Goal: Task Accomplishment & Management: Manage account settings

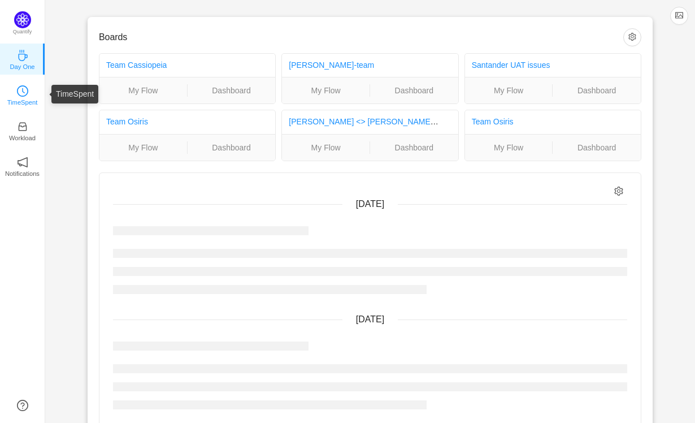
click at [24, 93] on icon "icon: clock-circle" at bounding box center [22, 90] width 11 height 11
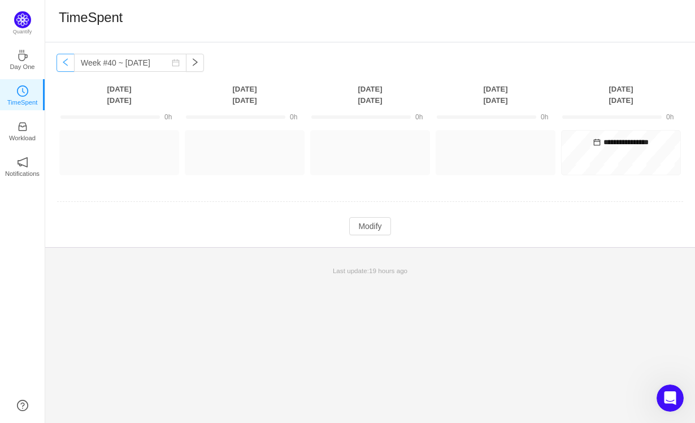
click at [66, 66] on button "button" at bounding box center [65, 63] width 18 height 18
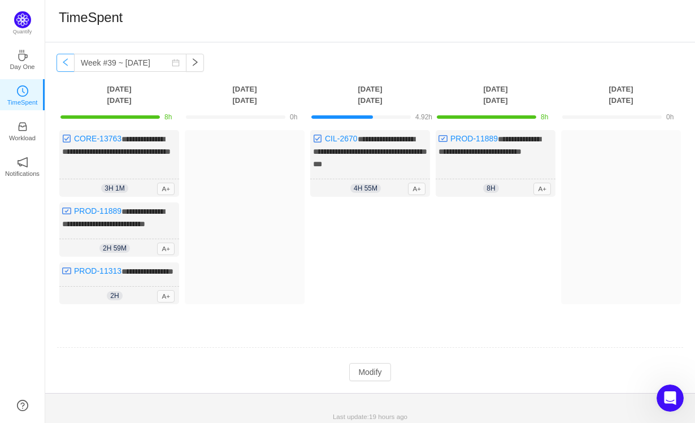
click at [66, 66] on button "button" at bounding box center [65, 63] width 18 height 18
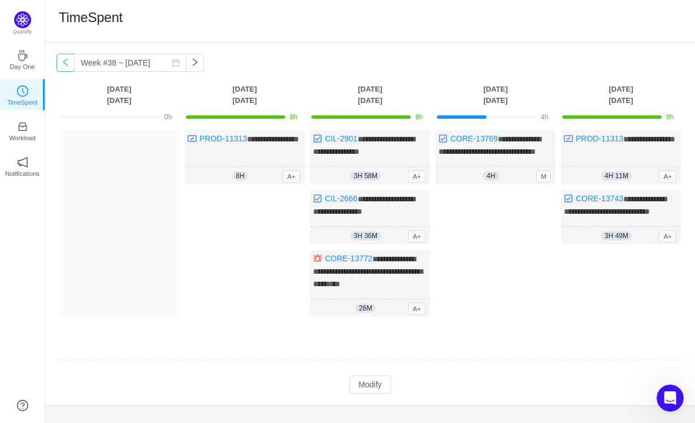
click at [66, 66] on button "button" at bounding box center [65, 63] width 18 height 18
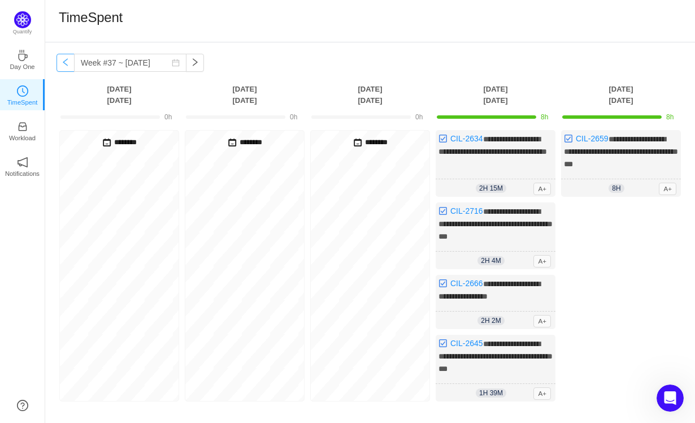
click at [66, 59] on button "button" at bounding box center [65, 63] width 18 height 18
type input "Week #36 ~ [DATE]"
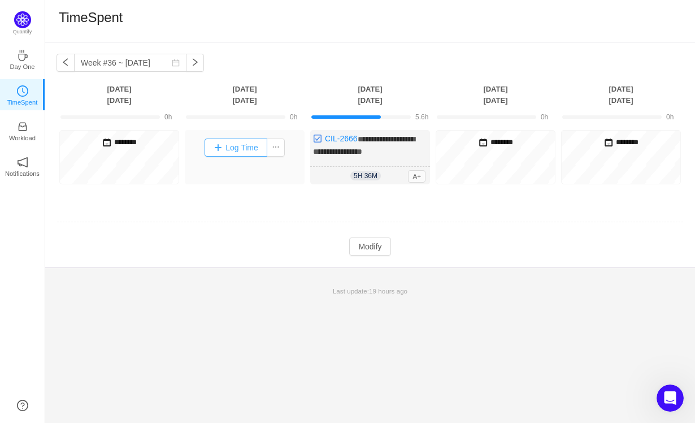
click at [250, 146] on button "Log Time" at bounding box center [236, 147] width 63 height 18
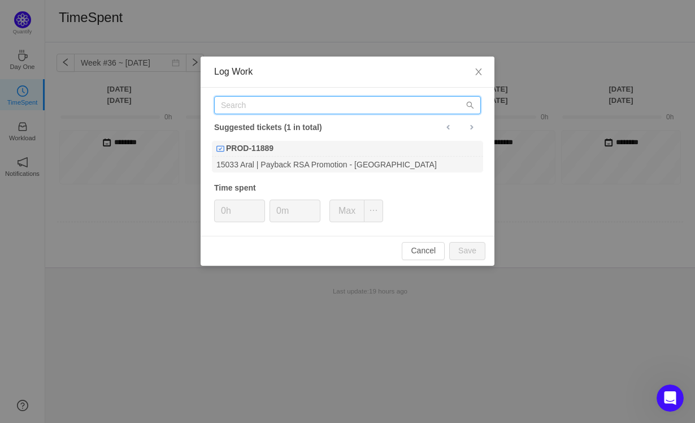
click at [275, 108] on input "text" at bounding box center [347, 105] width 267 height 18
paste input "https://sisu-agile.atlassian.net/browse/PROD-10026"
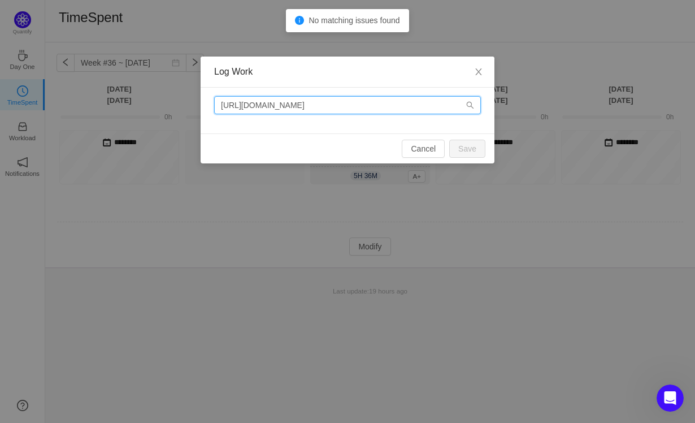
drag, startPoint x: 362, startPoint y: 106, endPoint x: 137, endPoint y: 95, distance: 225.1
click at [137, 95] on div "Log Work https://sisu-agile.atlassian.net/browse/PROD-10026 Cancel Save" at bounding box center [347, 211] width 695 height 423
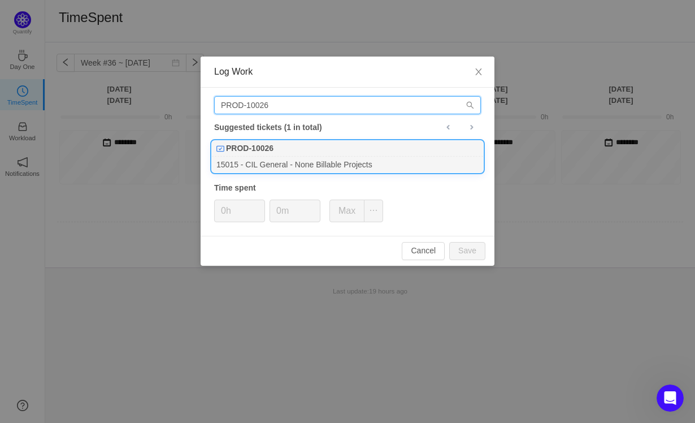
type input "PROD-10026"
click at [329, 149] on div "PROD-10026" at bounding box center [347, 149] width 271 height 16
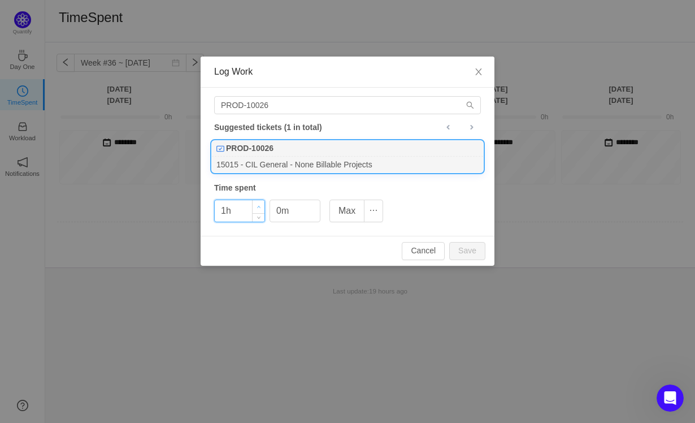
click at [261, 205] on span "Increase Value" at bounding box center [259, 206] width 12 height 13
click at [460, 252] on button "Save" at bounding box center [467, 251] width 36 height 18
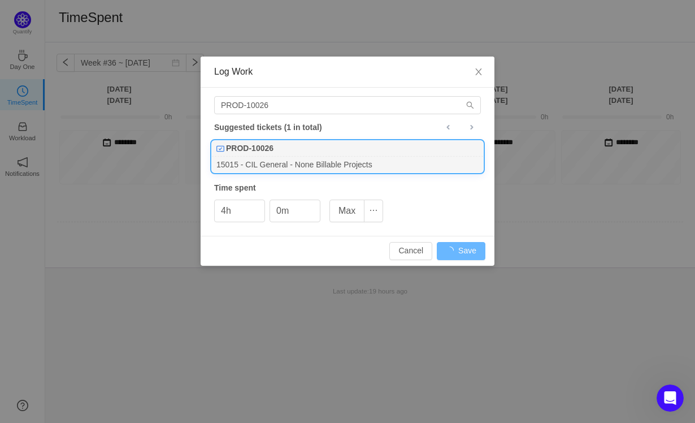
type input "0h"
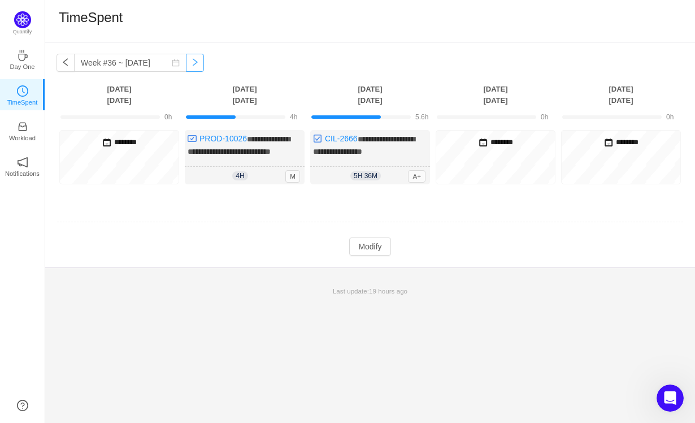
click at [186, 63] on button "button" at bounding box center [195, 63] width 18 height 18
type input "Week #37 ~ [DATE]"
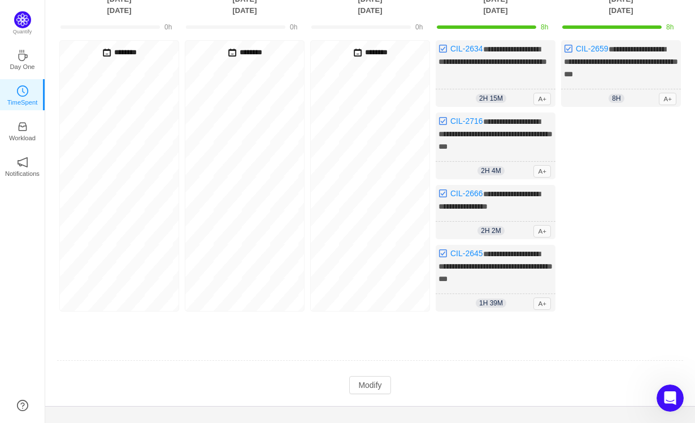
scroll to position [114, 0]
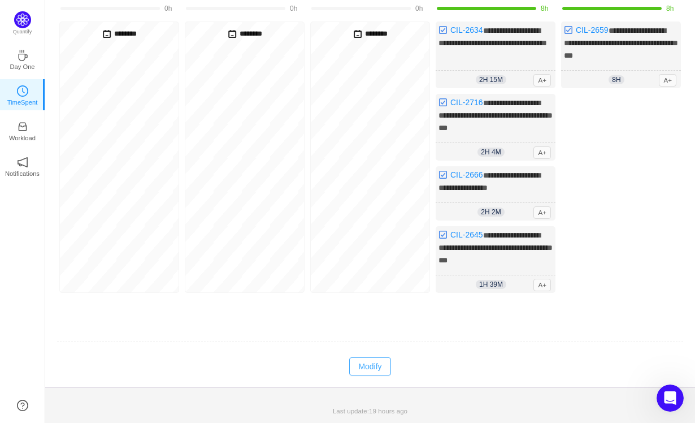
click at [364, 363] on button "Modify" at bounding box center [369, 366] width 41 height 18
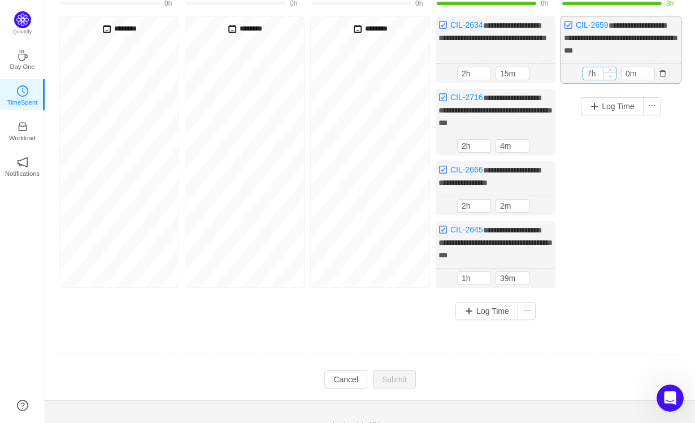
click at [612, 75] on span "Decrease Value" at bounding box center [610, 75] width 12 height 7
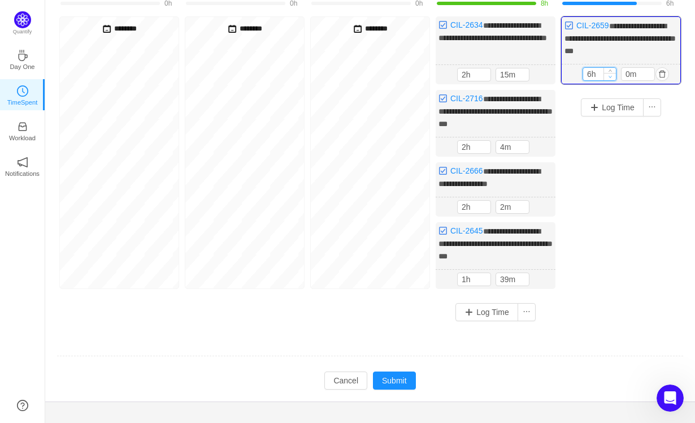
click at [612, 75] on span "Decrease Value" at bounding box center [610, 76] width 12 height 7
type input "2h"
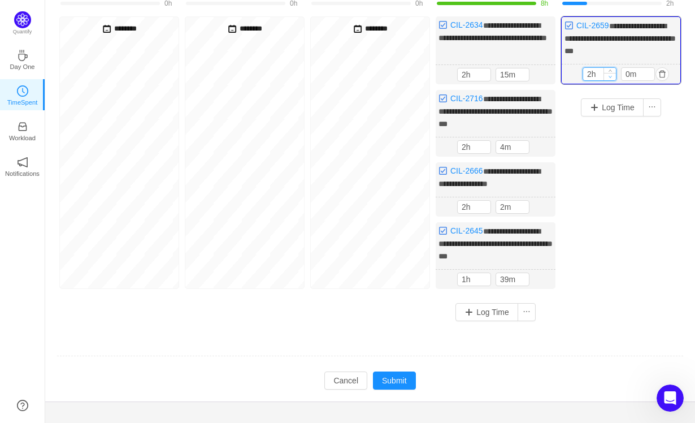
click at [612, 75] on span "Decrease Value" at bounding box center [610, 76] width 12 height 7
click at [607, 105] on button "Log Time" at bounding box center [612, 107] width 63 height 18
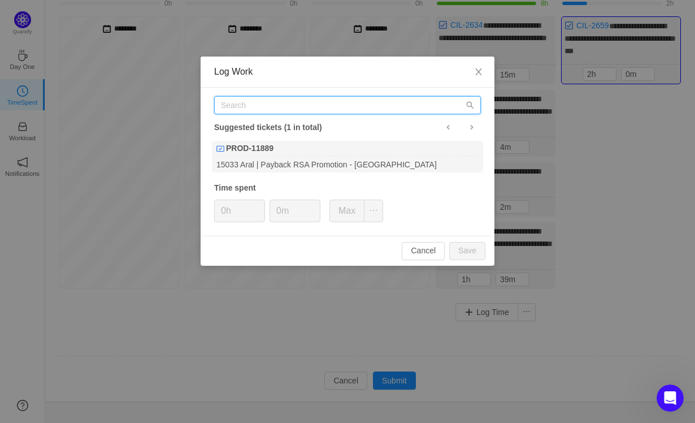
click at [284, 107] on input "text" at bounding box center [347, 105] width 267 height 18
paste input "https://sisu-agile.atlassian.net/browse/PROD-10026"
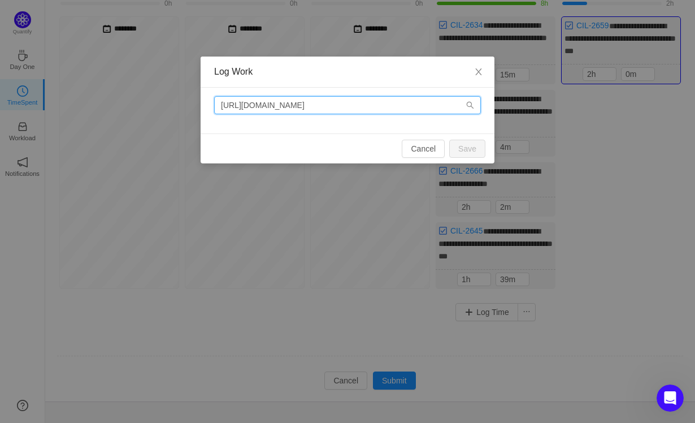
drag, startPoint x: 360, startPoint y: 103, endPoint x: 208, endPoint y: 96, distance: 151.6
click at [208, 96] on div "https://sisu-agile.atlassian.net/browse/PROD-10026" at bounding box center [348, 111] width 294 height 46
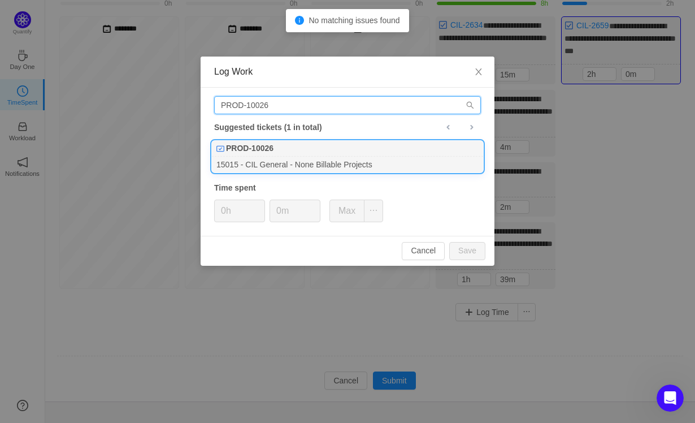
type input "PROD-10026"
click at [334, 156] on div "PROD-10026" at bounding box center [347, 149] width 271 height 16
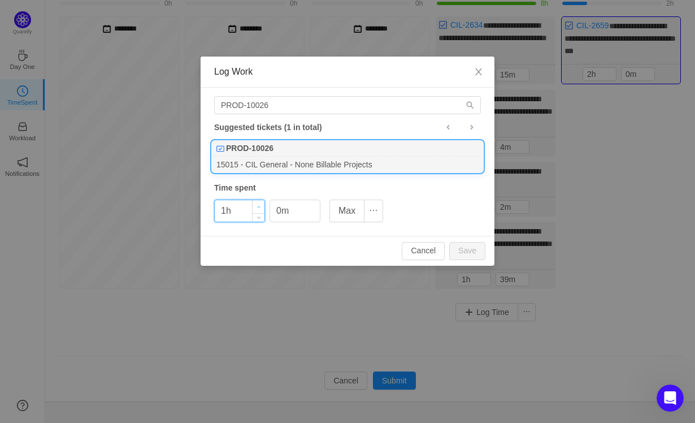
click at [262, 203] on span "Increase Value" at bounding box center [259, 206] width 12 height 13
click at [469, 247] on button "Save" at bounding box center [467, 251] width 36 height 18
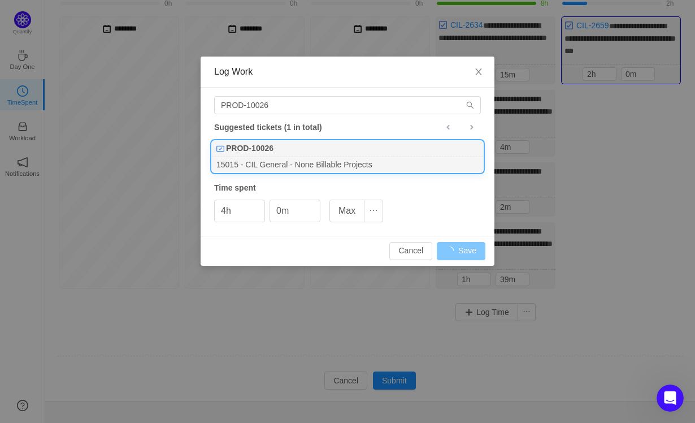
type input "0h"
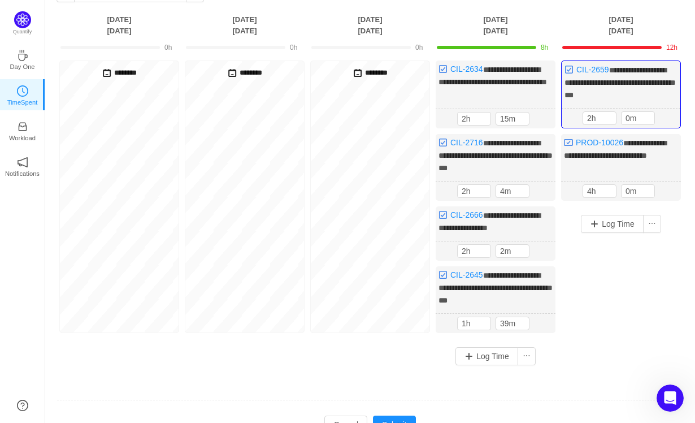
scroll to position [133, 0]
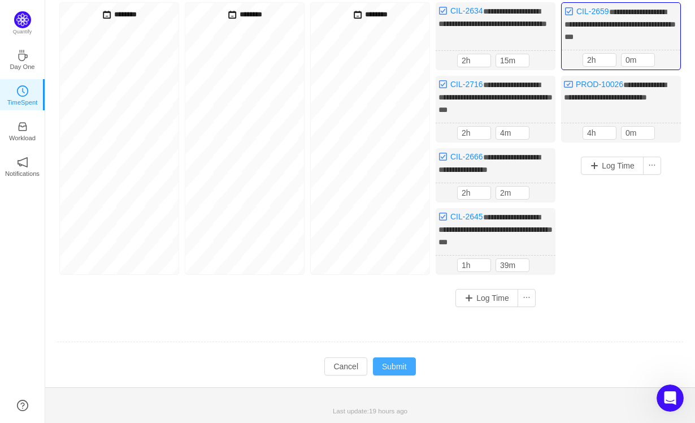
click at [394, 358] on button "Submit" at bounding box center [394, 366] width 43 height 18
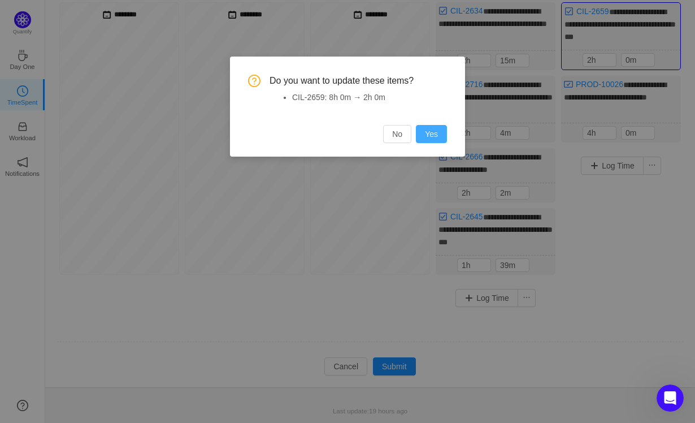
click at [434, 129] on button "Yes" at bounding box center [431, 134] width 31 height 18
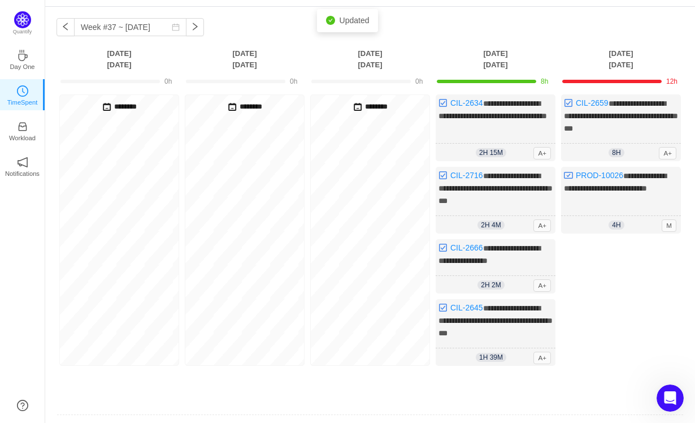
scroll to position [18, 0]
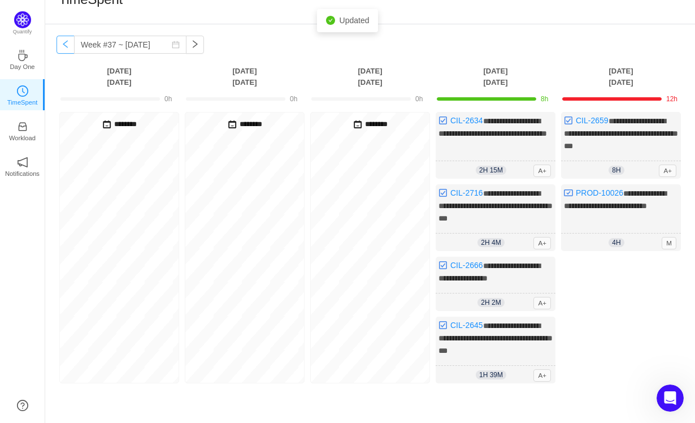
click at [65, 45] on button "button" at bounding box center [65, 45] width 18 height 18
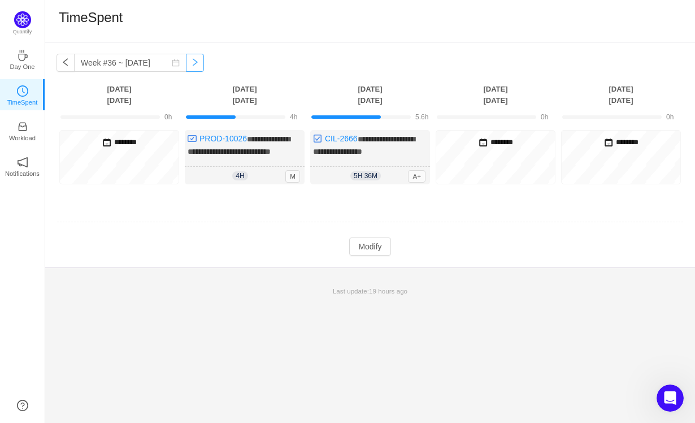
click at [189, 68] on button "button" at bounding box center [195, 63] width 18 height 18
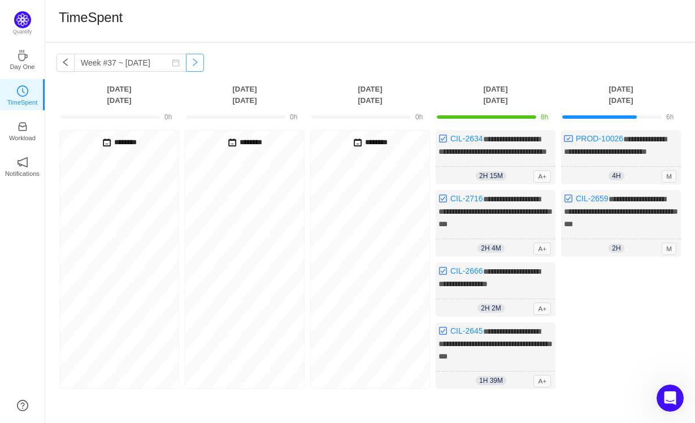
click at [186, 63] on button "button" at bounding box center [195, 63] width 18 height 18
type input "Week #38 ~ [DATE]"
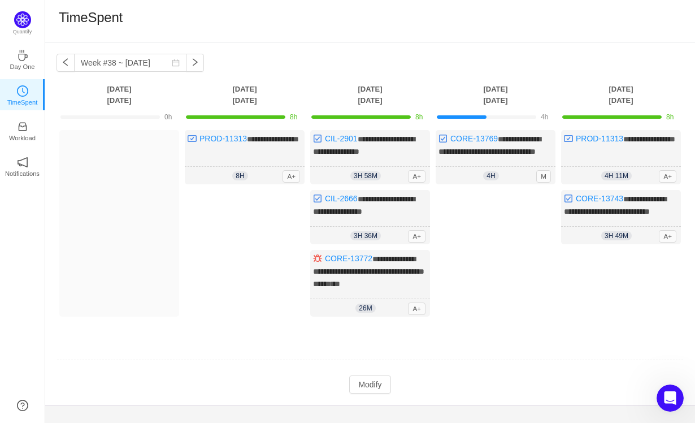
scroll to position [37, 0]
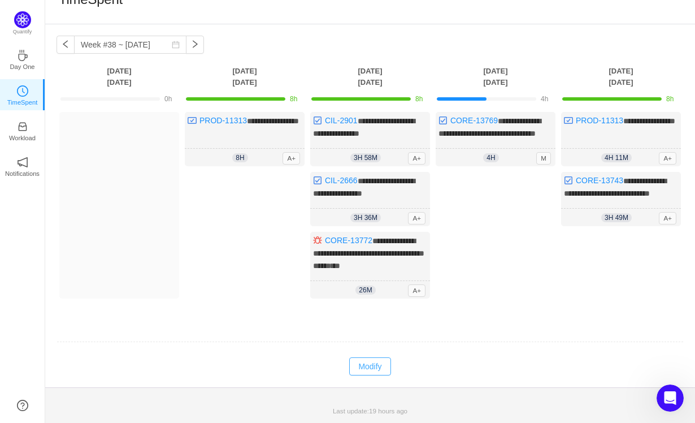
click at [377, 369] on button "Modify" at bounding box center [369, 366] width 41 height 18
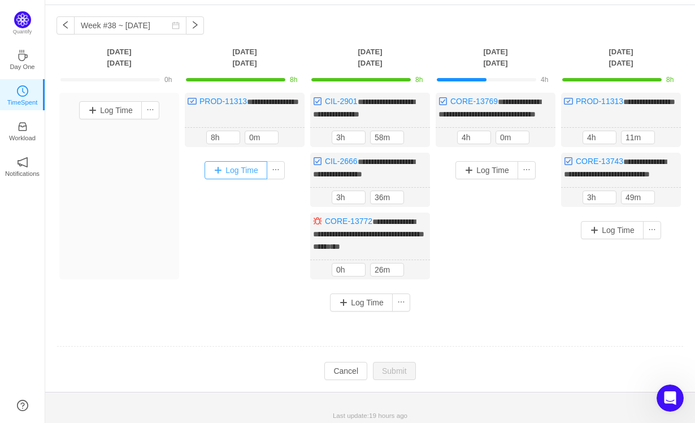
click at [244, 177] on button "Log Time" at bounding box center [236, 170] width 63 height 18
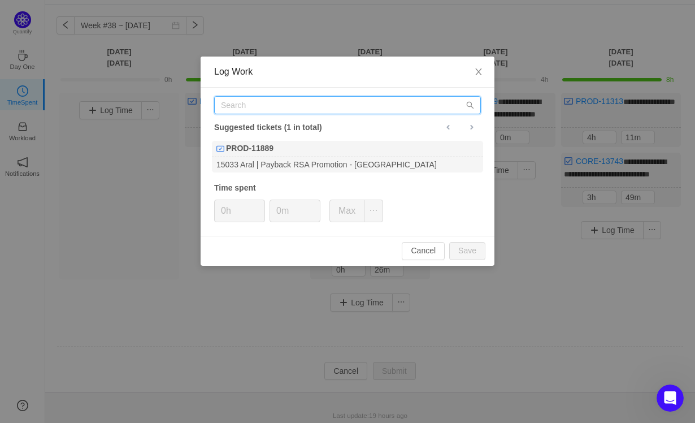
click at [271, 102] on input "text" at bounding box center [347, 105] width 267 height 18
paste input "https://sisu-agile.atlassian.net/browse/PROD-10026"
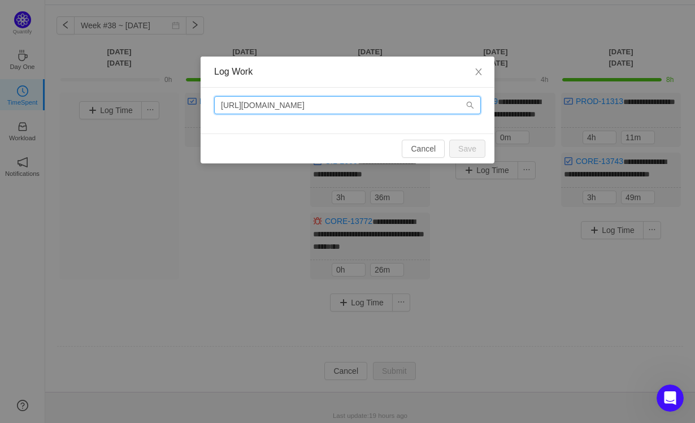
drag, startPoint x: 362, startPoint y: 105, endPoint x: 201, endPoint y: 86, distance: 161.5
click at [201, 86] on div "Log Work https://sisu-agile.atlassian.net/browse/PROD-10026 Cancel Save" at bounding box center [348, 109] width 294 height 107
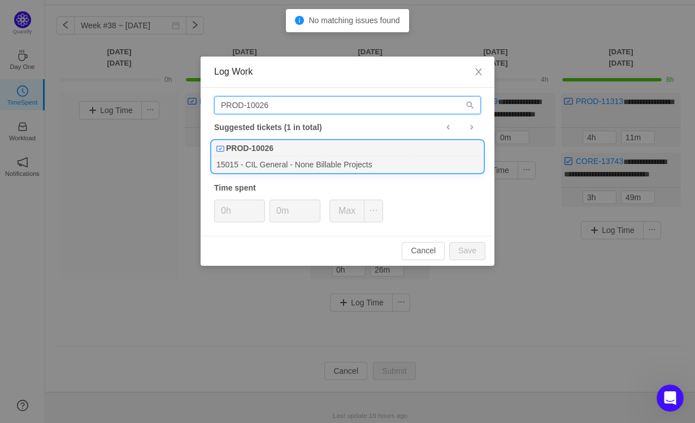
type input "PROD-10026"
click at [340, 160] on div "15015 - CIL General - None Billable Projects" at bounding box center [347, 163] width 271 height 15
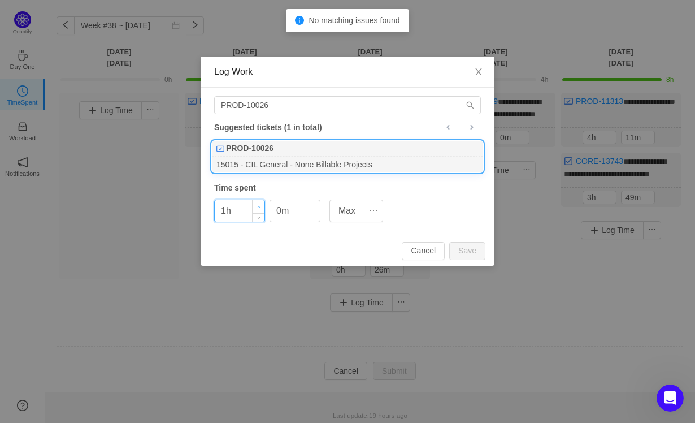
click at [260, 206] on icon "icon: up" at bounding box center [259, 207] width 4 height 4
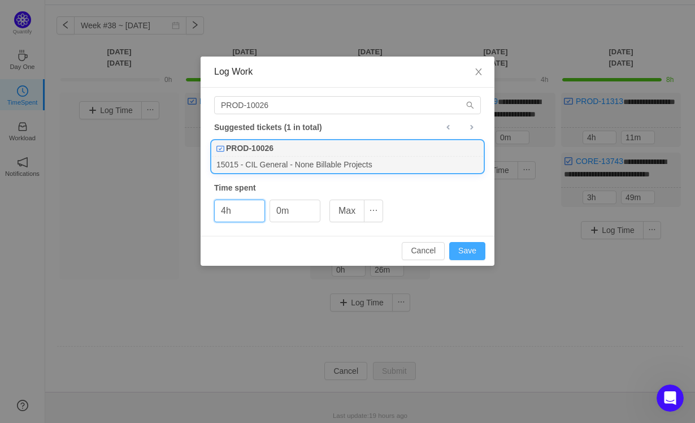
click at [460, 250] on button "Save" at bounding box center [467, 251] width 36 height 18
type input "0h"
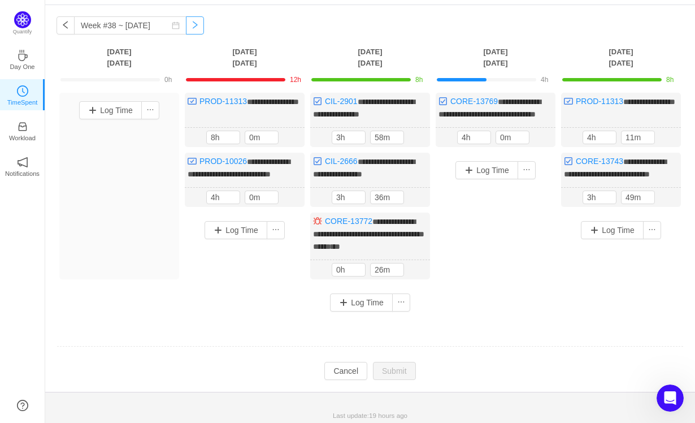
click at [186, 26] on button "button" at bounding box center [195, 25] width 18 height 18
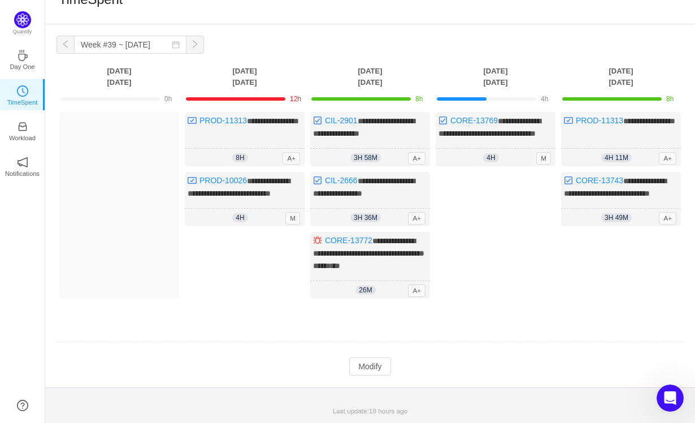
scroll to position [25, 0]
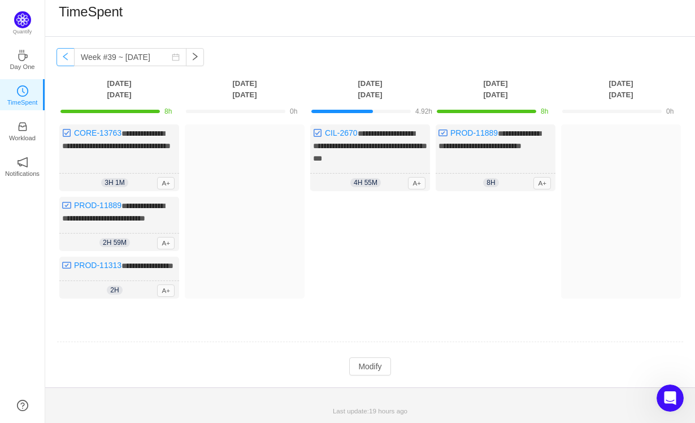
click at [67, 48] on button "button" at bounding box center [65, 57] width 18 height 18
type input "Week #38 ~ [DATE]"
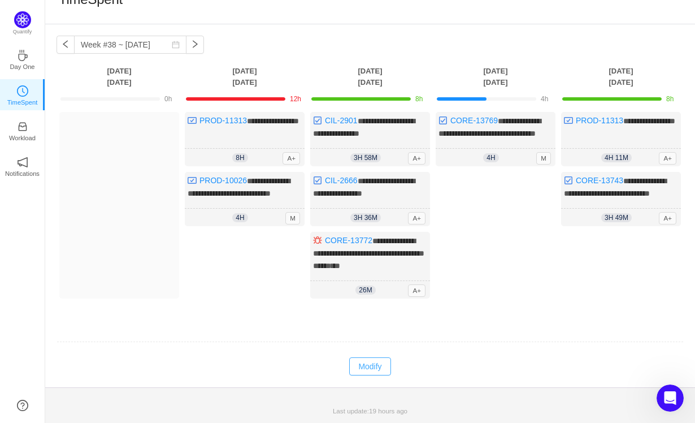
click at [371, 375] on button "Modify" at bounding box center [369, 366] width 41 height 18
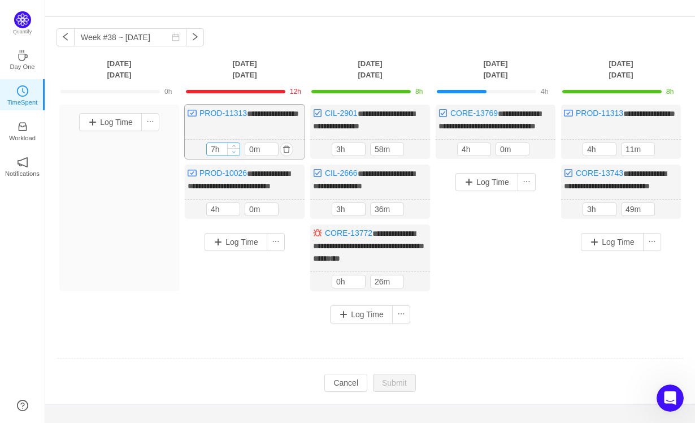
click at [235, 154] on icon "icon: down" at bounding box center [234, 152] width 4 height 4
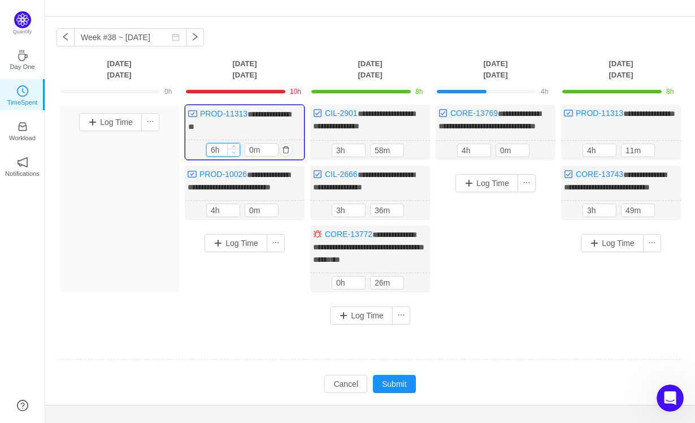
click at [235, 154] on icon "icon: down" at bounding box center [234, 152] width 4 height 4
type input "2h"
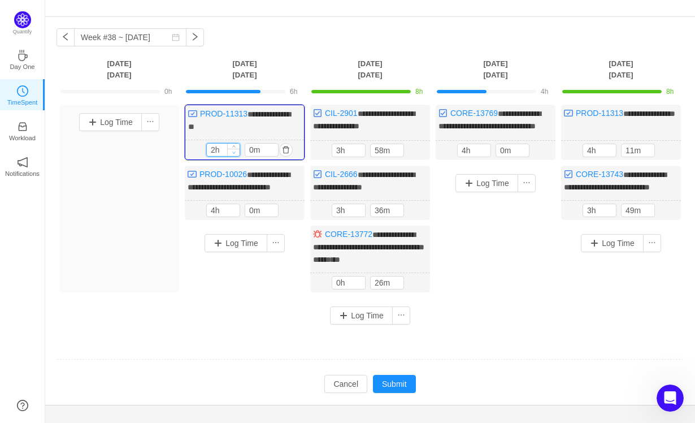
click at [235, 154] on icon "icon: down" at bounding box center [234, 152] width 4 height 4
click at [391, 393] on button "Submit" at bounding box center [394, 384] width 43 height 18
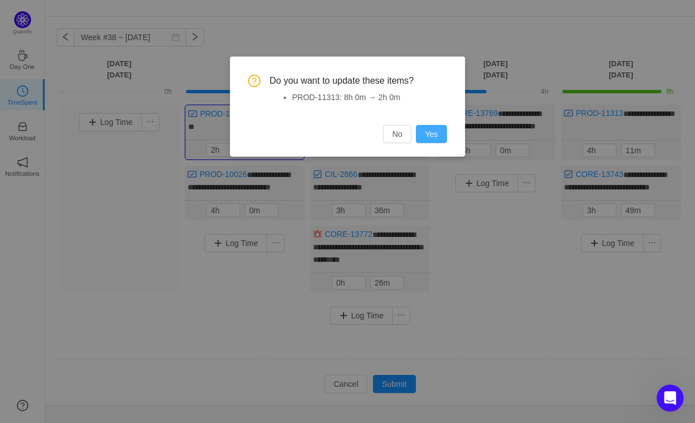
click at [440, 132] on button "Yes" at bounding box center [431, 134] width 31 height 18
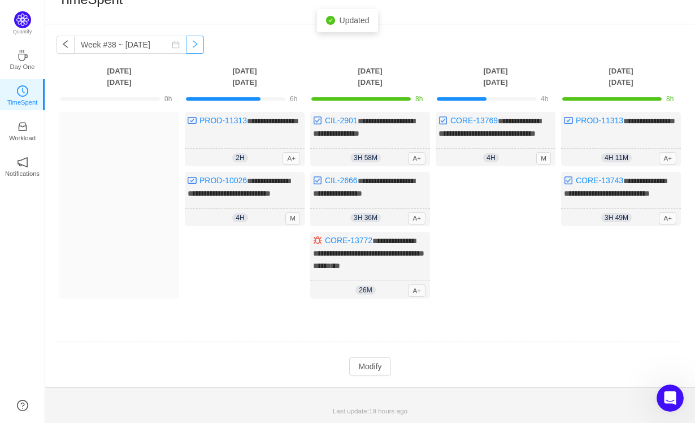
click at [190, 40] on button "button" at bounding box center [195, 45] width 18 height 18
type input "Week #39 ~ [DATE]"
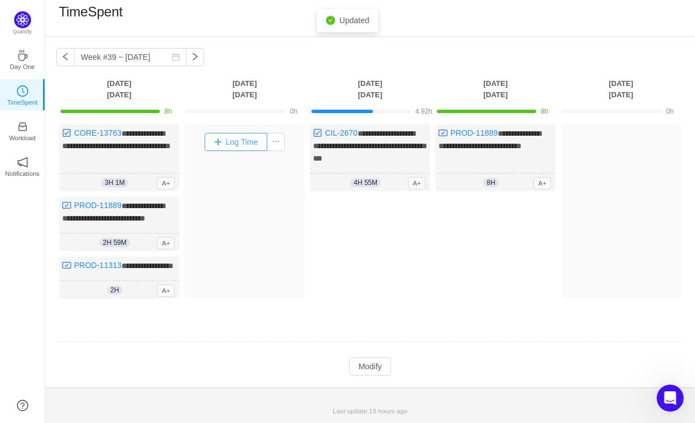
click at [234, 133] on button "Log Time" at bounding box center [236, 142] width 63 height 18
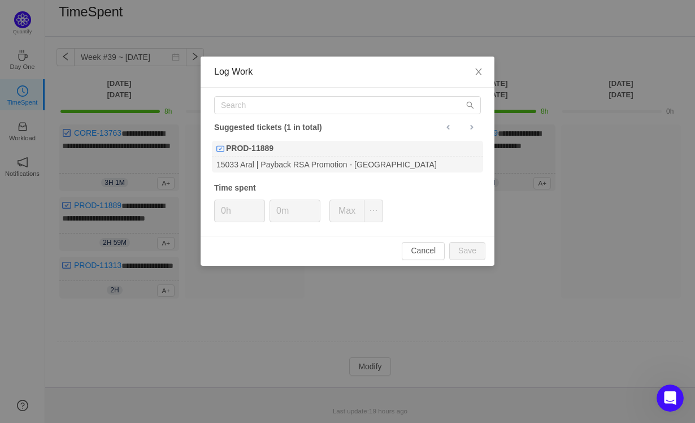
click at [281, 118] on div "Suggested tickets (1 in total) PROD-11889 15033 Aral | Payback RSA Promotion - …" at bounding box center [348, 162] width 294 height 148
click at [327, 109] on input "text" at bounding box center [347, 105] width 267 height 18
paste input "https://sisu-agile.atlassian.net/browse/PROD-10026"
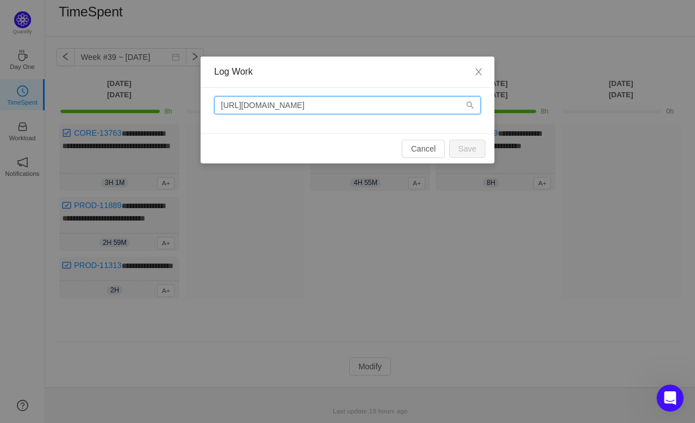
drag, startPoint x: 362, startPoint y: 105, endPoint x: 188, endPoint y: 84, distance: 175.3
click at [189, 84] on div "Log Work https://sisu-agile.atlassian.net/browse/PROD-10026 Cancel Save" at bounding box center [347, 211] width 695 height 423
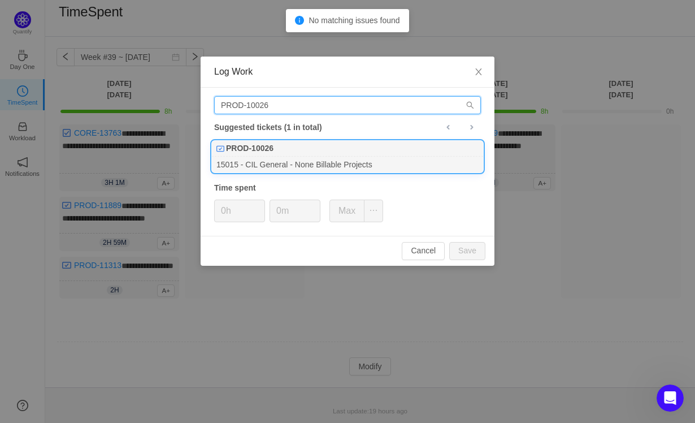
type input "PROD-10026"
click at [321, 160] on div "15015 - CIL General - None Billable Projects" at bounding box center [347, 163] width 271 height 15
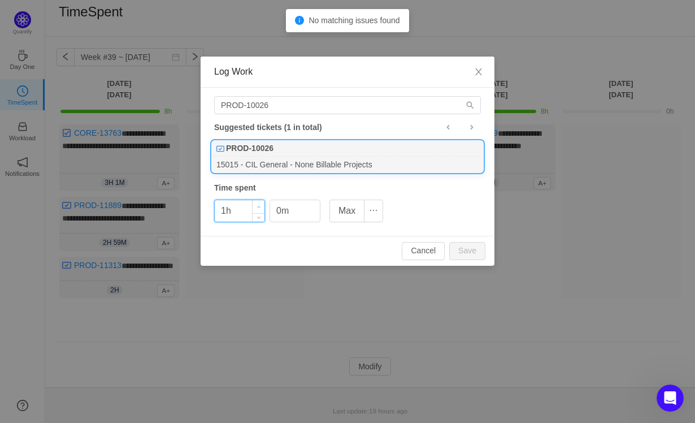
click at [258, 201] on span "Increase Value" at bounding box center [259, 206] width 12 height 13
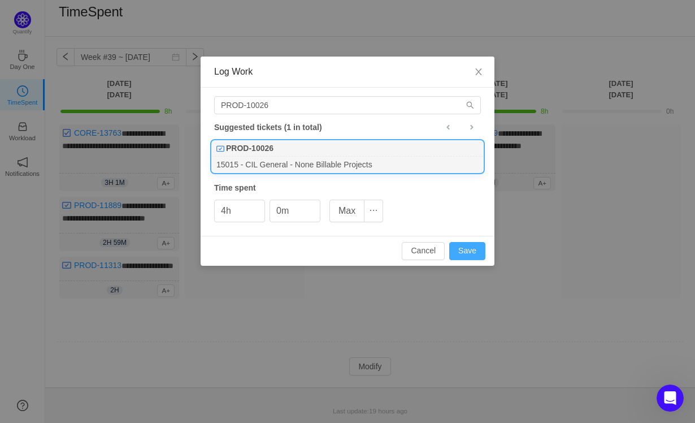
click at [472, 254] on button "Save" at bounding box center [467, 251] width 36 height 18
type input "0h"
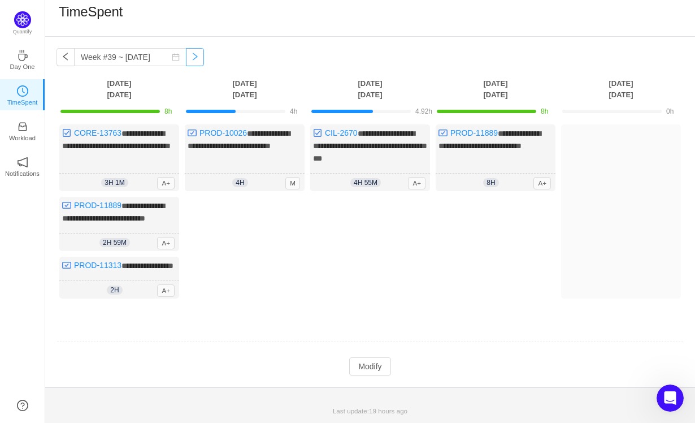
click at [188, 48] on button "button" at bounding box center [195, 57] width 18 height 18
type input "Week #40 ~ [DATE]"
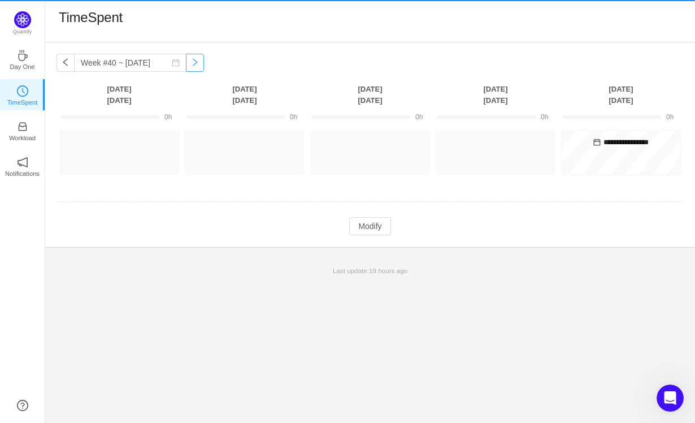
scroll to position [0, 0]
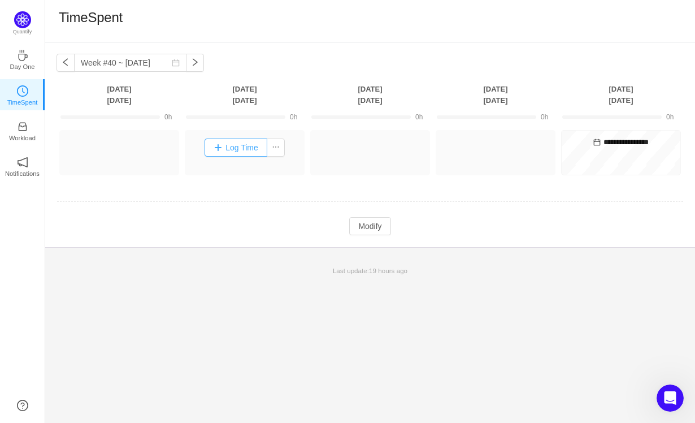
click at [236, 145] on button "Log Time" at bounding box center [236, 147] width 63 height 18
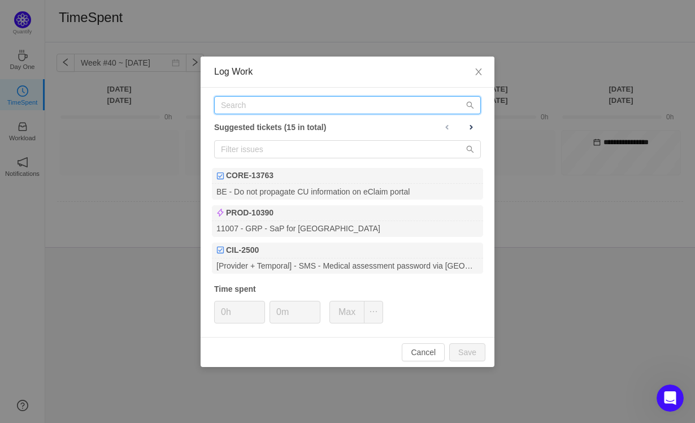
click at [283, 107] on input "text" at bounding box center [347, 105] width 267 height 18
paste input "https://sisu-agile.atlassian.net/browse/PROD-10026"
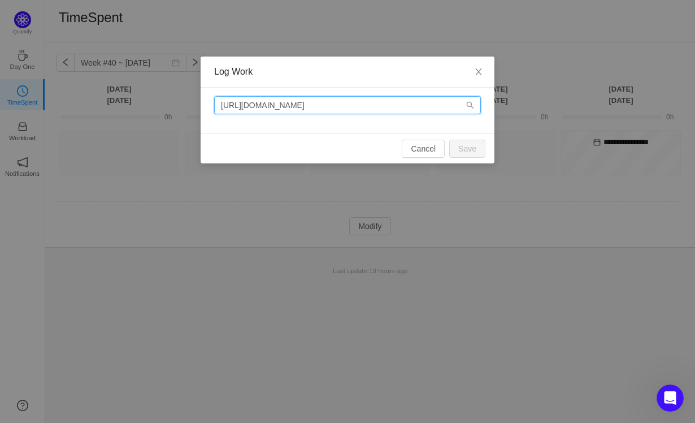
drag, startPoint x: 363, startPoint y: 104, endPoint x: 145, endPoint y: 96, distance: 218.2
click at [156, 97] on div "Log Work https://sisu-agile.atlassian.net/browse/PROD-10026 Cancel Save" at bounding box center [347, 211] width 695 height 423
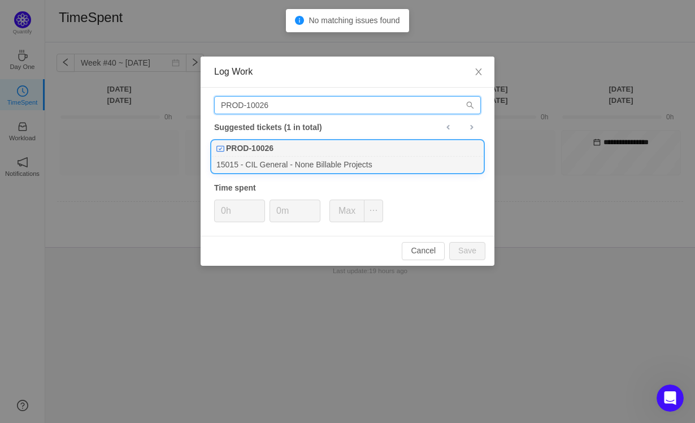
type input "PROD-10026"
click at [317, 147] on div "PROD-10026" at bounding box center [347, 149] width 271 height 16
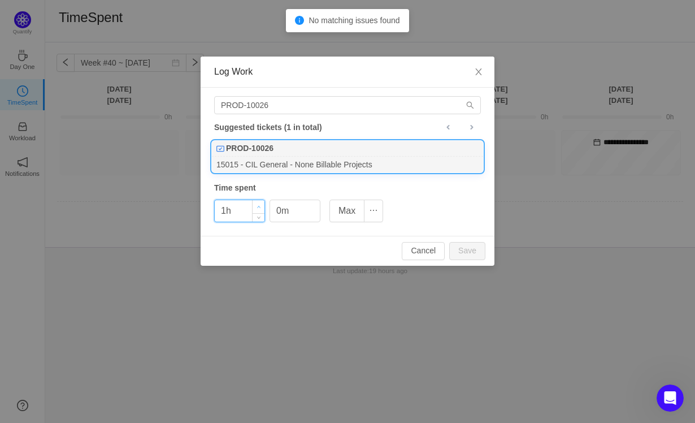
click at [261, 206] on span "Increase Value" at bounding box center [259, 206] width 12 height 13
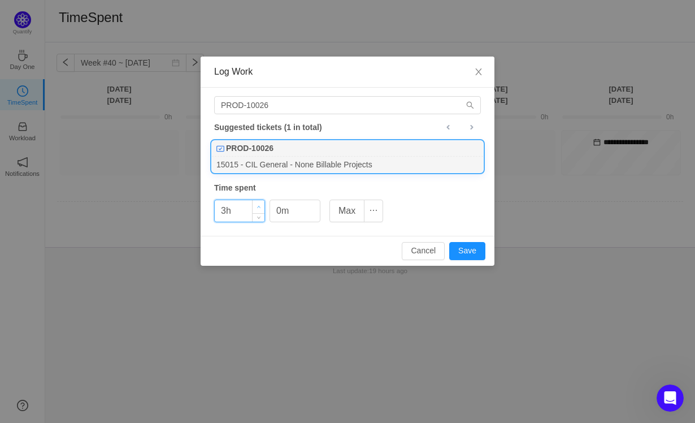
click at [261, 206] on span "Increase Value" at bounding box center [259, 206] width 12 height 13
click at [255, 205] on span "Increase Value" at bounding box center [259, 206] width 12 height 13
click at [476, 251] on button "Save" at bounding box center [467, 251] width 36 height 18
type input "0h"
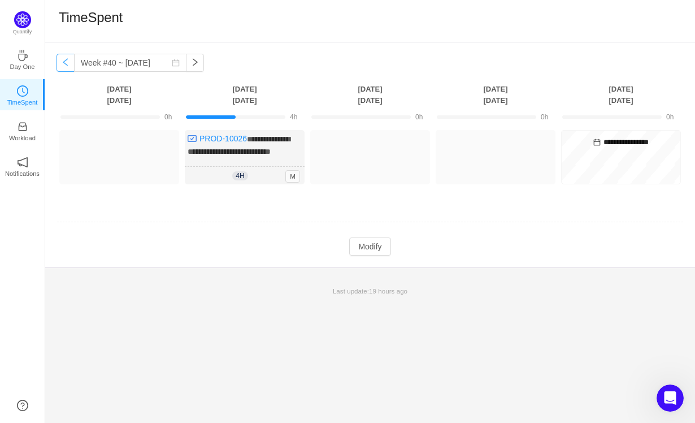
click at [71, 66] on button "button" at bounding box center [65, 63] width 18 height 18
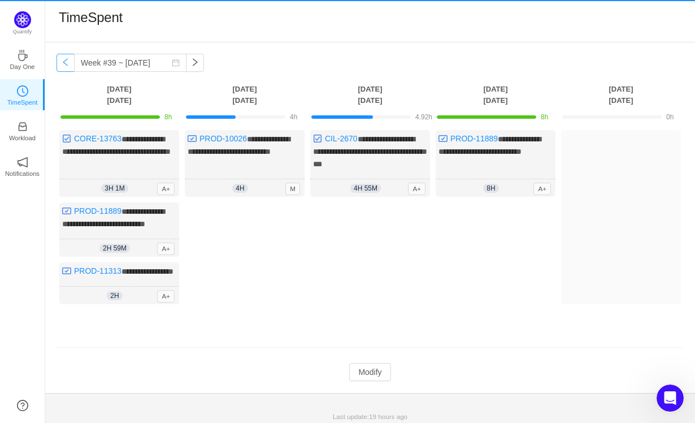
click at [71, 66] on button "button" at bounding box center [65, 63] width 18 height 18
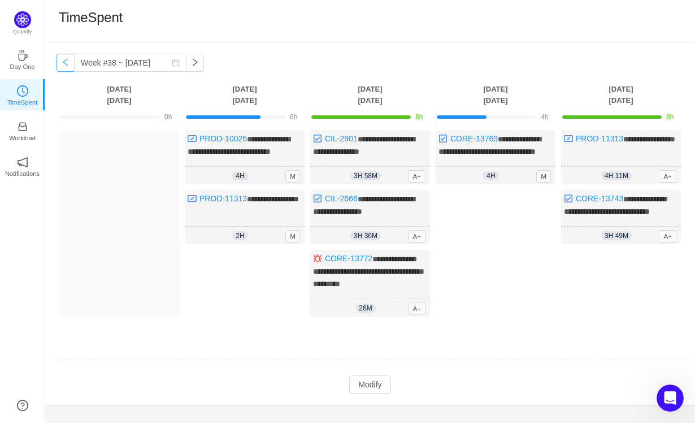
click at [71, 66] on button "button" at bounding box center [65, 63] width 18 height 18
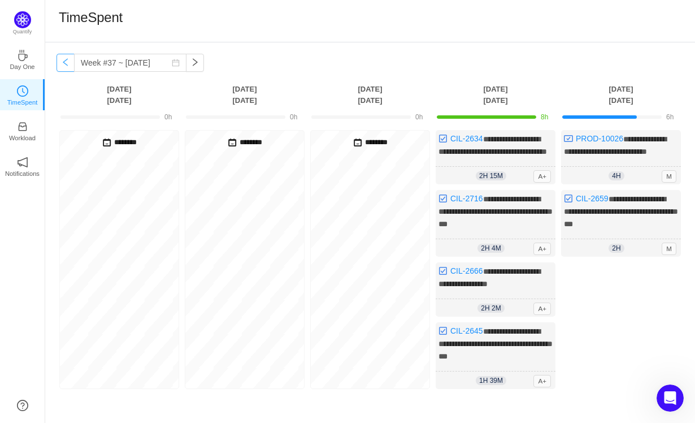
click at [71, 66] on button "button" at bounding box center [65, 63] width 18 height 18
type input "Week #36 ~ [DATE]"
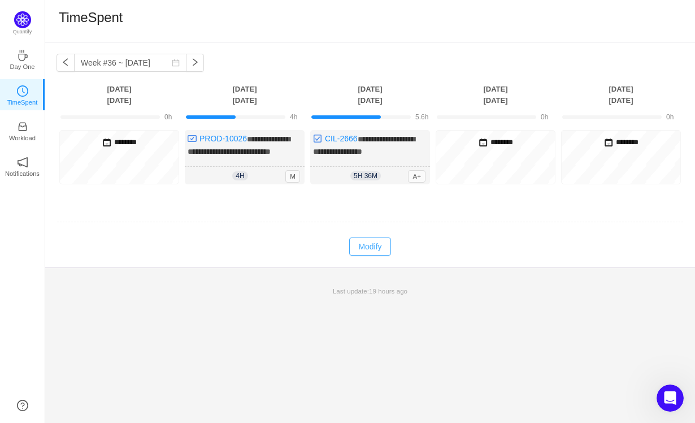
click at [373, 255] on button "Modify" at bounding box center [369, 246] width 41 height 18
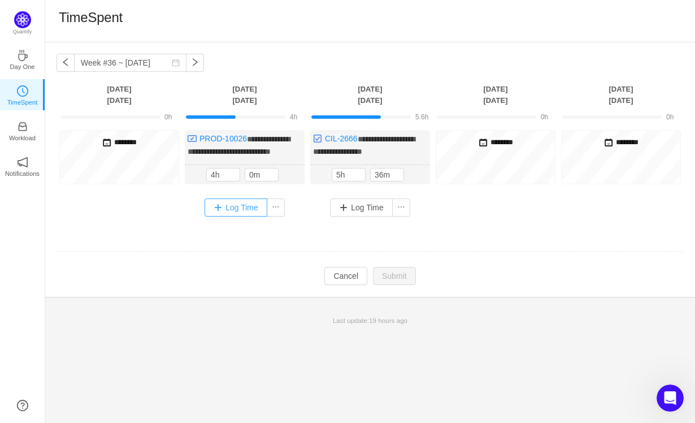
click at [242, 216] on button "Log Time" at bounding box center [236, 207] width 63 height 18
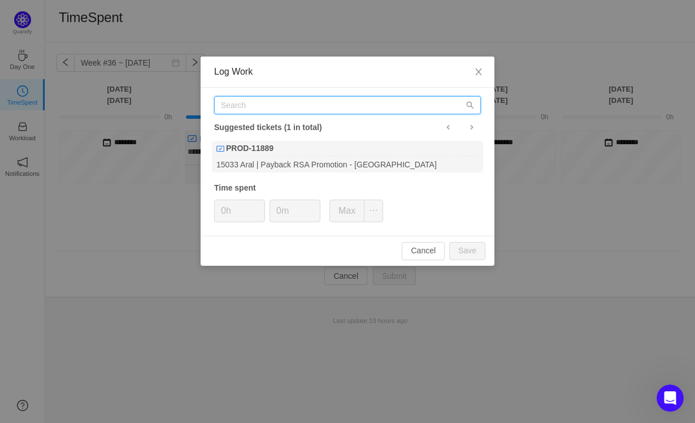
click at [312, 105] on input "text" at bounding box center [347, 105] width 267 height 18
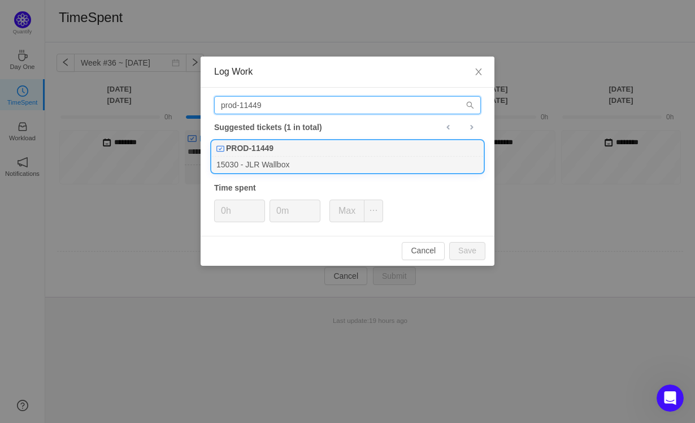
type input "prod-11449"
click at [321, 160] on div "15030 - JLR Wallbox" at bounding box center [347, 163] width 271 height 15
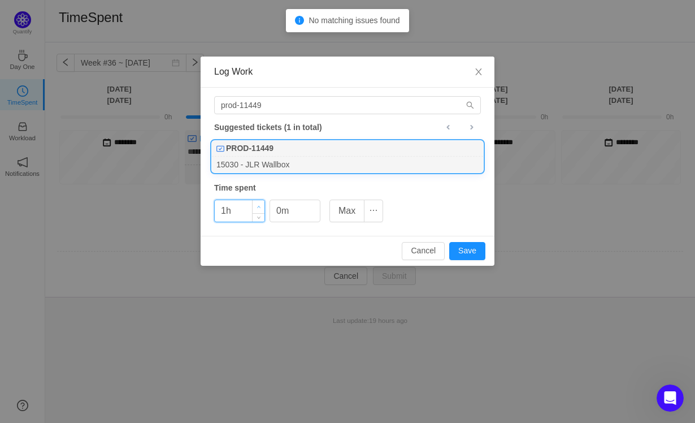
click at [260, 205] on icon "icon: up" at bounding box center [259, 207] width 4 height 4
click at [470, 247] on button "Save" at bounding box center [467, 251] width 36 height 18
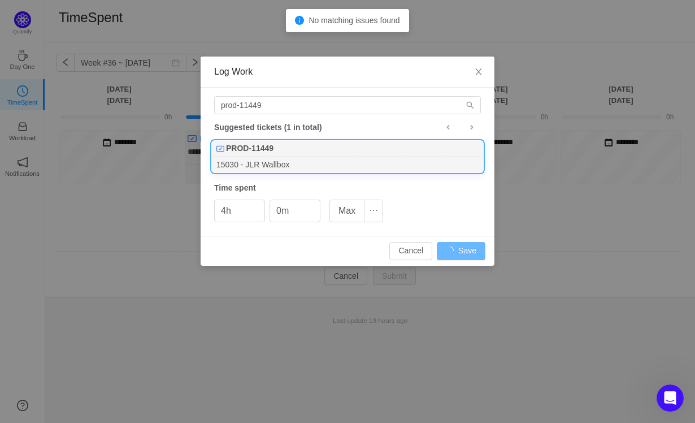
type input "0h"
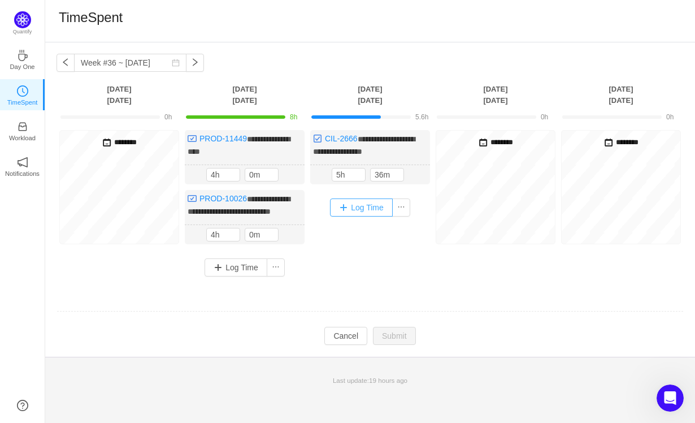
drag, startPoint x: 356, startPoint y: 206, endPoint x: 275, endPoint y: 94, distance: 137.9
click at [276, 96] on table "**********" at bounding box center [369, 214] width 627 height 262
click at [351, 206] on button "Log Time" at bounding box center [361, 207] width 63 height 18
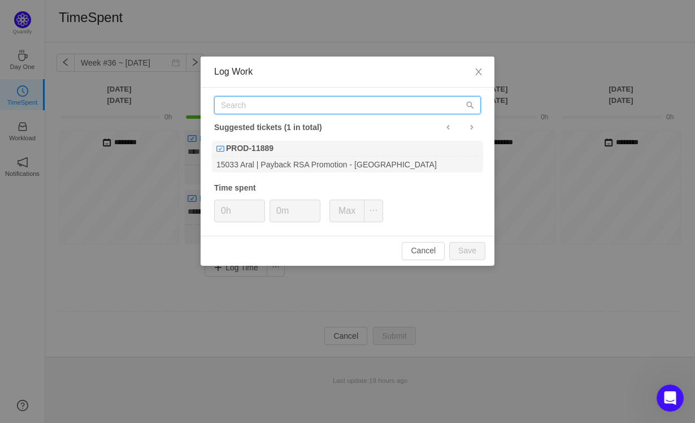
click at [291, 103] on input "text" at bounding box center [347, 105] width 267 height 18
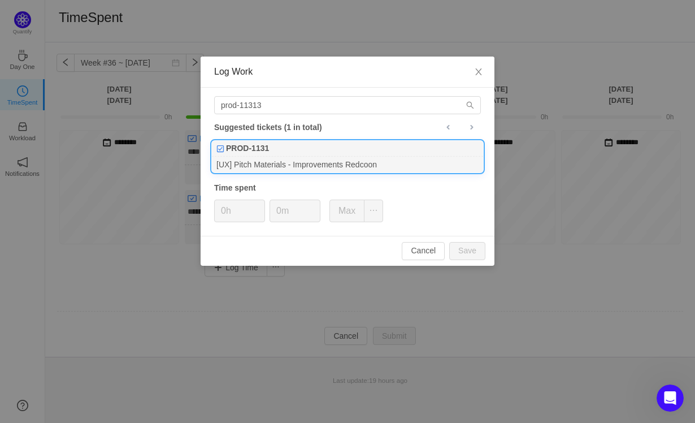
click at [280, 140] on li "PROD-1131 [UX] Pitch Materials - Improvements Redcoon" at bounding box center [347, 156] width 272 height 33
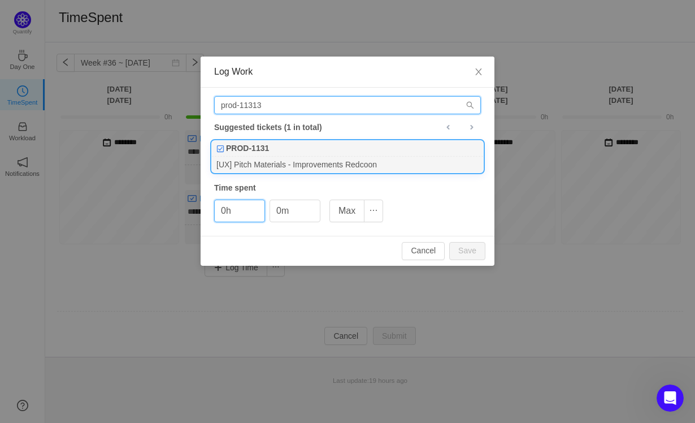
click at [293, 106] on input "prod-11313" at bounding box center [347, 105] width 267 height 18
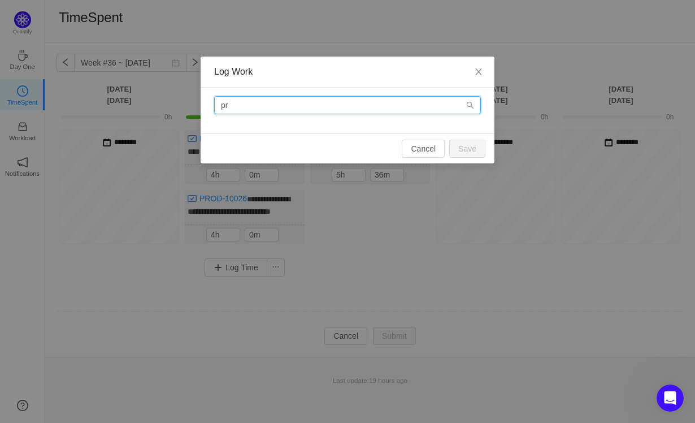
type input "p"
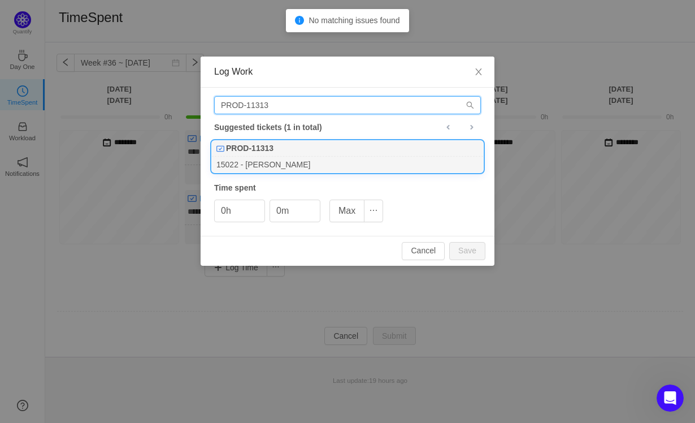
type input "PROD-11313"
click at [290, 166] on div "15022 - [PERSON_NAME]" at bounding box center [347, 163] width 271 height 15
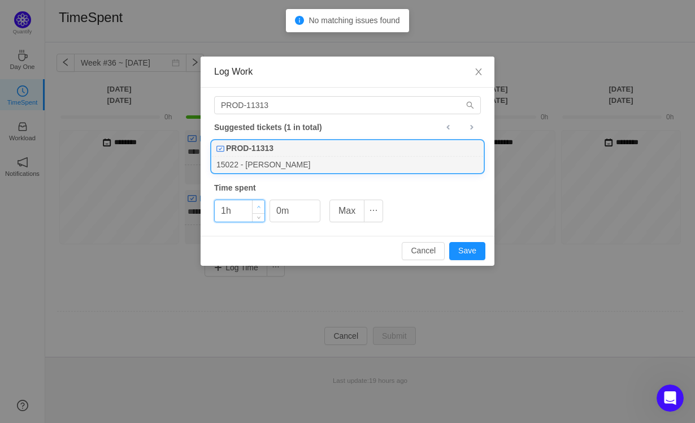
click at [260, 206] on icon "icon: up" at bounding box center [259, 207] width 4 height 4
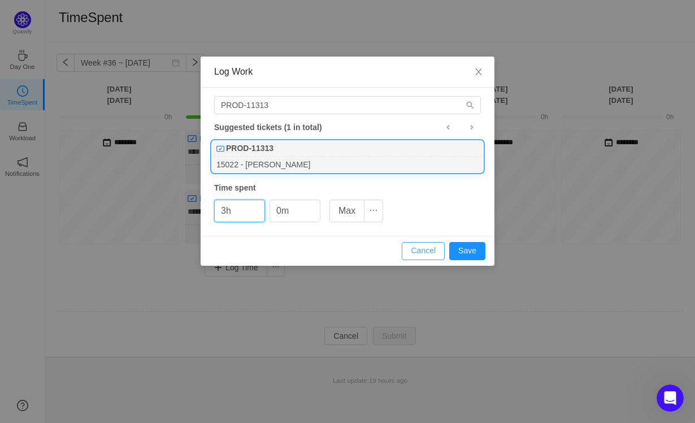
click at [414, 254] on button "Cancel" at bounding box center [423, 251] width 43 height 18
type input "0h"
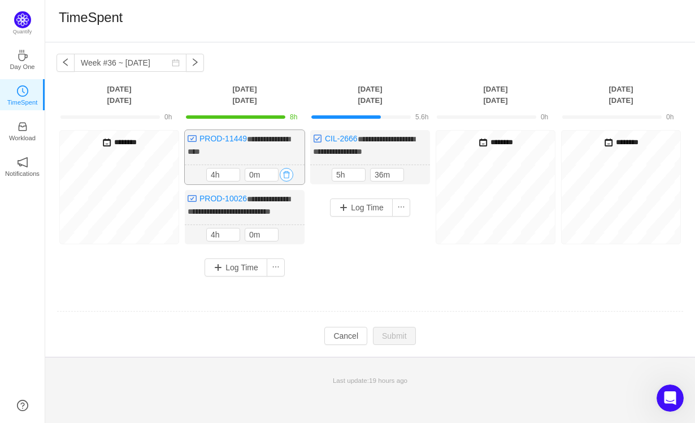
click at [288, 175] on button "button" at bounding box center [287, 175] width 14 height 14
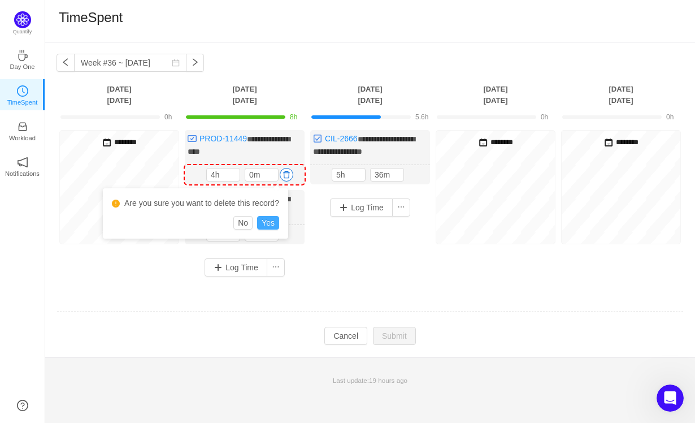
click at [274, 227] on button "Yes" at bounding box center [268, 223] width 22 height 14
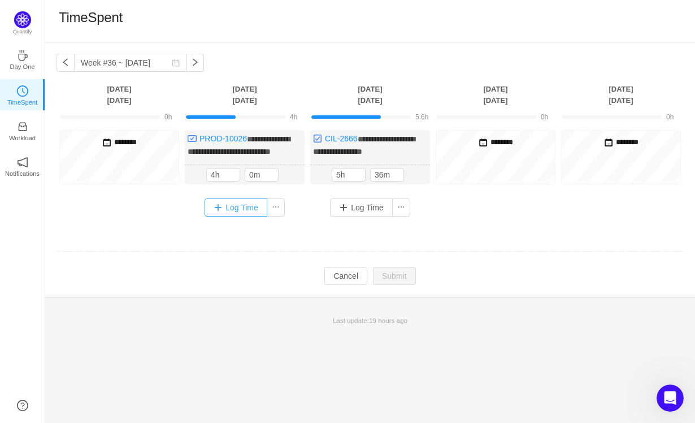
click at [236, 216] on button "Log Time" at bounding box center [236, 207] width 63 height 18
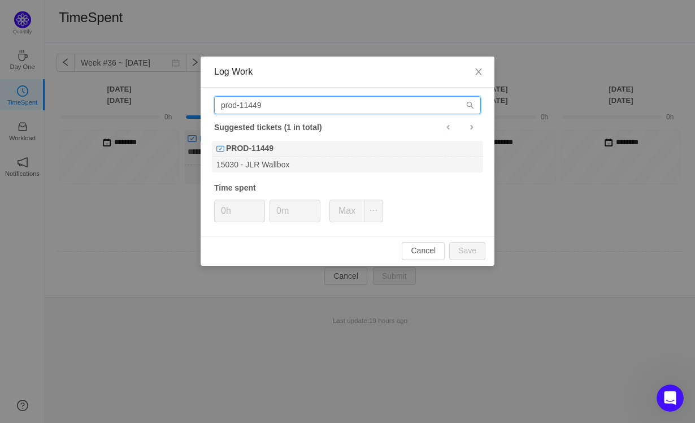
click at [299, 110] on input "prod-11449" at bounding box center [347, 105] width 267 height 18
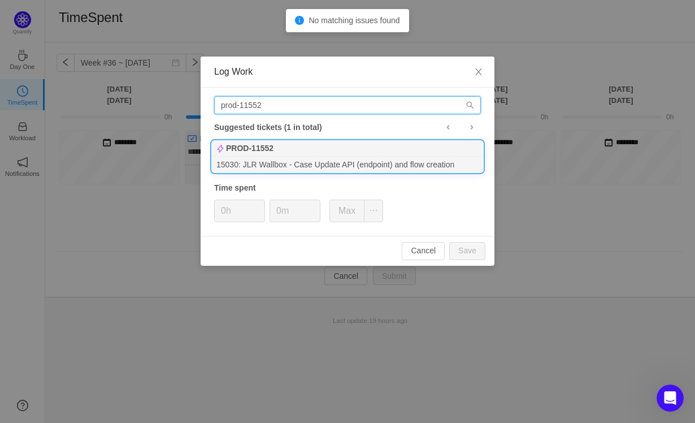
type input "prod-11552"
click at [287, 154] on div "PROD-11552" at bounding box center [347, 149] width 271 height 16
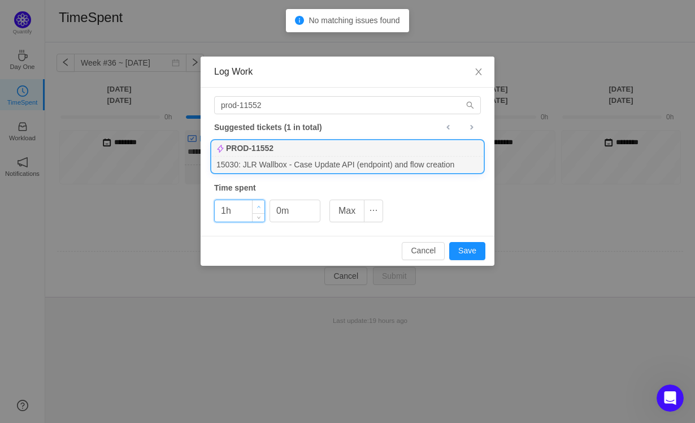
click at [259, 207] on icon "icon: up" at bounding box center [259, 207] width 4 height 4
click at [453, 249] on button "Save" at bounding box center [467, 251] width 36 height 18
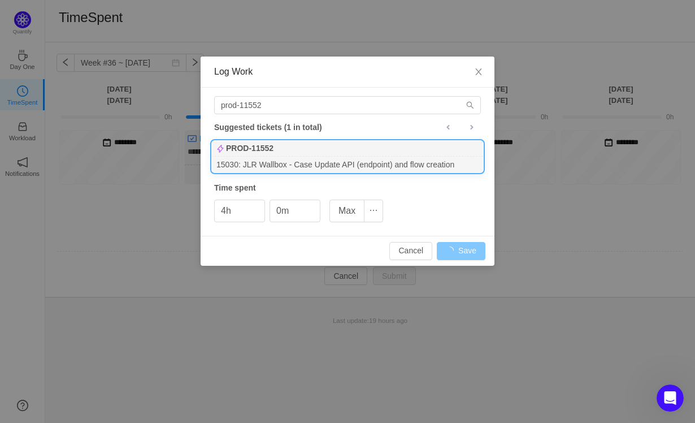
type input "0h"
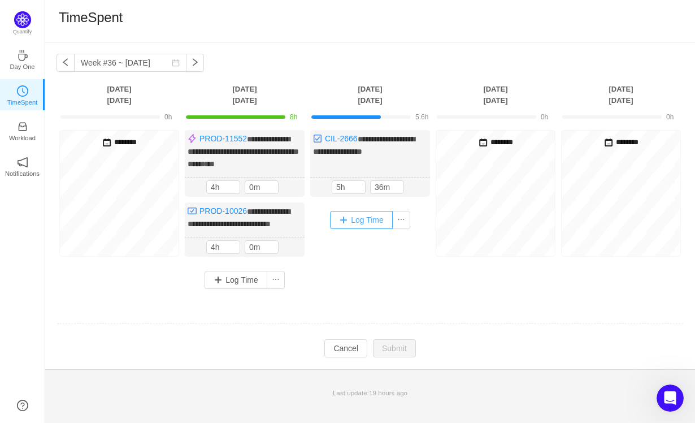
click at [346, 220] on button "Log Time" at bounding box center [361, 220] width 63 height 18
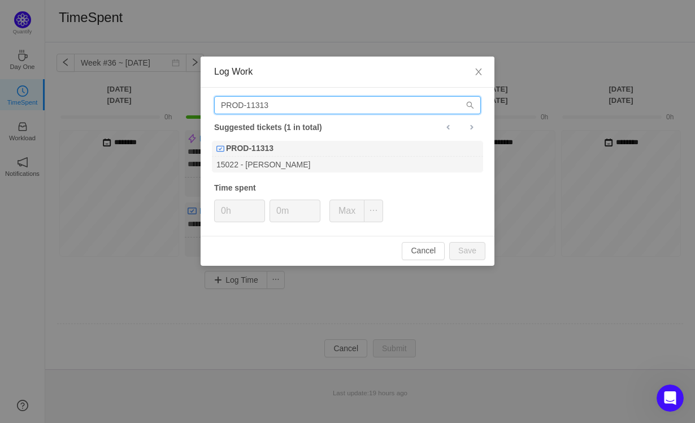
click at [284, 108] on input "PROD-11313" at bounding box center [347, 105] width 267 height 18
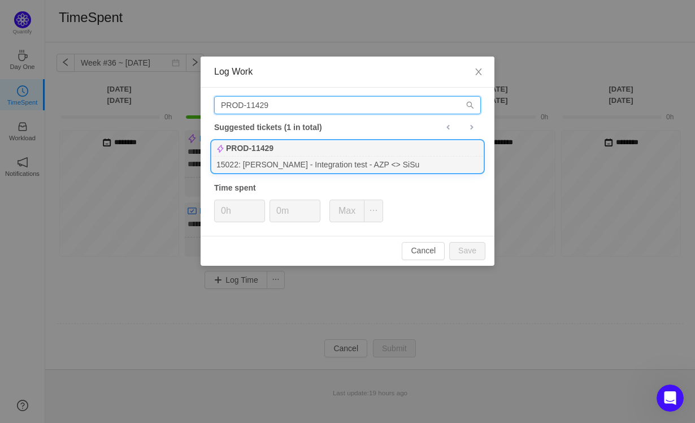
type input "PROD-11429"
click at [293, 166] on div "15022: Rush Hays - Integration test - AZP <> SiSu" at bounding box center [347, 163] width 271 height 15
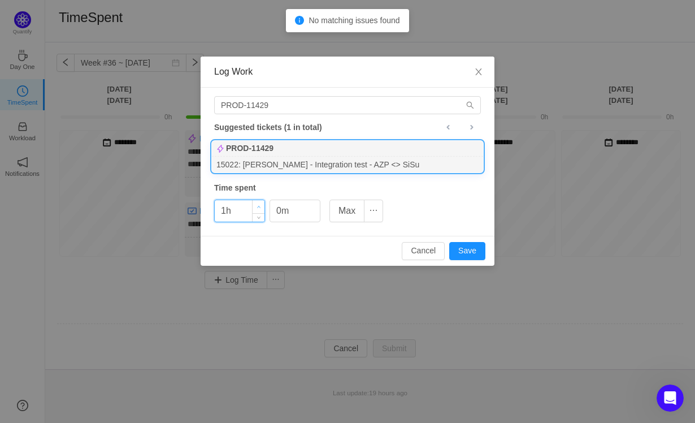
click at [263, 202] on span "Increase Value" at bounding box center [259, 206] width 12 height 13
click at [458, 247] on button "Save" at bounding box center [467, 251] width 36 height 18
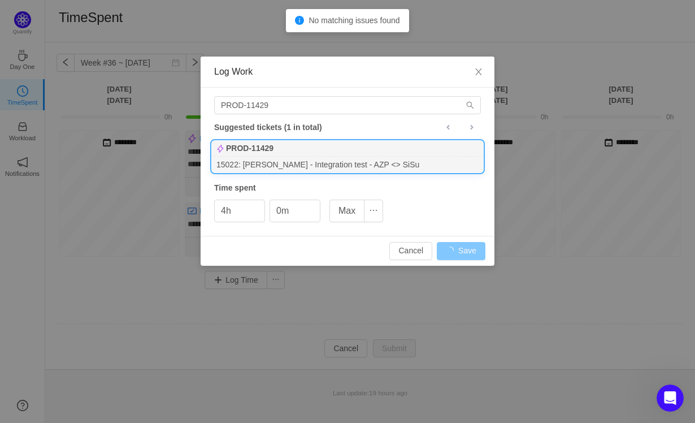
type input "0h"
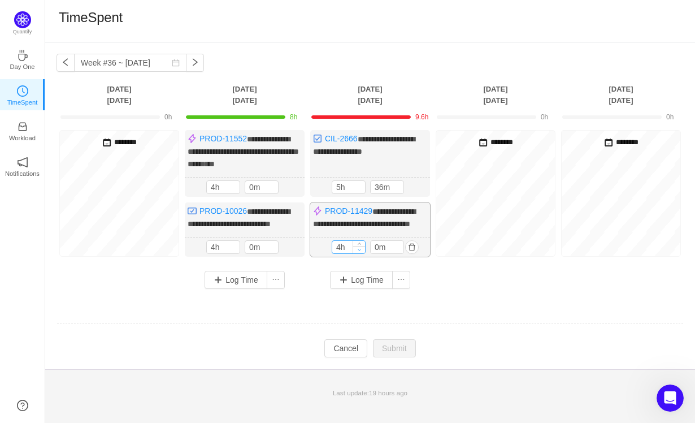
type input "3h"
click at [359, 253] on span "Decrease Value" at bounding box center [359, 249] width 12 height 7
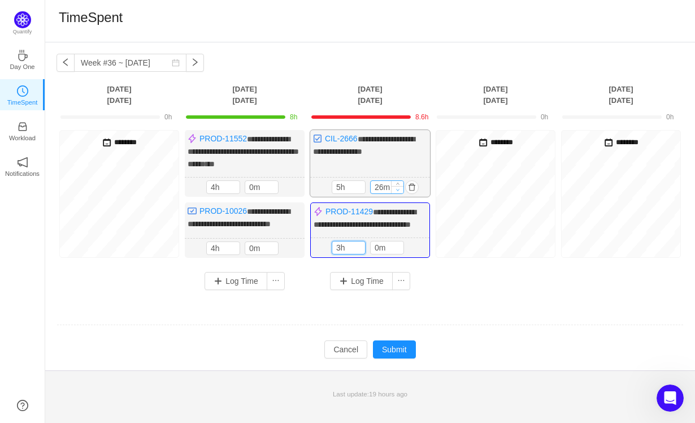
click at [398, 190] on span "Decrease Value" at bounding box center [398, 189] width 12 height 7
click at [398, 190] on span "Decrease Value" at bounding box center [398, 188] width 12 height 7
type input "6m"
click at [398, 190] on span "Decrease Value" at bounding box center [398, 188] width 12 height 7
click at [404, 358] on button "Submit" at bounding box center [394, 349] width 43 height 18
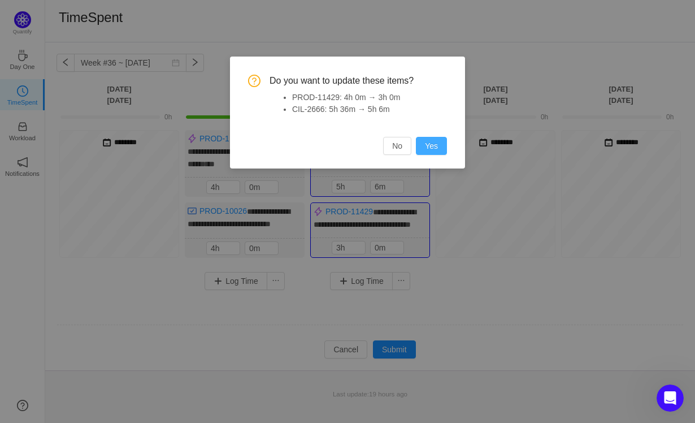
click at [440, 144] on button "Yes" at bounding box center [431, 146] width 31 height 18
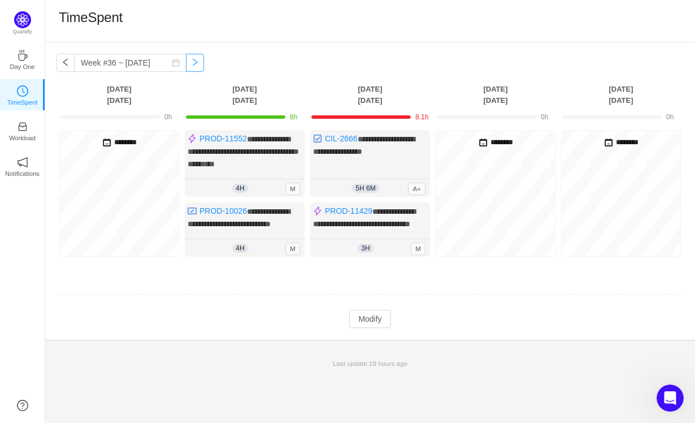
click at [186, 61] on button "button" at bounding box center [195, 63] width 18 height 18
type input "Week #37 ~ [DATE]"
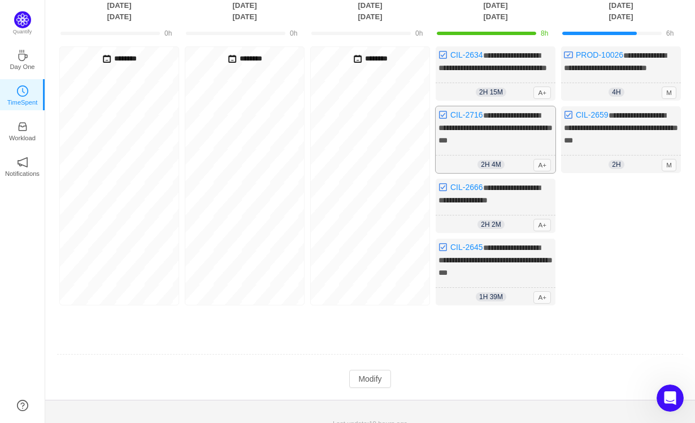
scroll to position [84, 0]
click at [369, 387] on button "Modify" at bounding box center [369, 378] width 41 height 18
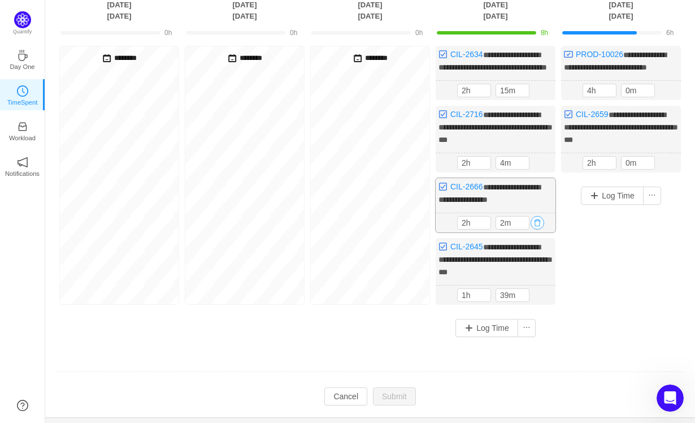
click at [539, 225] on button "button" at bounding box center [538, 223] width 14 height 14
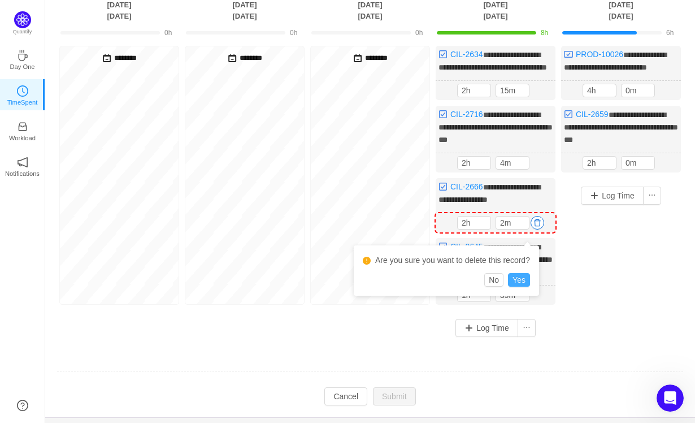
click at [524, 286] on div "Are you sure you want to delete this record? No Yes" at bounding box center [446, 270] width 185 height 50
click at [525, 282] on button "Yes" at bounding box center [519, 280] width 22 height 14
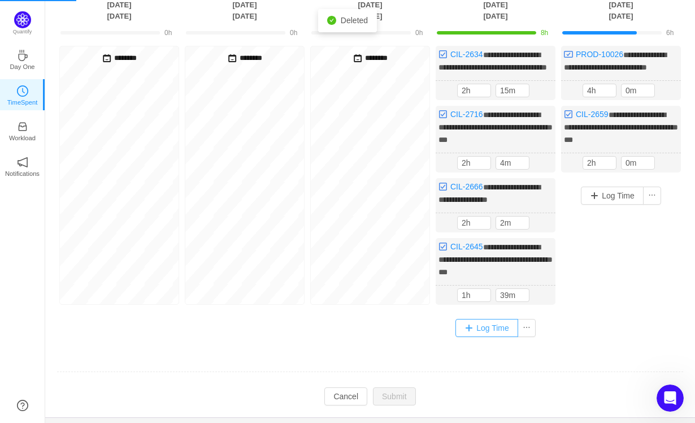
click at [490, 337] on button "Log Time" at bounding box center [486, 328] width 63 height 18
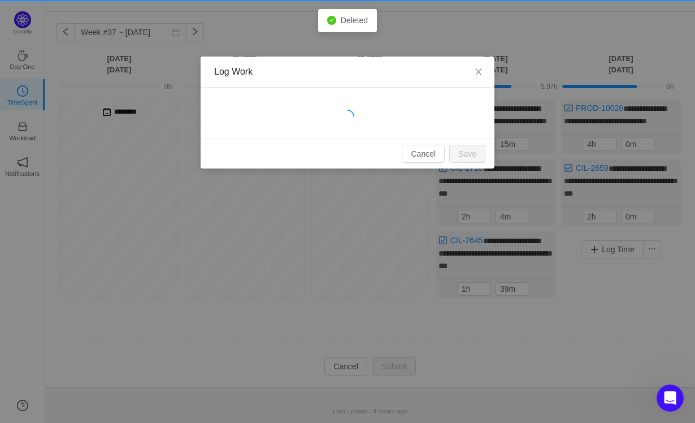
scroll to position [49, 0]
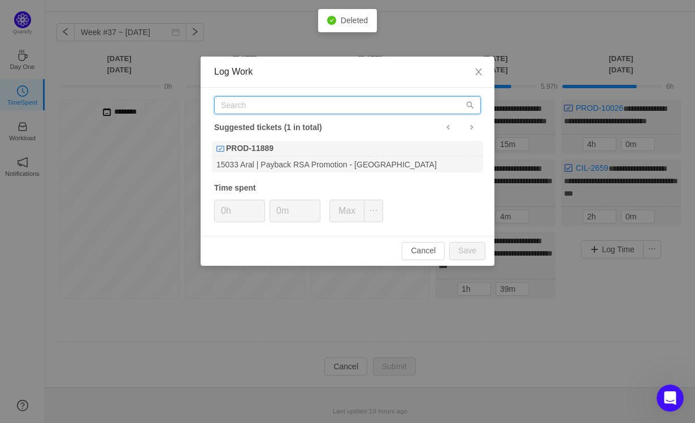
click at [246, 106] on input "text" at bounding box center [347, 105] width 267 height 18
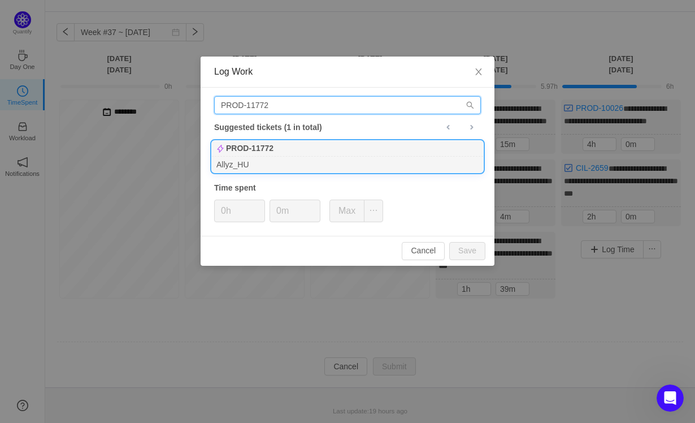
type input "PROD-11772"
click at [292, 169] on div "Allyz_HU" at bounding box center [347, 163] width 271 height 15
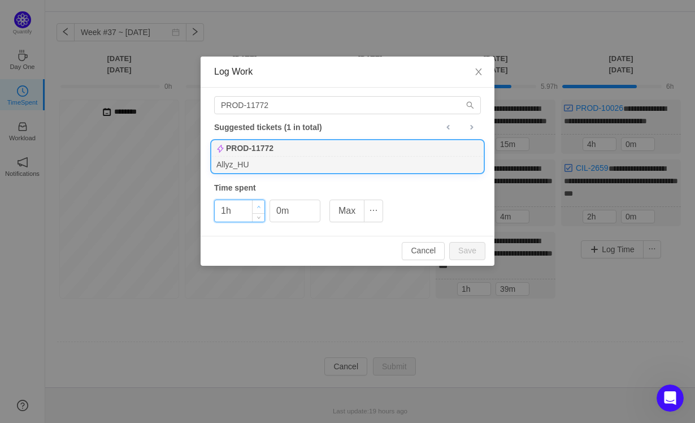
click at [262, 203] on span "Increase Value" at bounding box center [259, 206] width 12 height 13
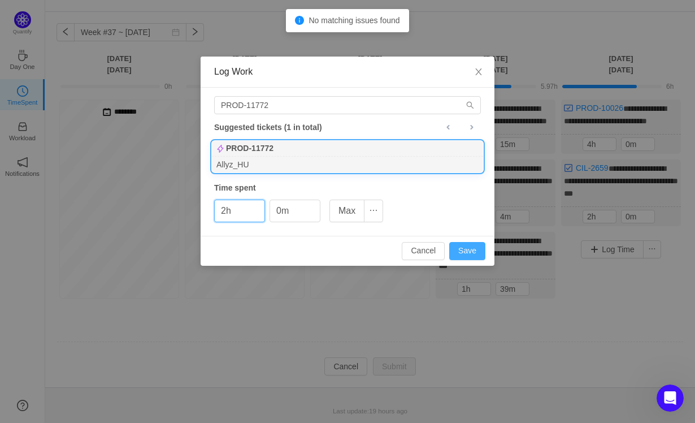
click at [467, 255] on button "Save" at bounding box center [467, 251] width 36 height 18
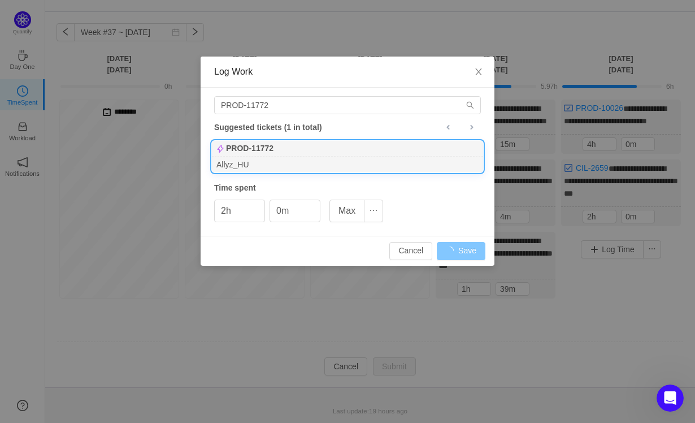
type input "0h"
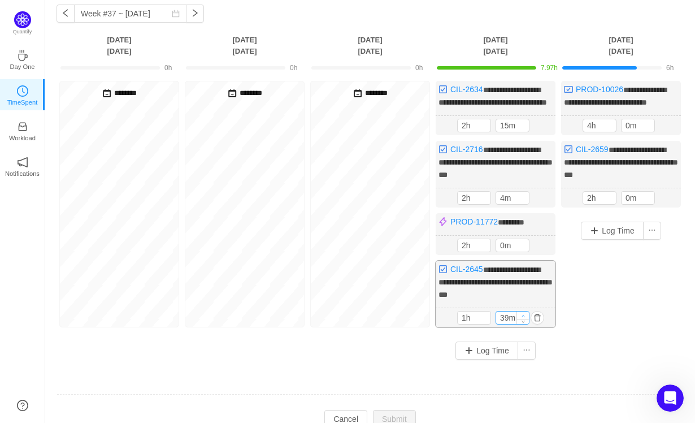
type input "49m"
click at [525, 318] on icon "icon: up" at bounding box center [523, 316] width 4 height 4
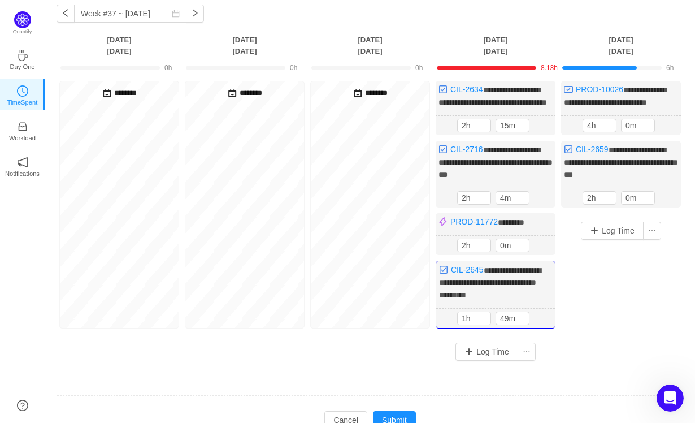
click at [594, 307] on div "Log Time" at bounding box center [621, 281] width 120 height 136
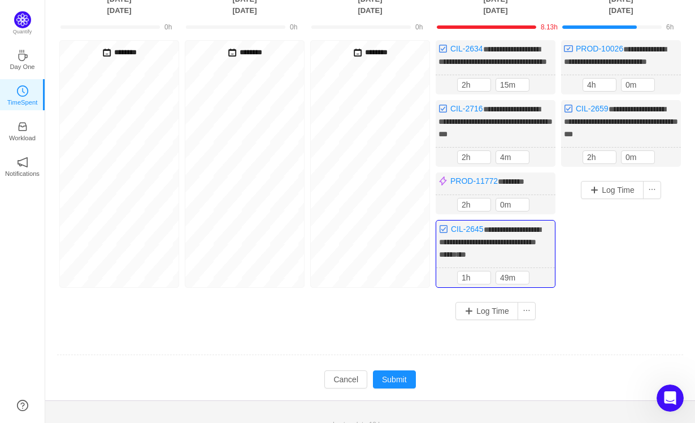
scroll to position [116, 0]
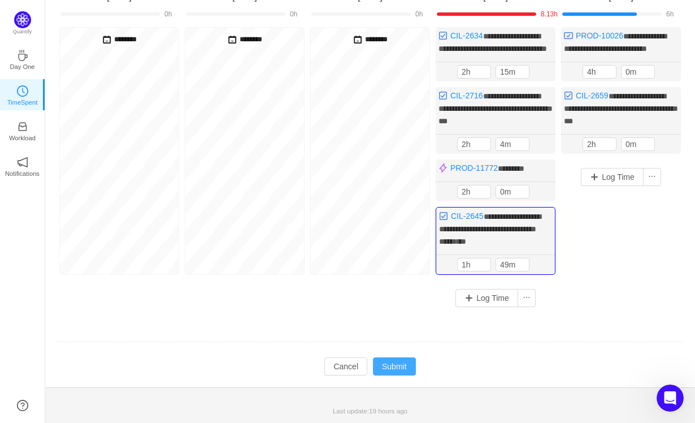
click at [397, 370] on button "Submit" at bounding box center [394, 366] width 43 height 18
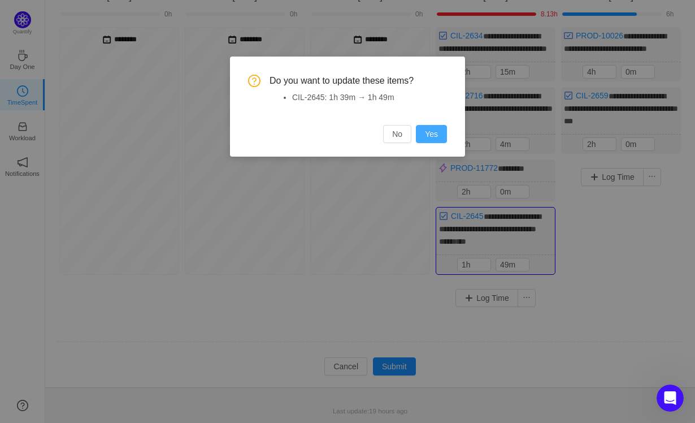
click at [437, 128] on button "Yes" at bounding box center [431, 134] width 31 height 18
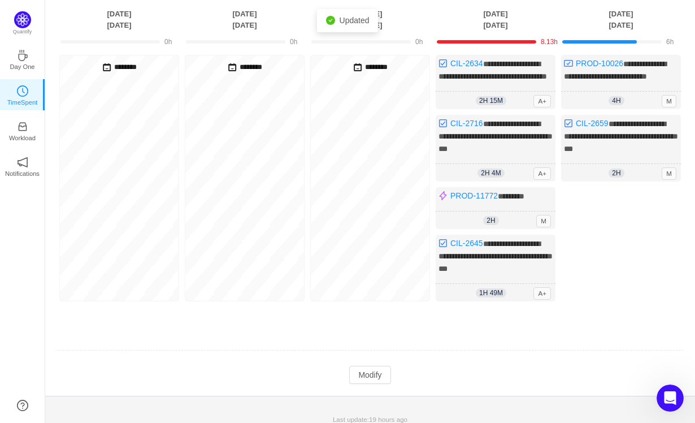
scroll to position [95, 0]
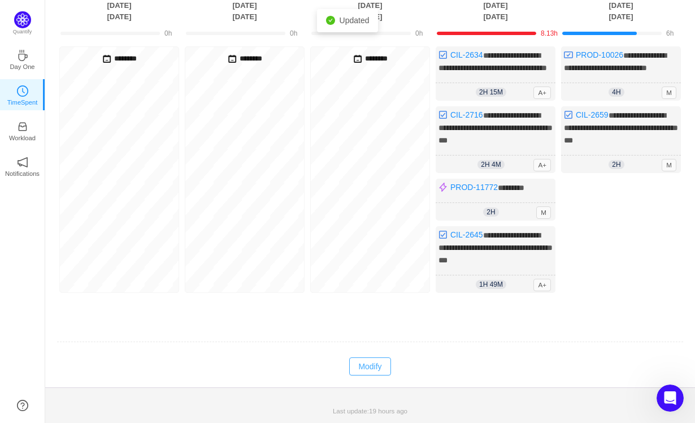
click at [378, 373] on button "Modify" at bounding box center [369, 366] width 41 height 18
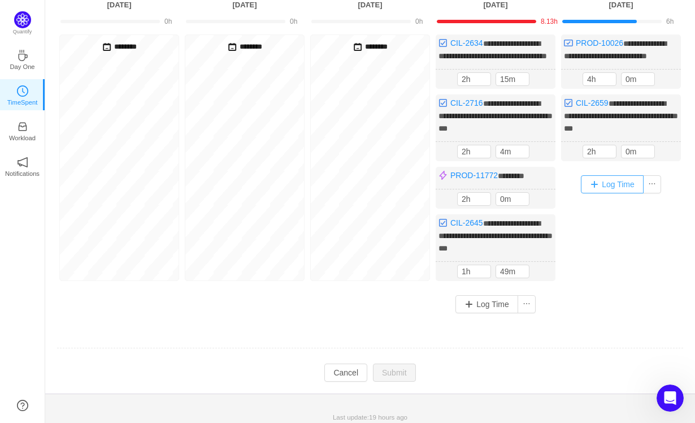
click at [606, 193] on button "Log Time" at bounding box center [612, 184] width 63 height 18
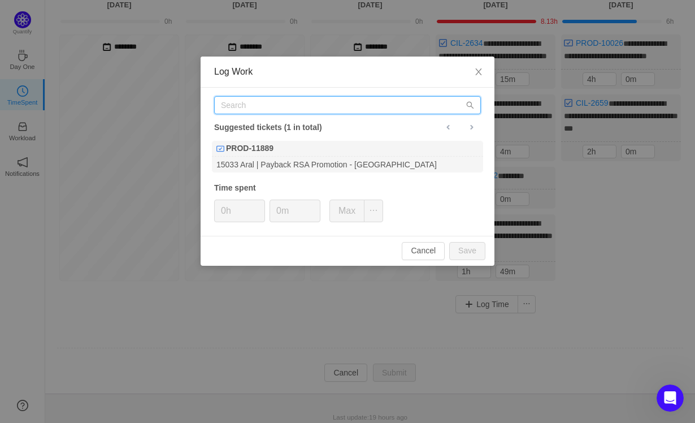
click at [359, 112] on input "text" at bounding box center [347, 105] width 267 height 18
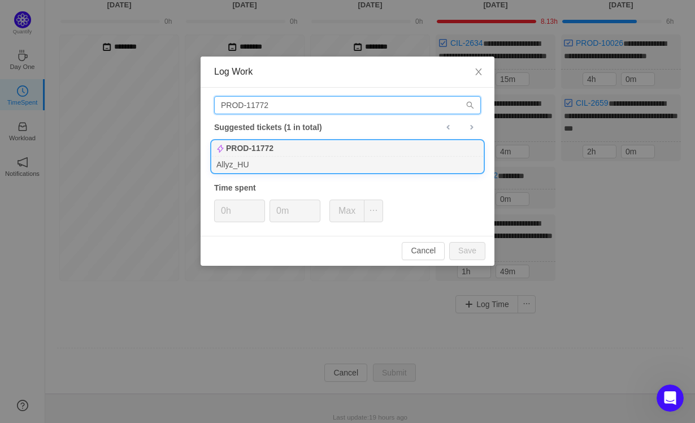
type input "PROD-11772"
click at [318, 156] on div "Allyz_HU" at bounding box center [347, 163] width 271 height 15
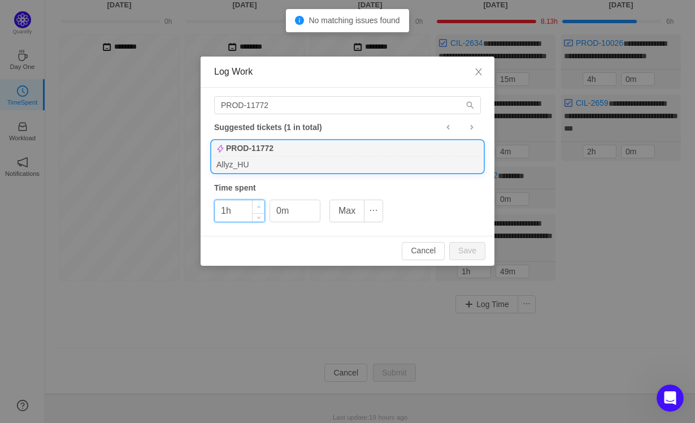
click at [259, 205] on icon "icon: up" at bounding box center [259, 207] width 4 height 4
click at [472, 254] on button "Save" at bounding box center [467, 251] width 36 height 18
type input "0h"
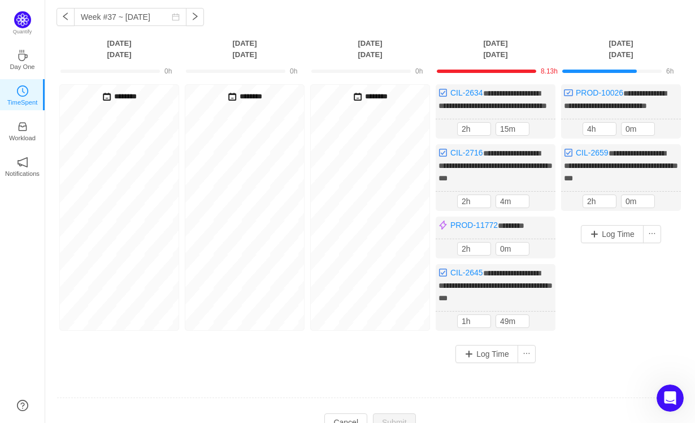
scroll to position [120, 0]
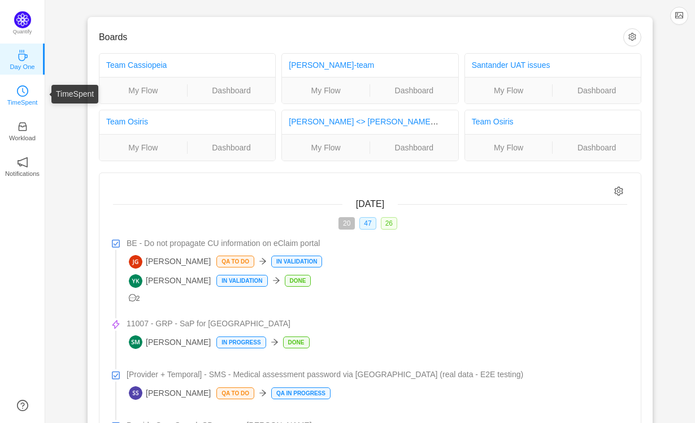
click at [26, 95] on icon "icon: clock-circle" at bounding box center [22, 90] width 11 height 11
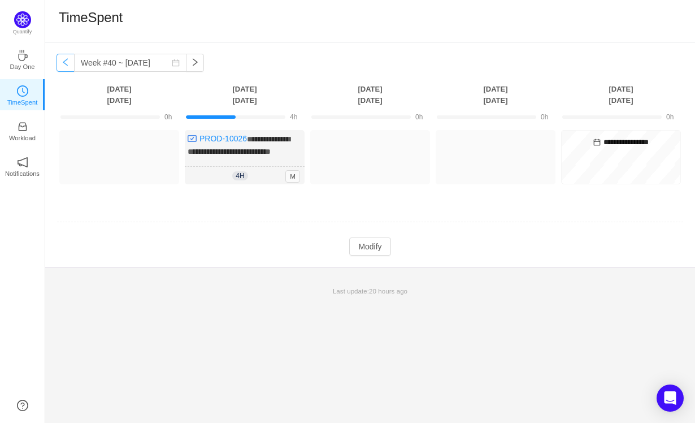
click at [64, 64] on button "button" at bounding box center [65, 63] width 18 height 18
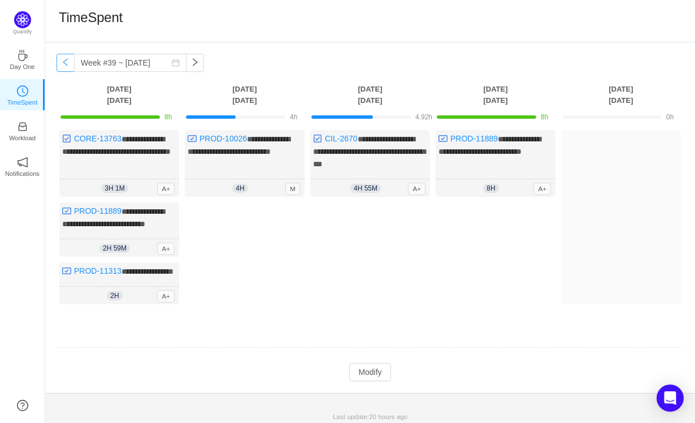
click at [64, 64] on button "button" at bounding box center [65, 63] width 18 height 18
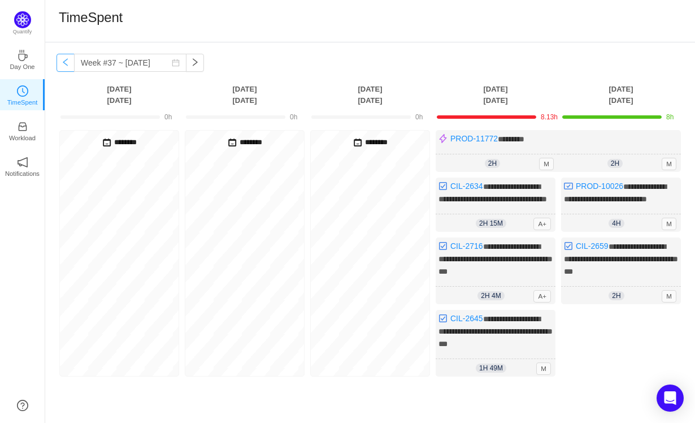
click at [64, 64] on button "button" at bounding box center [65, 63] width 18 height 18
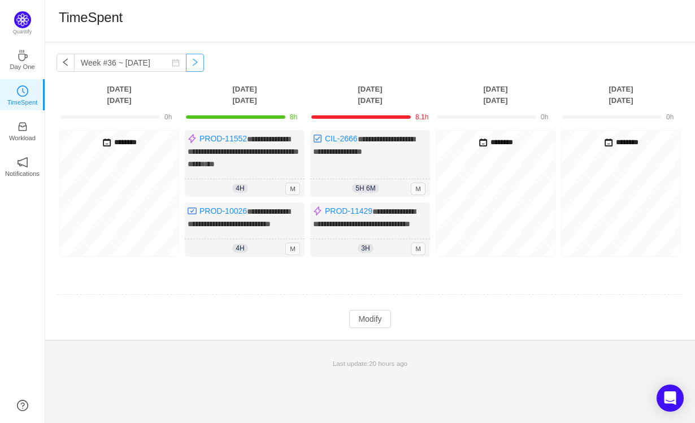
click at [186, 63] on button "button" at bounding box center [195, 63] width 18 height 18
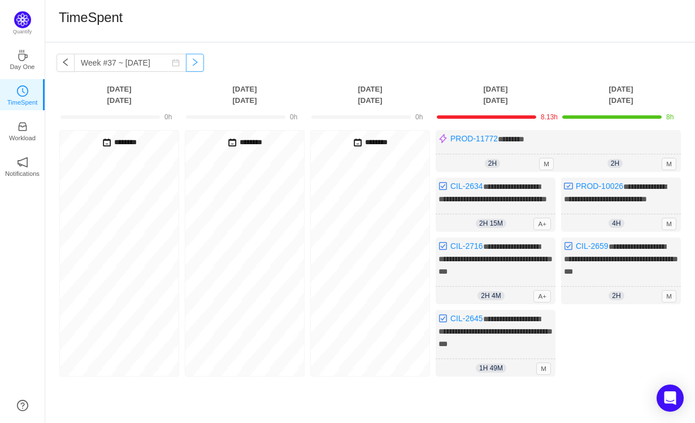
click at [186, 63] on button "button" at bounding box center [195, 63] width 18 height 18
type input "Week #38 ~ [DATE]"
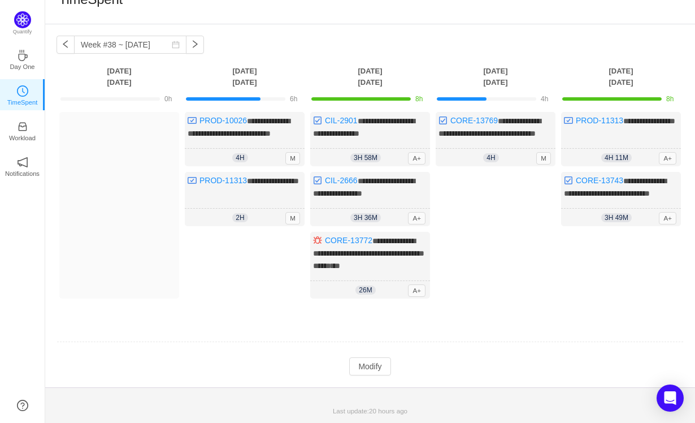
scroll to position [33, 0]
click at [367, 367] on button "Modify" at bounding box center [369, 366] width 41 height 18
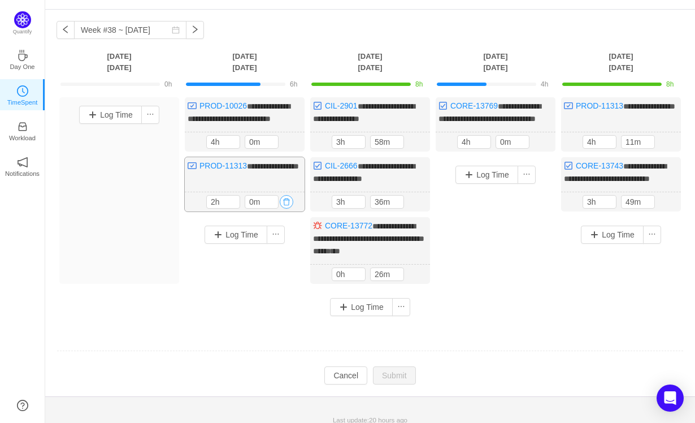
click at [288, 208] on button "button" at bounding box center [287, 202] width 14 height 14
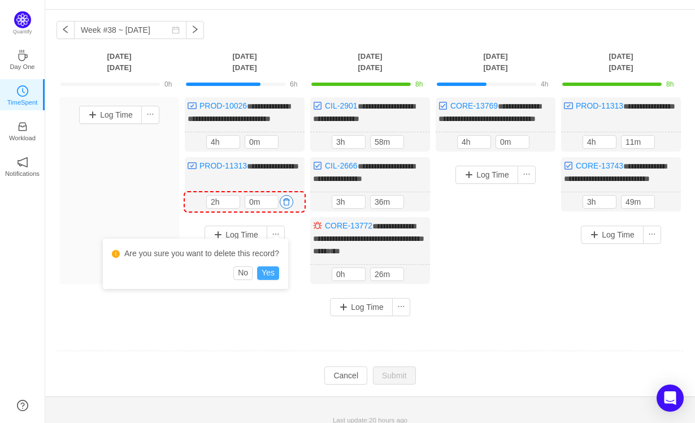
click at [279, 274] on button "Yes" at bounding box center [268, 273] width 22 height 14
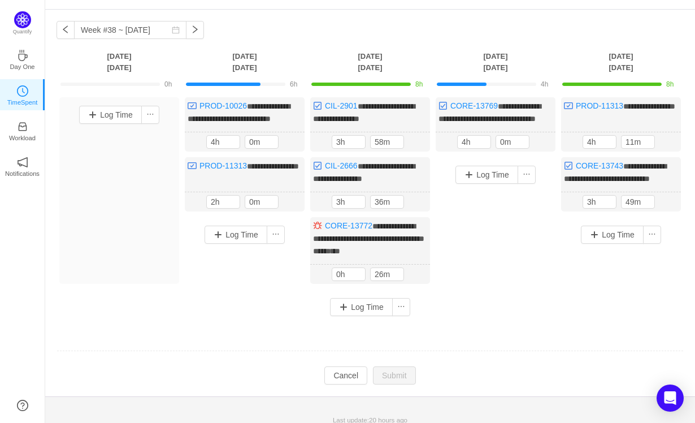
click at [213, 337] on td "**********" at bounding box center [369, 215] width 627 height 244
click at [247, 244] on button "Log Time" at bounding box center [236, 234] width 63 height 18
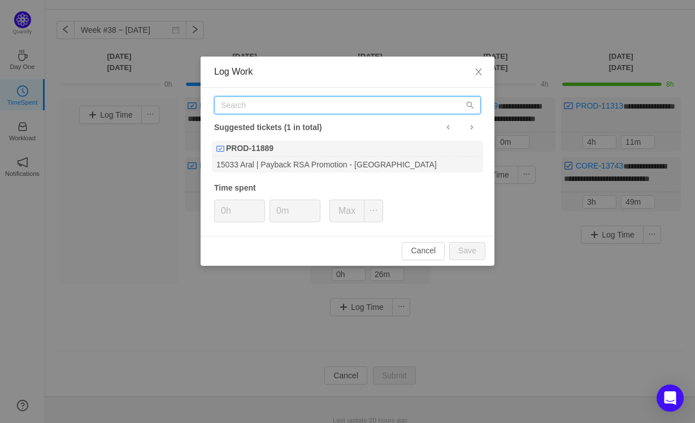
click at [304, 106] on input "text" at bounding box center [347, 105] width 267 height 18
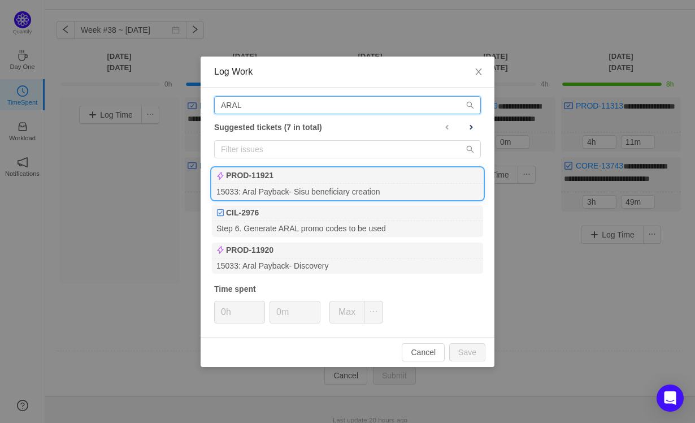
type input "ARAL"
click at [333, 187] on div "15033: Aral Payback- Sisu beneficiary creation" at bounding box center [347, 191] width 271 height 15
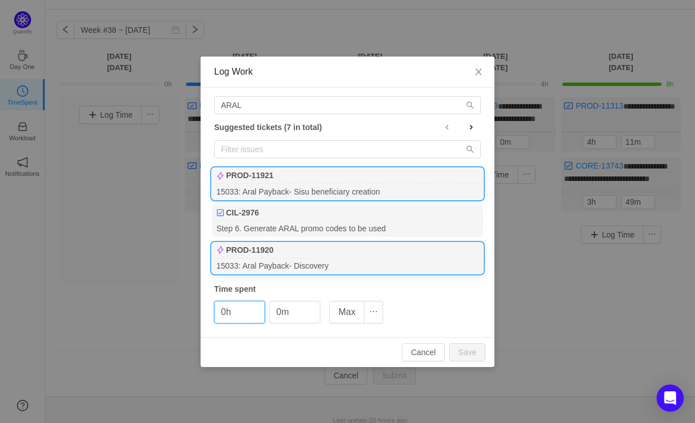
click at [344, 255] on div "PROD-11920" at bounding box center [347, 250] width 271 height 16
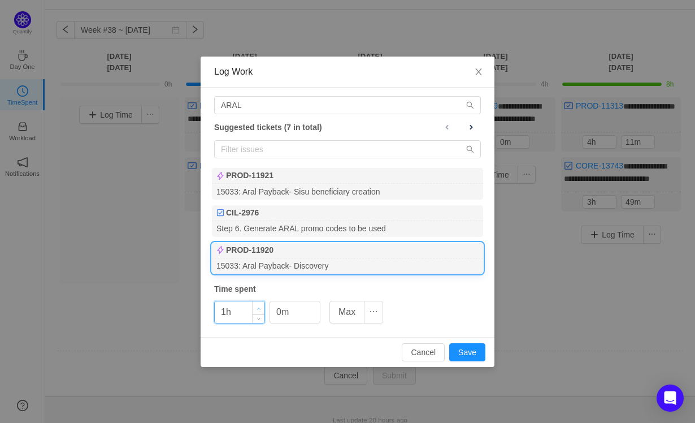
click at [260, 306] on icon "icon: up" at bounding box center [259, 308] width 4 height 4
click at [464, 352] on button "Save" at bounding box center [467, 352] width 36 height 18
type input "0h"
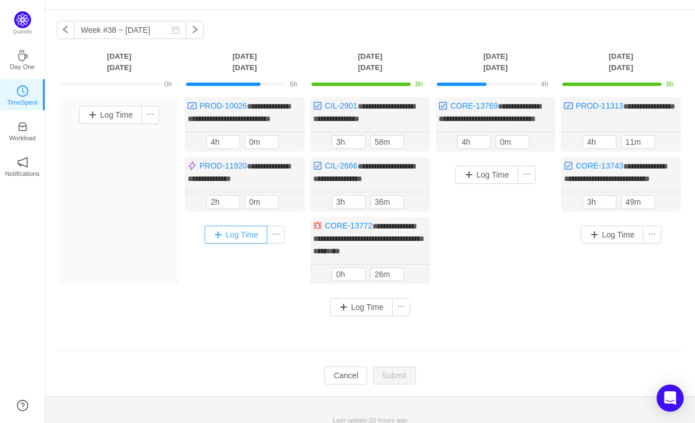
click at [240, 244] on button "Log Time" at bounding box center [236, 234] width 63 height 18
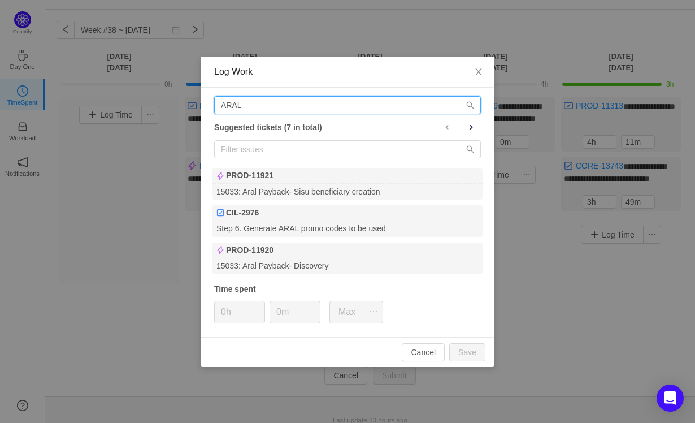
click at [303, 105] on input "ARAL" at bounding box center [347, 105] width 267 height 18
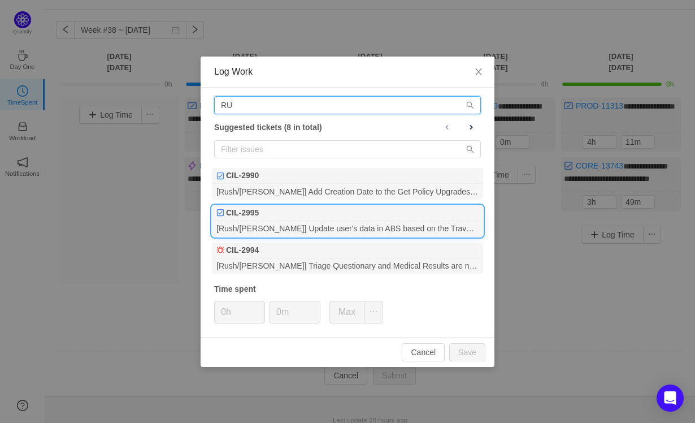
type input "R"
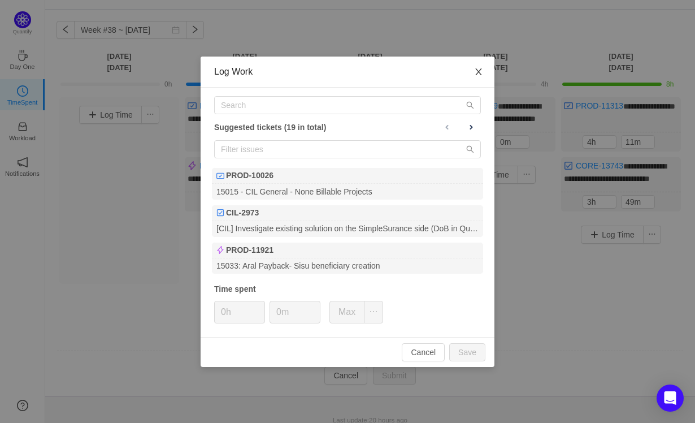
click at [479, 69] on icon "icon: close" at bounding box center [478, 71] width 9 height 9
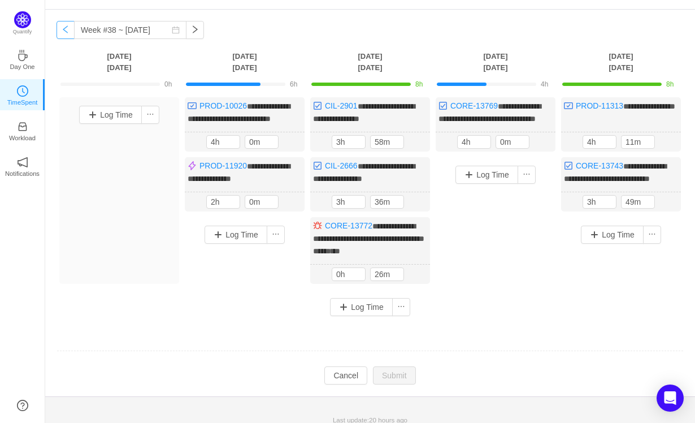
click at [67, 32] on button "button" at bounding box center [65, 30] width 18 height 18
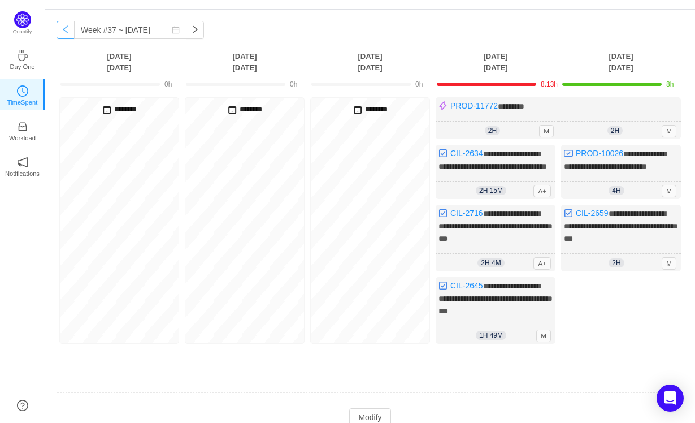
click at [67, 32] on button "button" at bounding box center [65, 30] width 18 height 18
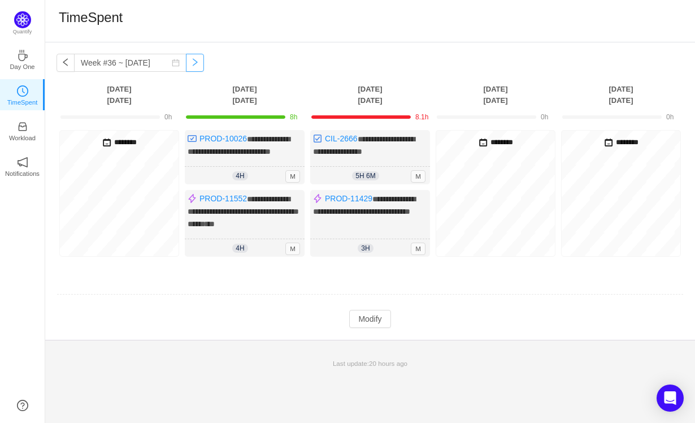
click at [186, 60] on button "button" at bounding box center [195, 63] width 18 height 18
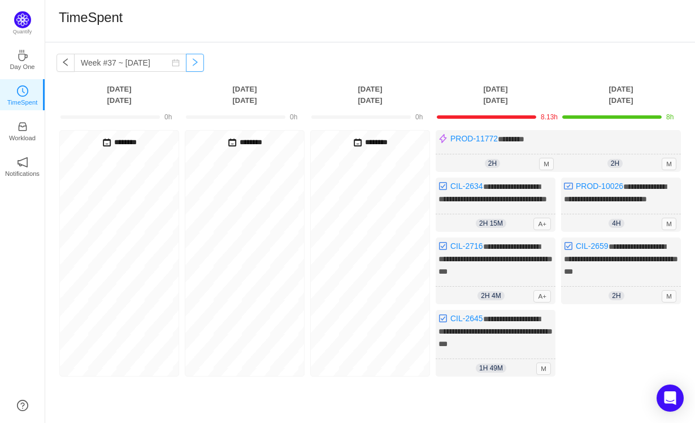
click at [186, 61] on button "button" at bounding box center [195, 63] width 18 height 18
type input "Week #38 ~ [DATE]"
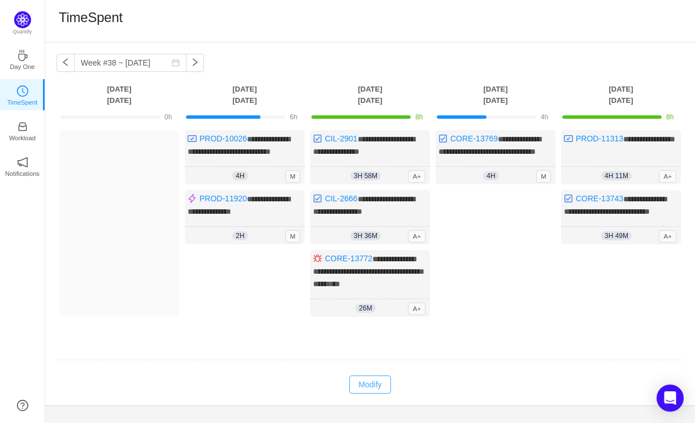
click at [366, 393] on button "Modify" at bounding box center [369, 384] width 41 height 18
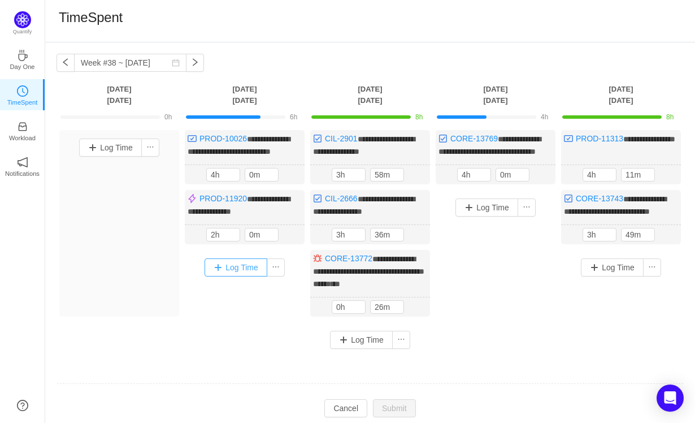
click at [223, 276] on button "Log Time" at bounding box center [236, 267] width 63 height 18
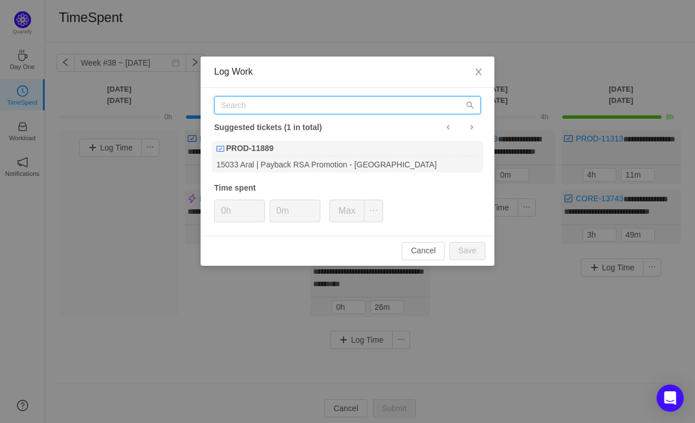
click at [253, 111] on input "text" at bounding box center [347, 105] width 267 height 18
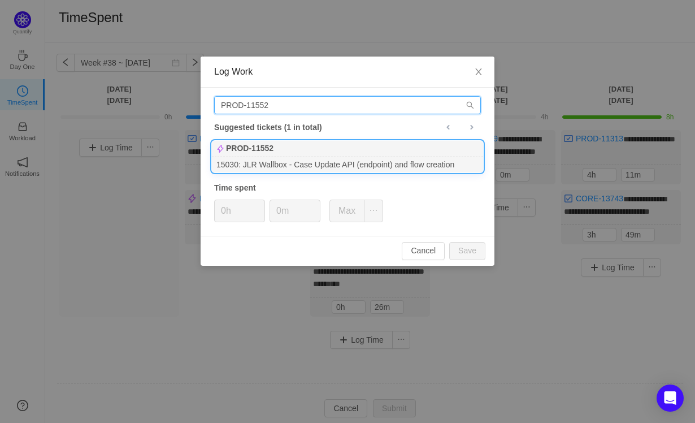
type input "PROD-11552"
click at [256, 153] on b "PROD-11552" at bounding box center [249, 148] width 47 height 12
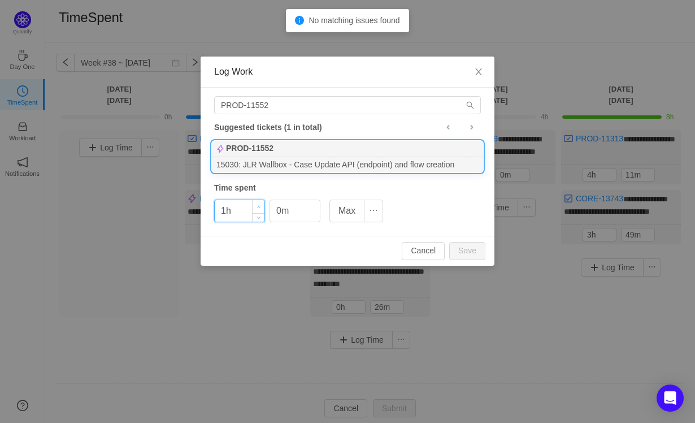
click at [261, 205] on span "Increase Value" at bounding box center [259, 206] width 12 height 13
click at [463, 249] on button "Save" at bounding box center [467, 251] width 36 height 18
type input "0h"
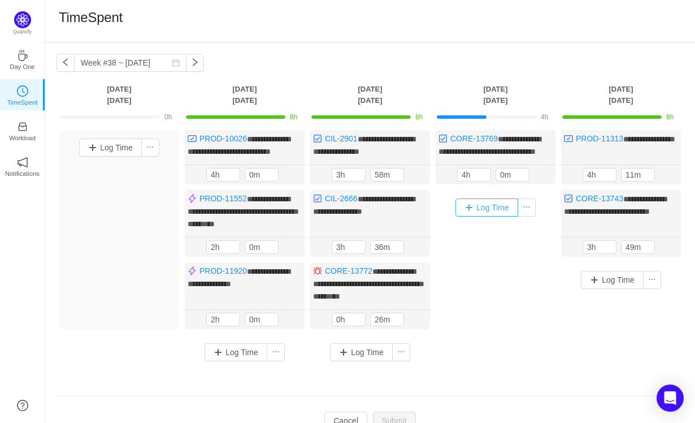
click at [479, 215] on button "Log Time" at bounding box center [486, 207] width 63 height 18
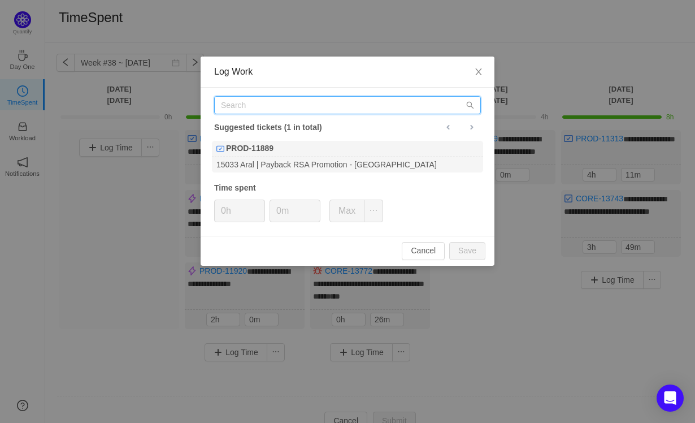
click at [302, 107] on input "text" at bounding box center [347, 105] width 267 height 18
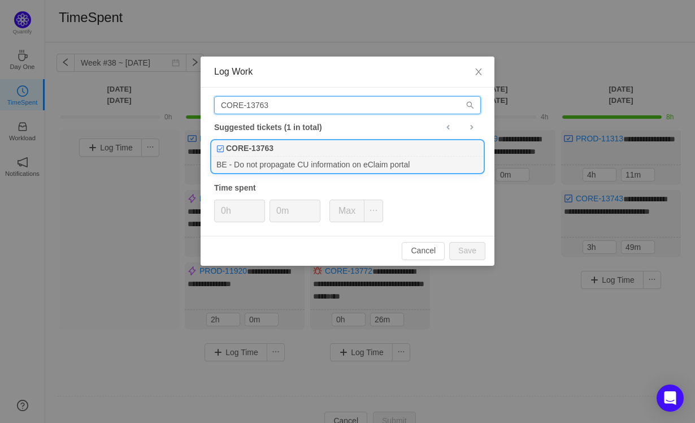
type input "CORE-13763"
click at [352, 146] on div "CORE-13763" at bounding box center [347, 149] width 271 height 16
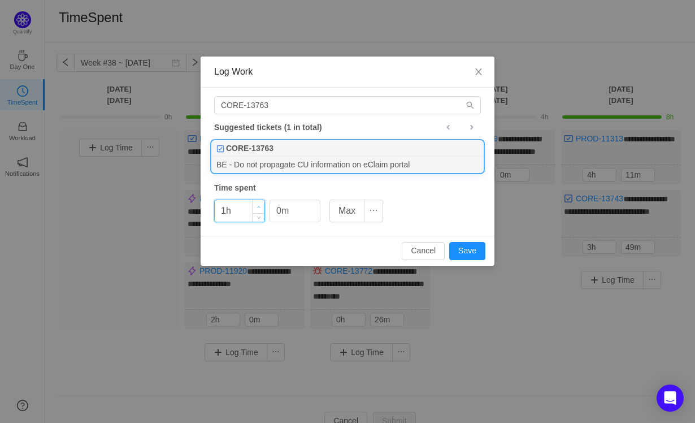
click at [259, 205] on icon "icon: up" at bounding box center [259, 207] width 4 height 4
click at [456, 251] on button "Save" at bounding box center [467, 251] width 36 height 18
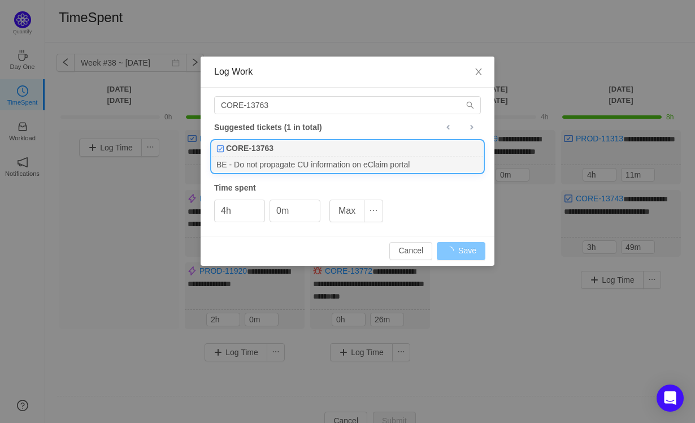
type input "0h"
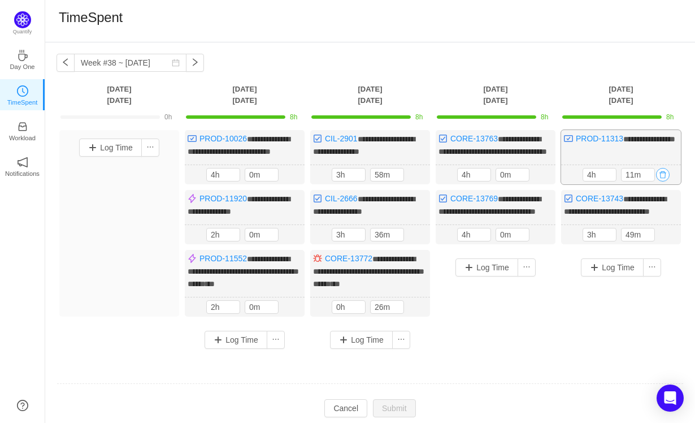
click at [664, 181] on button "button" at bounding box center [663, 175] width 14 height 14
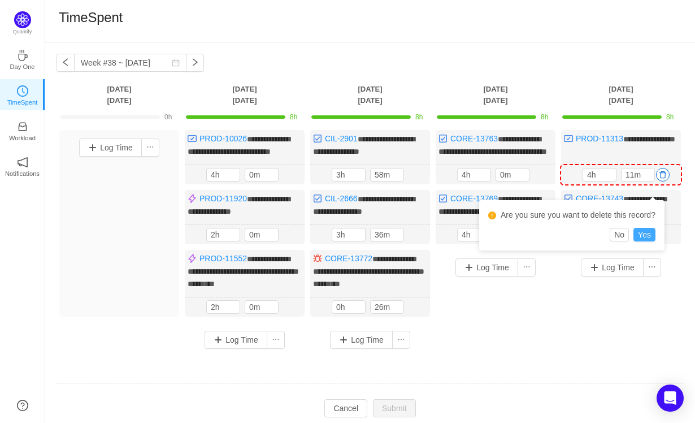
click at [655, 234] on button "Yes" at bounding box center [644, 235] width 22 height 14
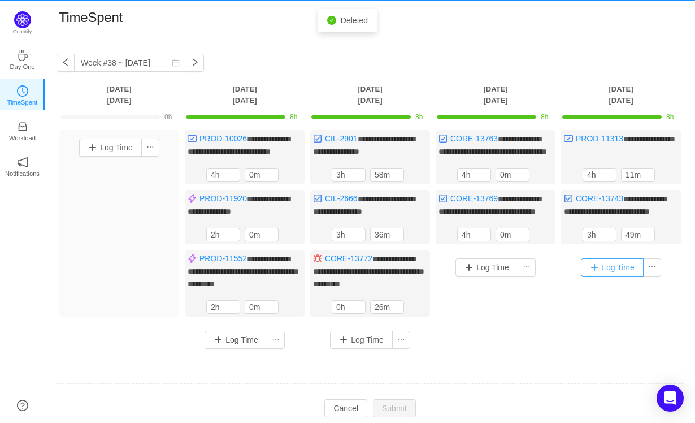
click at [605, 276] on button "Log Time" at bounding box center [612, 267] width 63 height 18
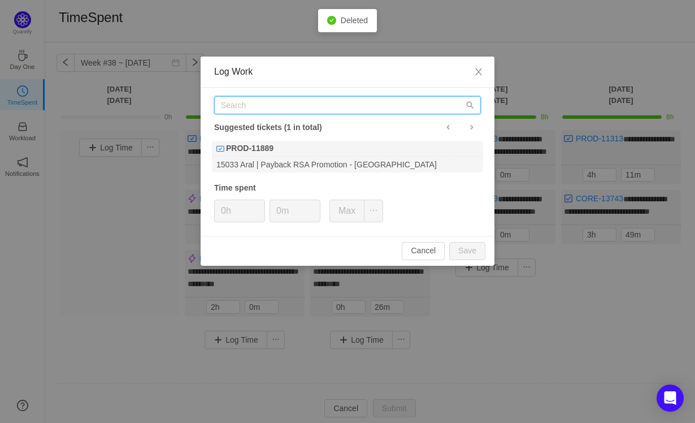
click at [337, 105] on input "text" at bounding box center [347, 105] width 267 height 18
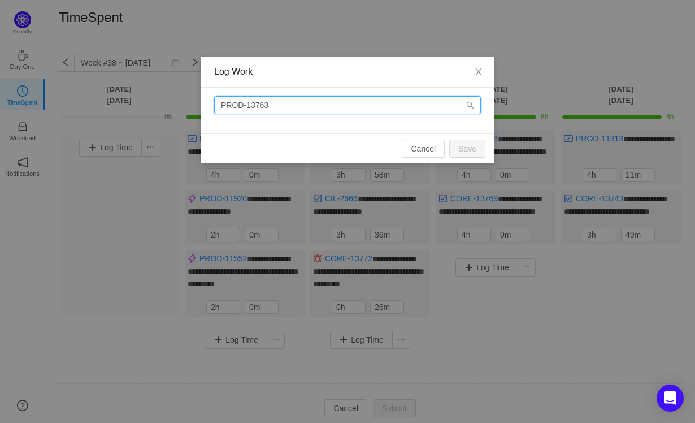
drag, startPoint x: 242, startPoint y: 106, endPoint x: 173, endPoint y: 106, distance: 68.4
click at [173, 106] on div "Log Work PROD-13763 Cancel Save" at bounding box center [347, 211] width 695 height 423
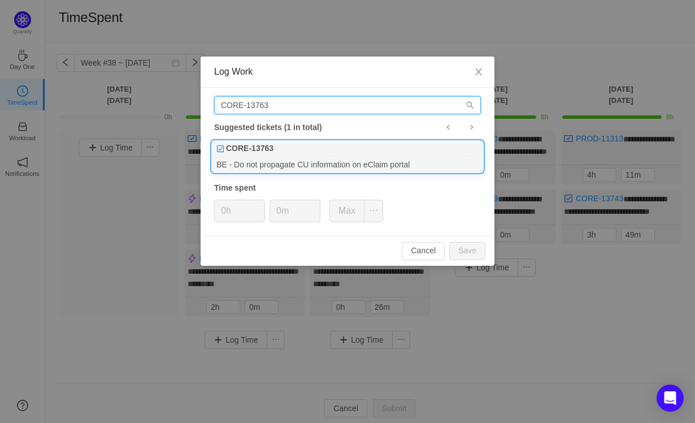
type input "CORE-13763"
click at [283, 156] on div "CORE-13763" at bounding box center [347, 149] width 271 height 16
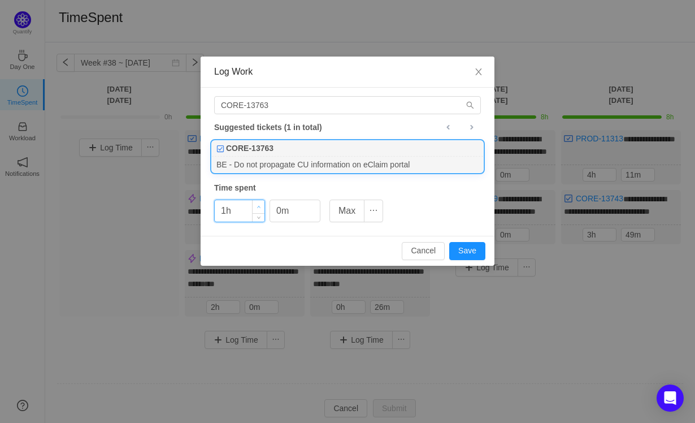
click at [260, 203] on span "Increase Value" at bounding box center [259, 206] width 12 height 13
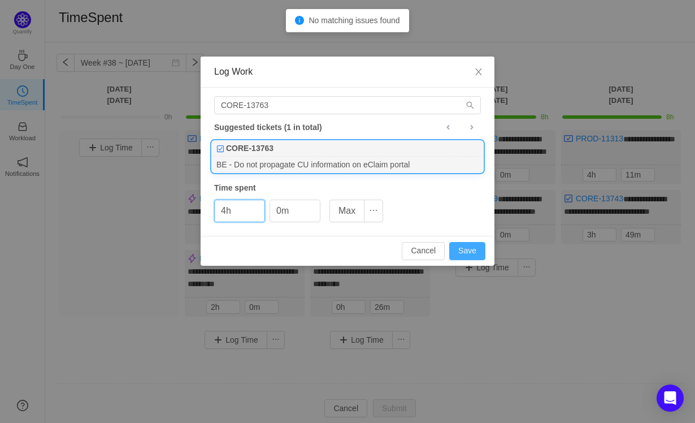
click at [473, 253] on button "Save" at bounding box center [467, 251] width 36 height 18
type input "0h"
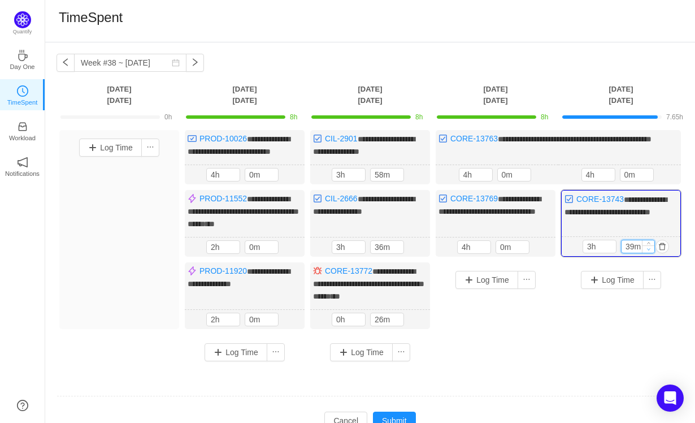
click at [649, 253] on span "Decrease Value" at bounding box center [648, 248] width 12 height 7
click at [649, 253] on div at bounding box center [648, 246] width 12 height 12
click at [649, 246] on icon "icon: up" at bounding box center [648, 245] width 3 height 2
type input "49m"
click at [649, 247] on span "Increase Value" at bounding box center [648, 243] width 12 height 7
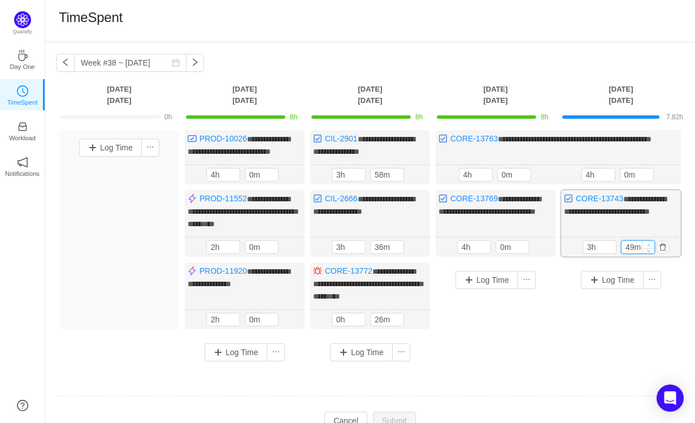
type input "4h"
type input "0m"
click at [649, 248] on span "Increase Value" at bounding box center [648, 244] width 12 height 7
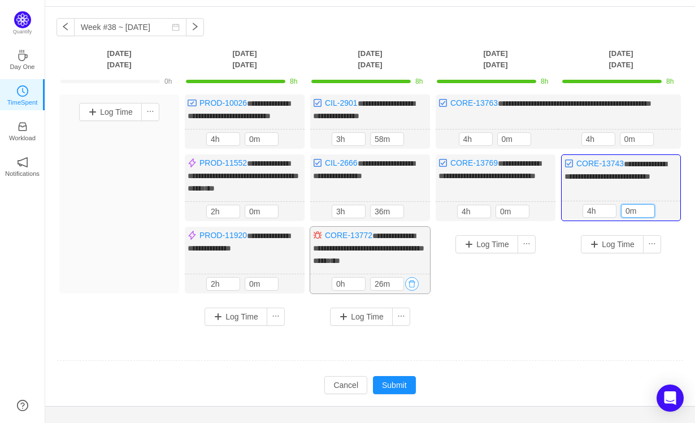
scroll to position [62, 0]
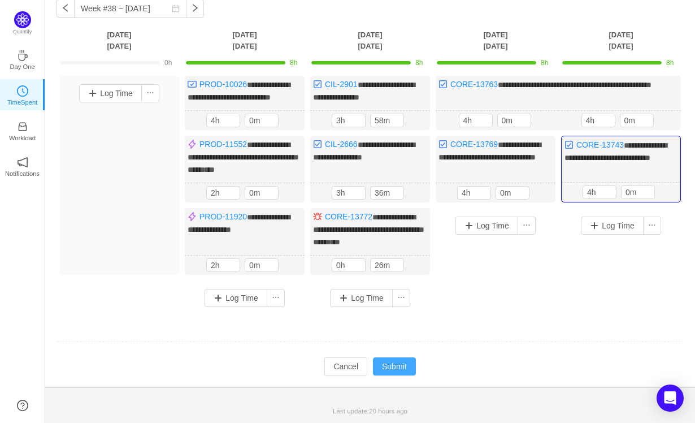
click at [395, 367] on button "Submit" at bounding box center [394, 366] width 43 height 18
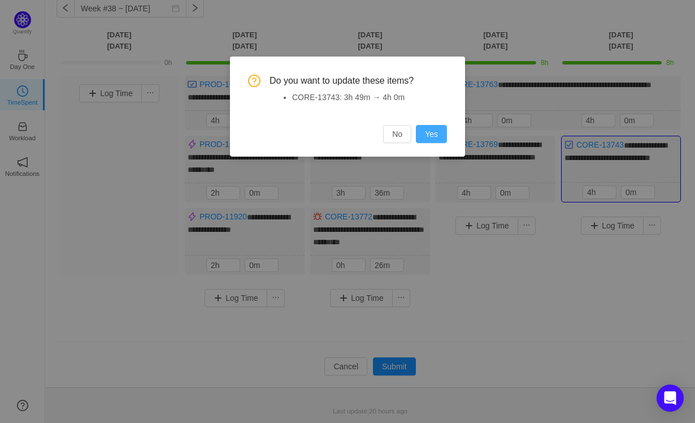
click at [442, 142] on button "Yes" at bounding box center [431, 134] width 31 height 18
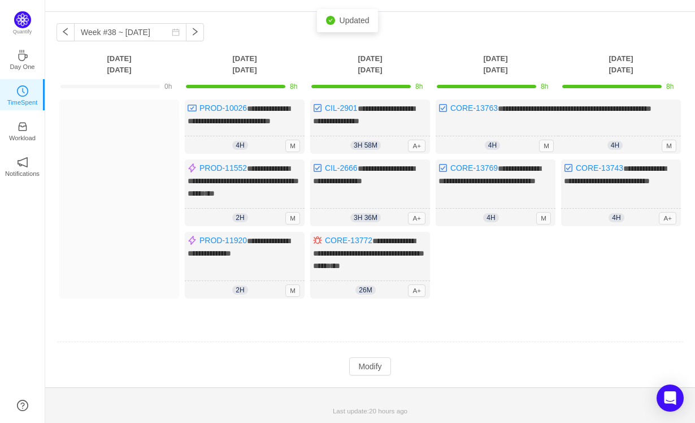
scroll to position [37, 0]
click at [66, 25] on button "button" at bounding box center [65, 32] width 18 height 18
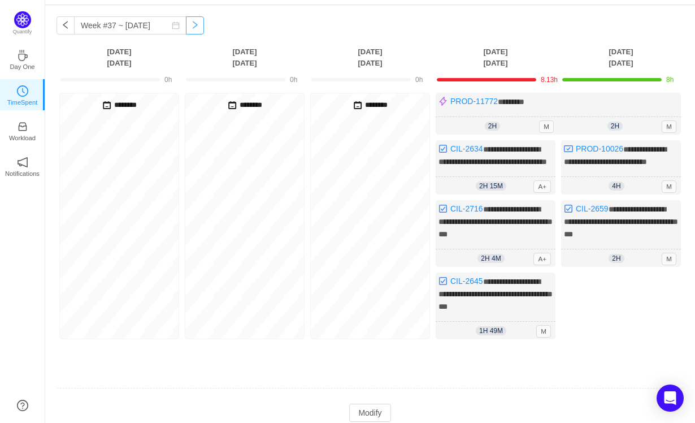
click at [186, 29] on button "button" at bounding box center [195, 25] width 18 height 18
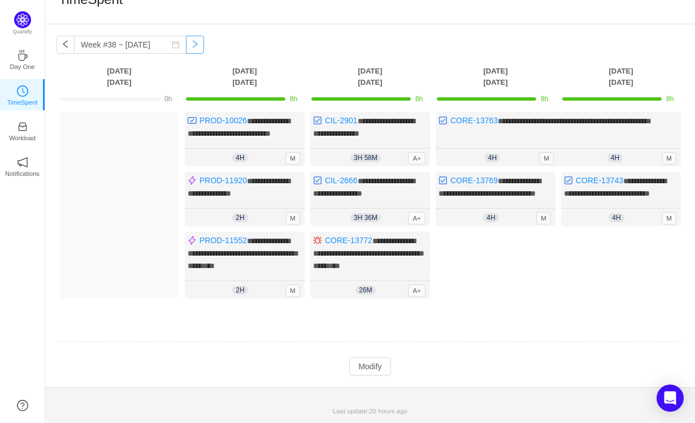
click at [186, 36] on button "button" at bounding box center [195, 45] width 18 height 18
type input "Week #39 ~ [DATE]"
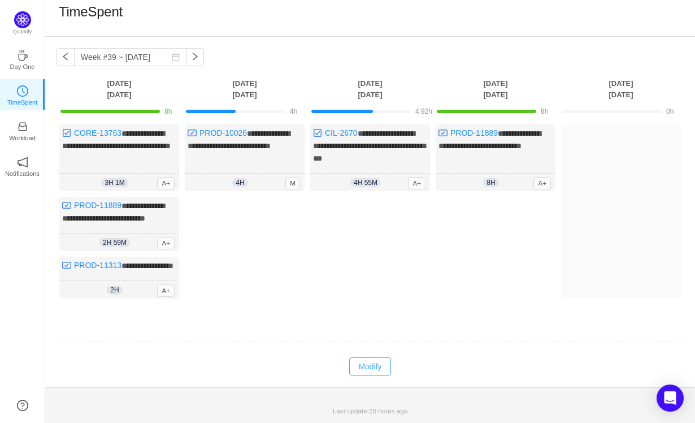
click at [370, 367] on button "Modify" at bounding box center [369, 366] width 41 height 18
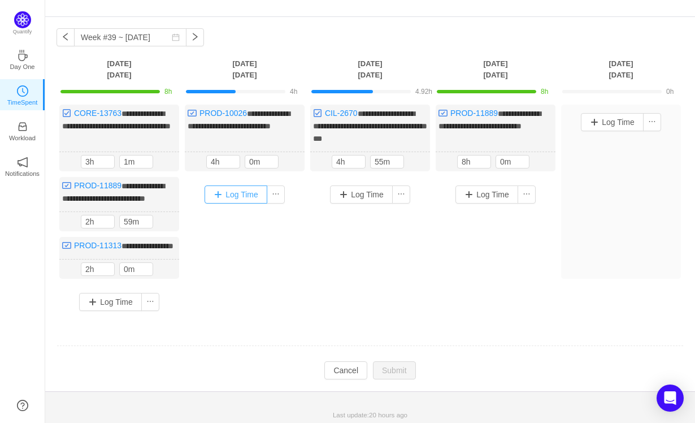
click at [233, 188] on button "Log Time" at bounding box center [236, 194] width 63 height 18
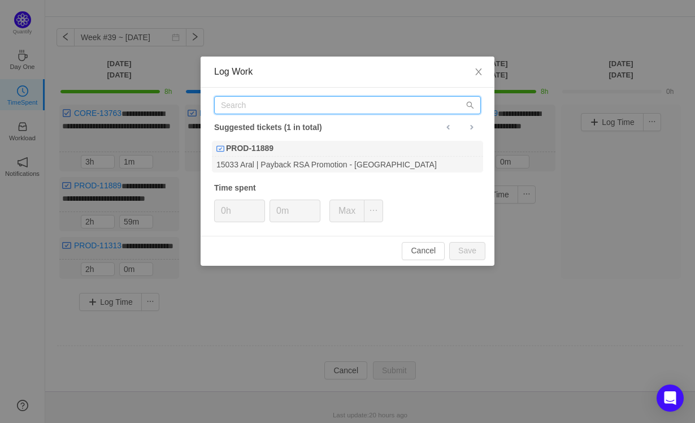
click at [264, 110] on input "text" at bounding box center [347, 105] width 267 height 18
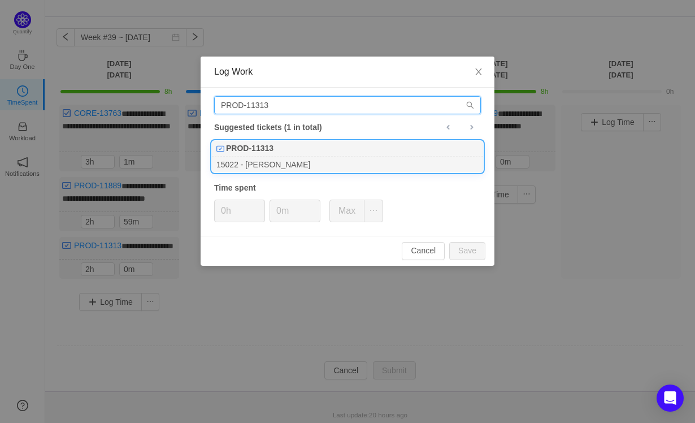
type input "PROD-11313"
click at [272, 153] on b "PROD-11313" at bounding box center [249, 148] width 47 height 12
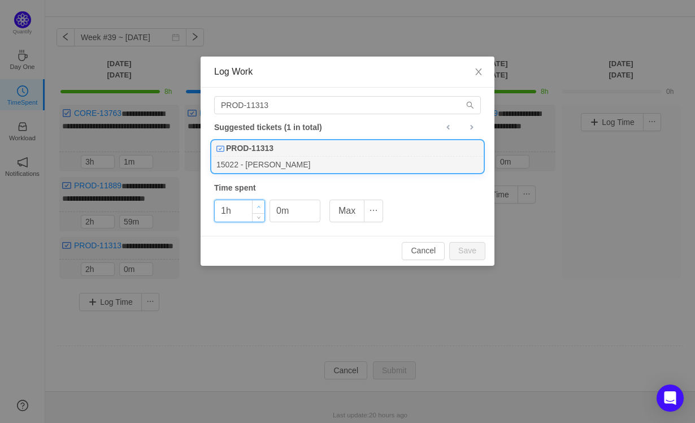
click at [257, 205] on icon "icon: up" at bounding box center [259, 207] width 4 height 4
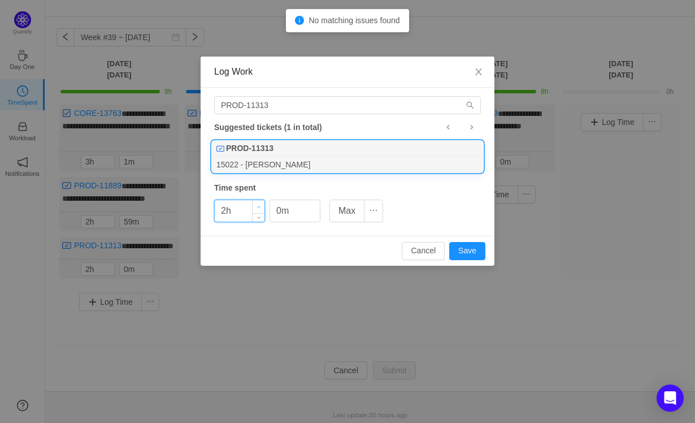
click at [257, 205] on icon "icon: up" at bounding box center [259, 207] width 4 height 4
click at [460, 246] on button "Save" at bounding box center [467, 251] width 36 height 18
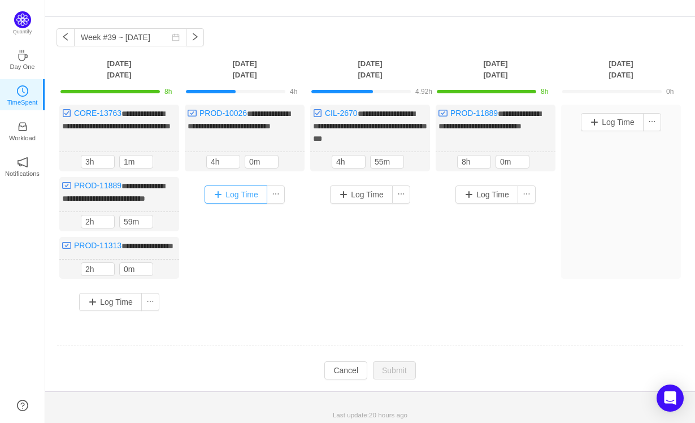
click at [242, 196] on button "Log Time" at bounding box center [236, 194] width 63 height 18
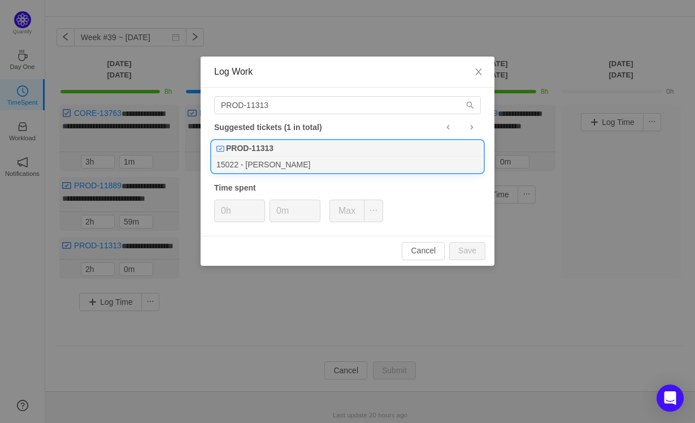
click at [321, 165] on div "15022 - [PERSON_NAME]" at bounding box center [347, 163] width 271 height 15
click at [261, 206] on span "Increase Value" at bounding box center [259, 206] width 12 height 13
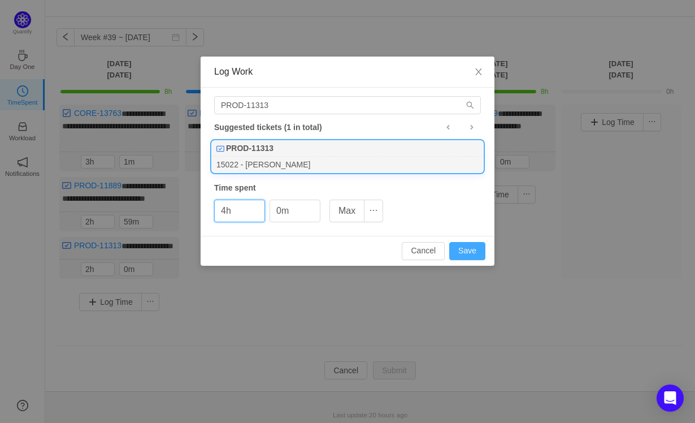
click at [473, 250] on button "Save" at bounding box center [467, 251] width 36 height 18
type input "0h"
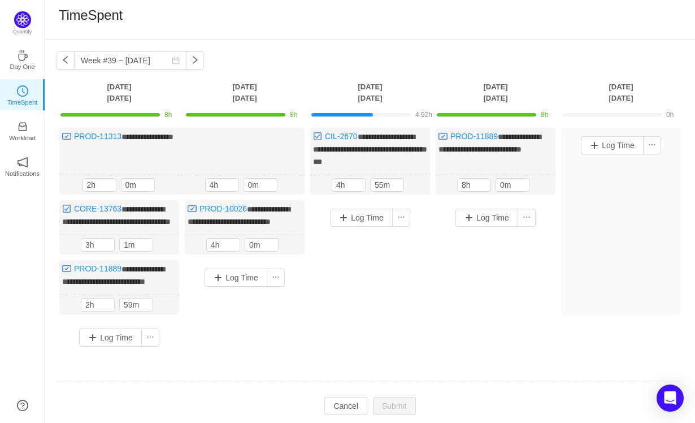
scroll to position [1, 0]
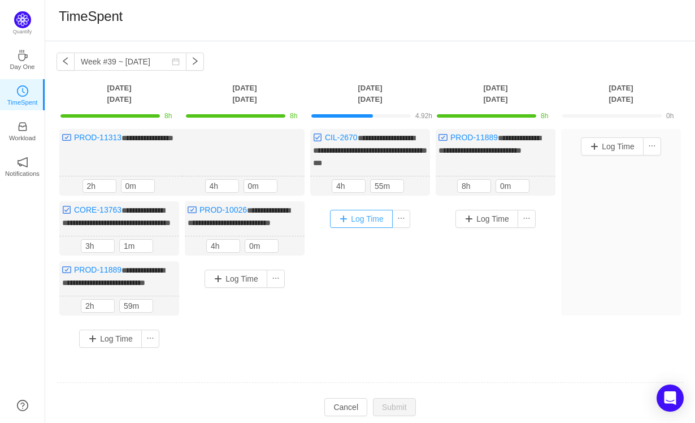
click at [369, 216] on button "Log Time" at bounding box center [361, 219] width 63 height 18
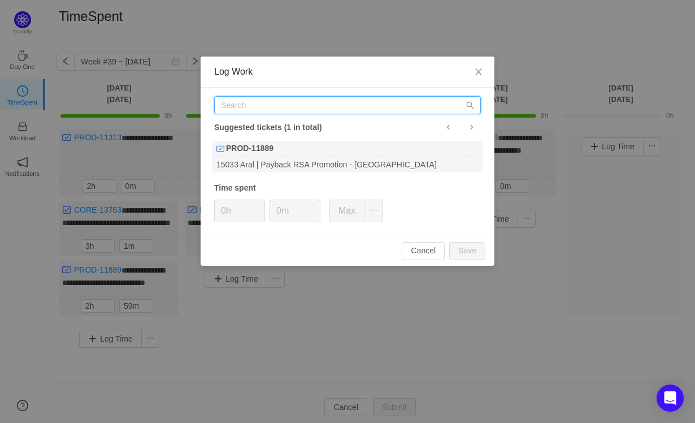
click at [290, 106] on input "text" at bounding box center [347, 105] width 267 height 18
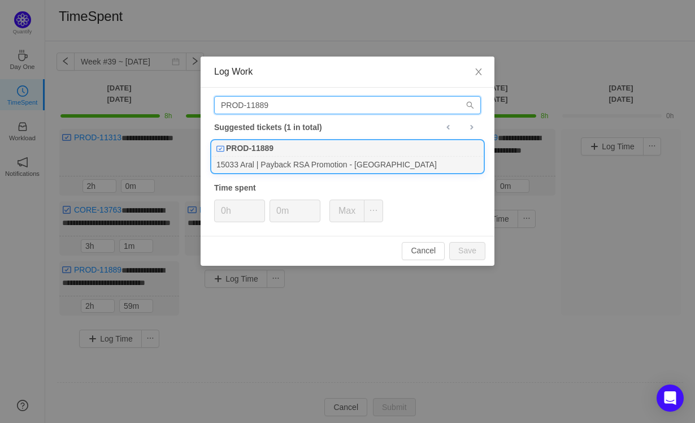
type input "PROD-11889"
click at [312, 150] on div "PROD-11889" at bounding box center [347, 149] width 271 height 16
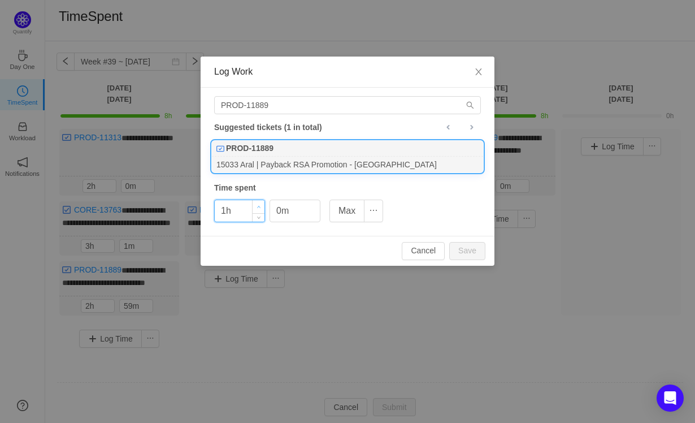
click at [260, 205] on icon "icon: up" at bounding box center [259, 207] width 4 height 4
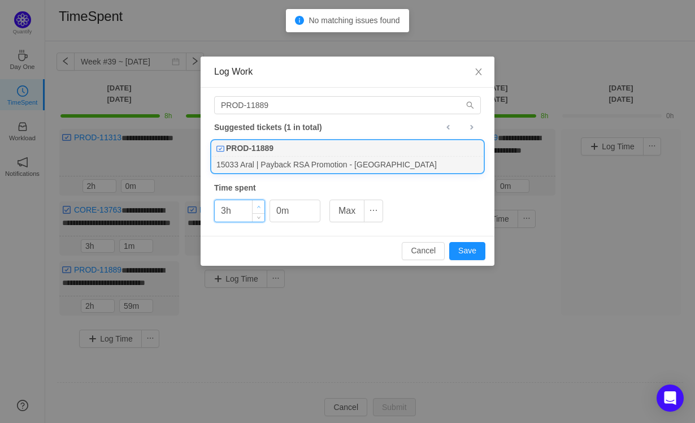
click at [260, 205] on icon "icon: up" at bounding box center [259, 207] width 4 height 4
click at [468, 251] on button "Save" at bounding box center [467, 251] width 36 height 18
type input "0h"
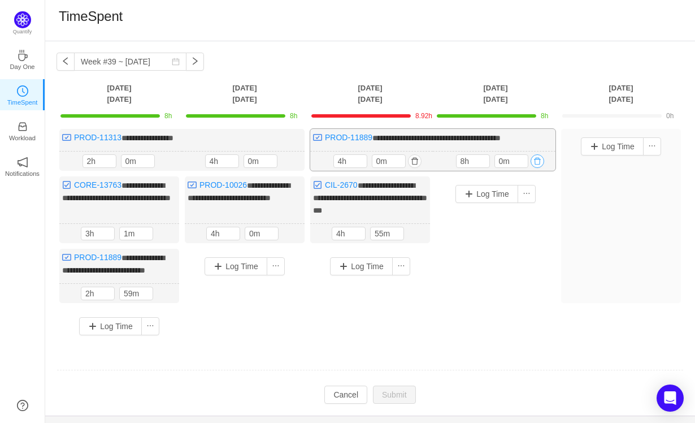
click at [539, 168] on button "button" at bounding box center [538, 161] width 14 height 14
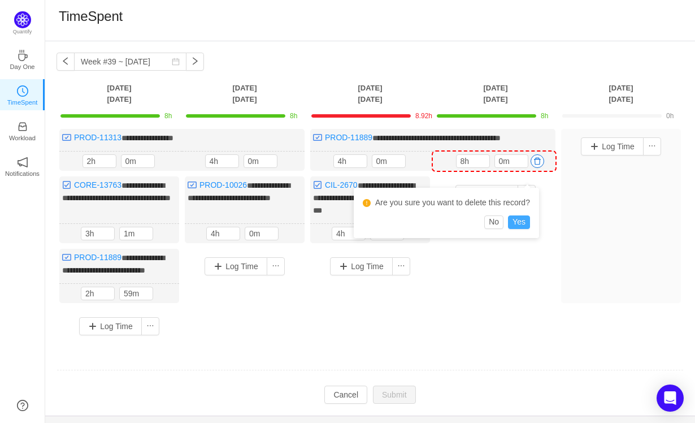
click at [525, 215] on button "Yes" at bounding box center [519, 222] width 22 height 14
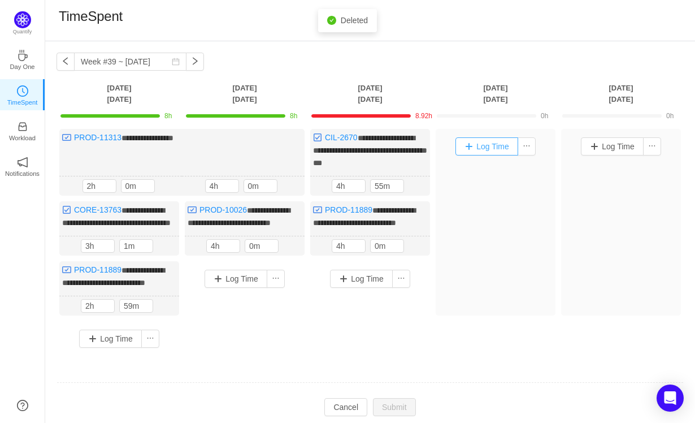
click at [471, 147] on button "Log Time" at bounding box center [486, 146] width 63 height 18
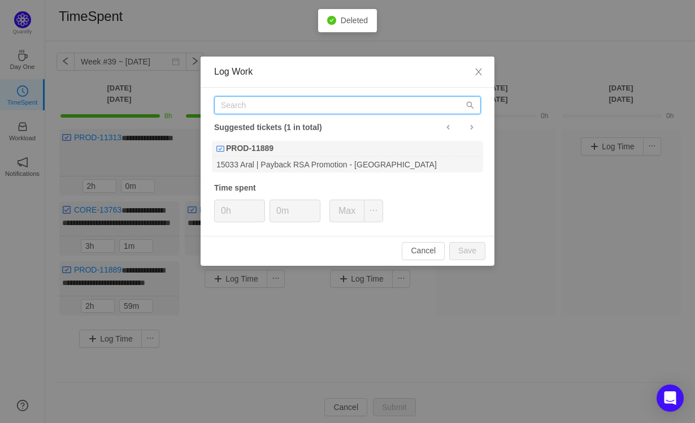
click at [281, 108] on input "text" at bounding box center [347, 105] width 267 height 18
type input "PROD-11935"
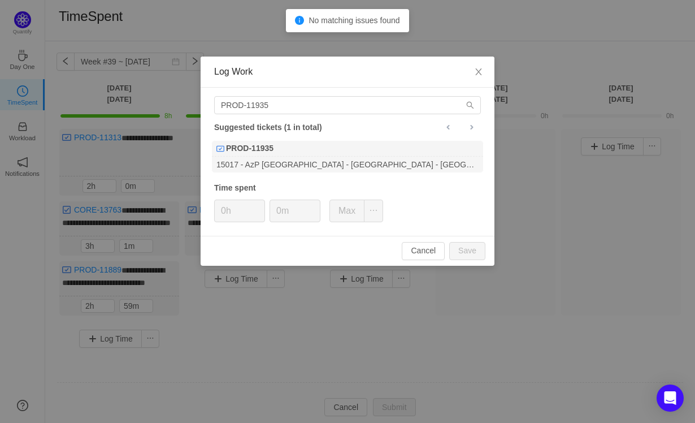
click at [262, 134] on div "PROD-11935 Suggested tickets (1 in total) PROD-11935 15017 - [GEOGRAPHIC_DATA] …" at bounding box center [348, 162] width 294 height 148
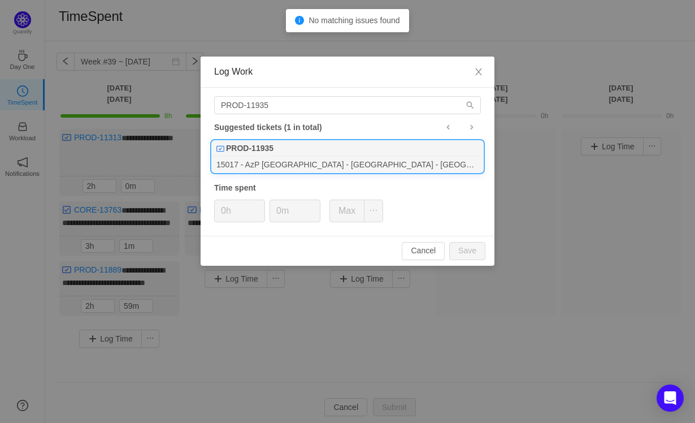
click at [264, 144] on b "PROD-11935" at bounding box center [249, 148] width 47 height 12
click at [256, 203] on span "Increase Value" at bounding box center [259, 206] width 12 height 13
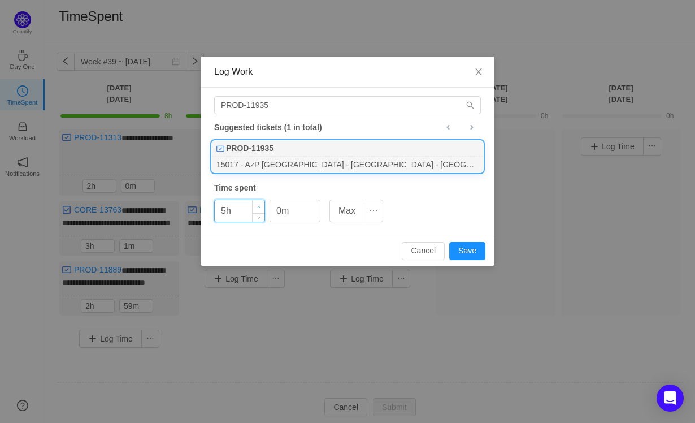
click at [256, 203] on span "Increase Value" at bounding box center [259, 206] width 12 height 13
click at [466, 249] on button "Save" at bounding box center [467, 251] width 36 height 18
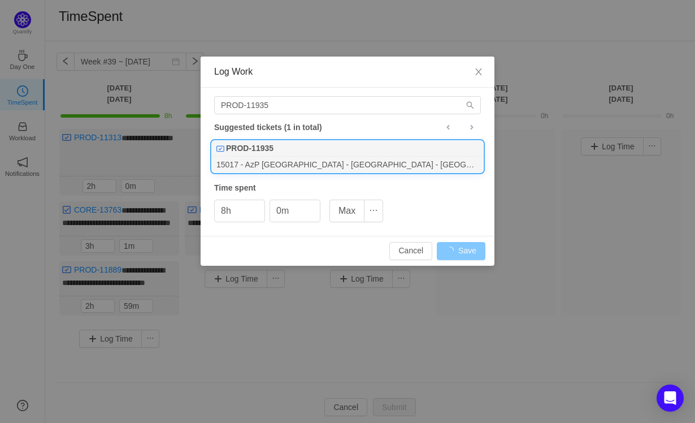
type input "0h"
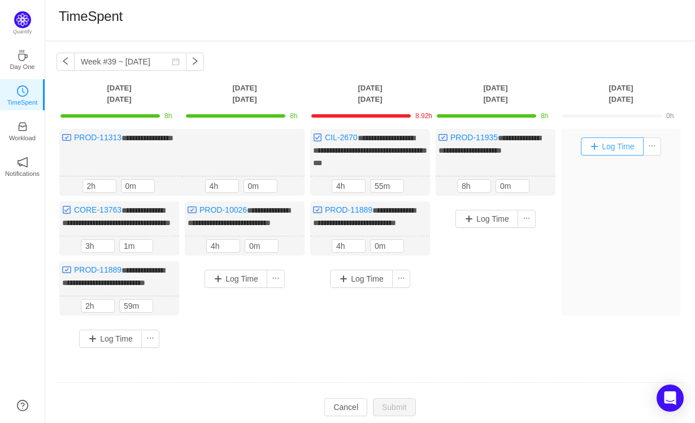
click at [612, 144] on button "Log Time" at bounding box center [612, 146] width 63 height 18
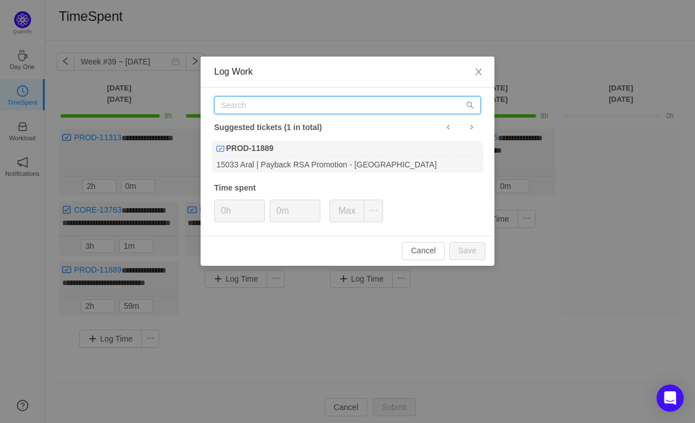
click at [302, 107] on input "text" at bounding box center [347, 105] width 267 height 18
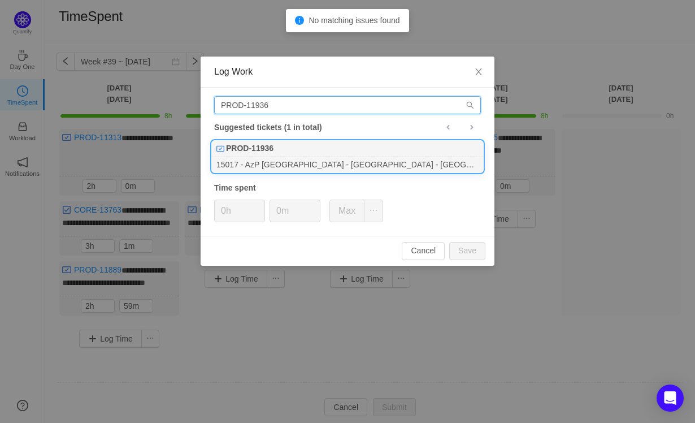
type input "PROD-11936"
click at [329, 157] on div "15017 - AzP [GEOGRAPHIC_DATA] - [GEOGRAPHIC_DATA] - [GEOGRAPHIC_DATA]" at bounding box center [347, 163] width 271 height 15
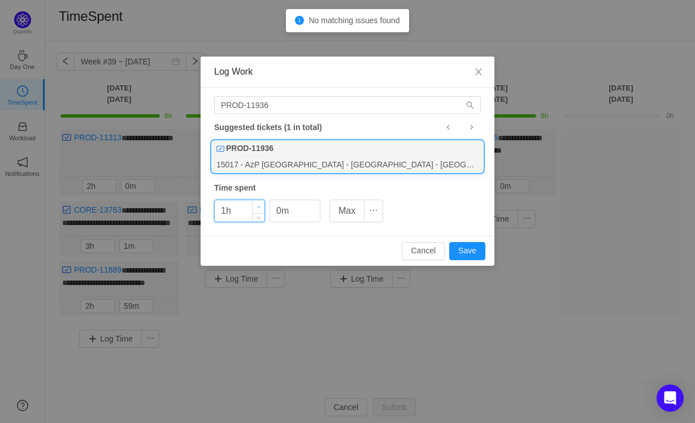
click at [257, 206] on icon "icon: up" at bounding box center [259, 207] width 4 height 4
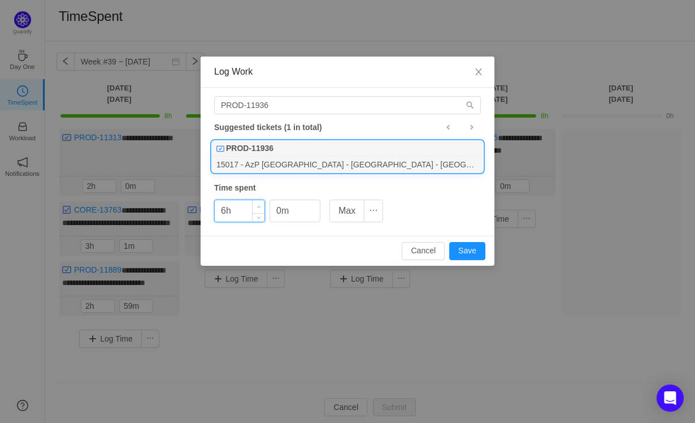
click at [257, 206] on icon "icon: up" at bounding box center [259, 207] width 4 height 4
click at [458, 250] on button "Save" at bounding box center [467, 251] width 36 height 18
type input "0h"
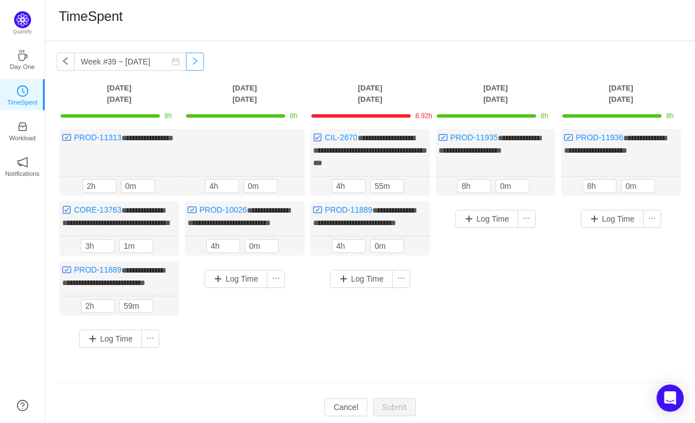
click at [186, 62] on button "button" at bounding box center [195, 62] width 18 height 18
type input "Week #40 ~ [DATE]"
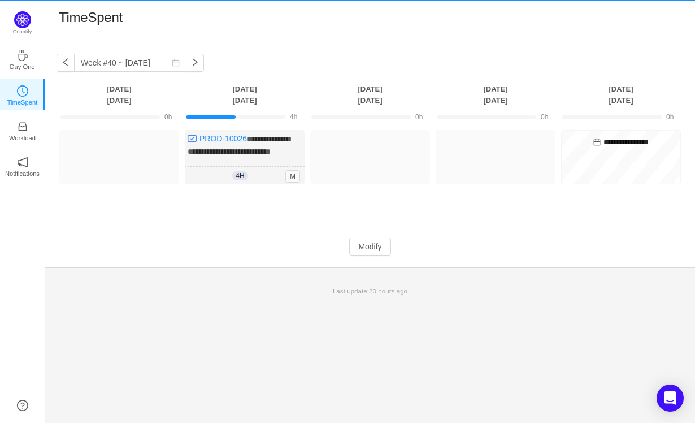
scroll to position [0, 0]
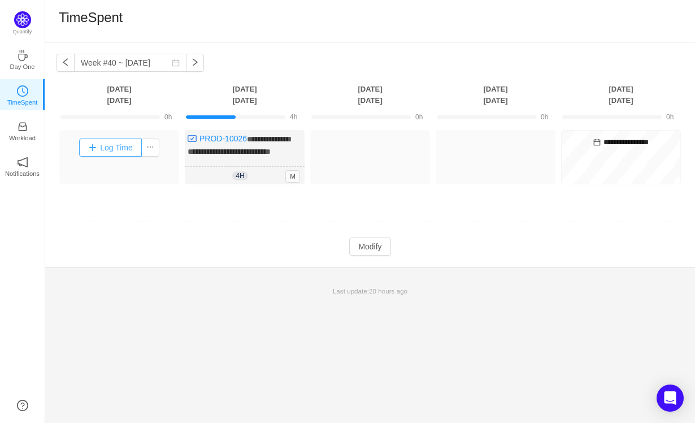
click at [115, 151] on button "Log Time" at bounding box center [110, 147] width 63 height 18
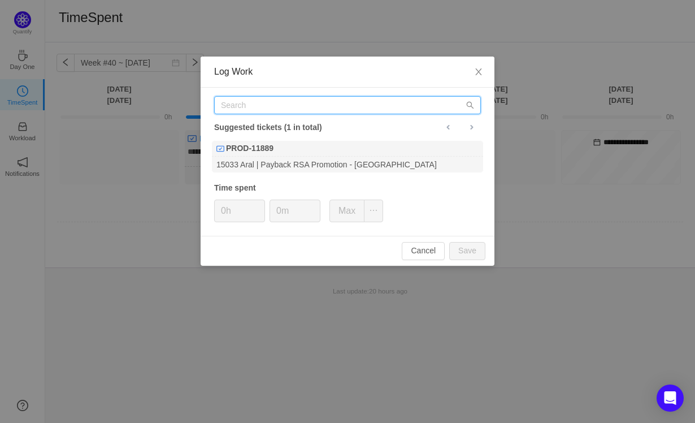
click at [298, 108] on input "text" at bounding box center [347, 105] width 267 height 18
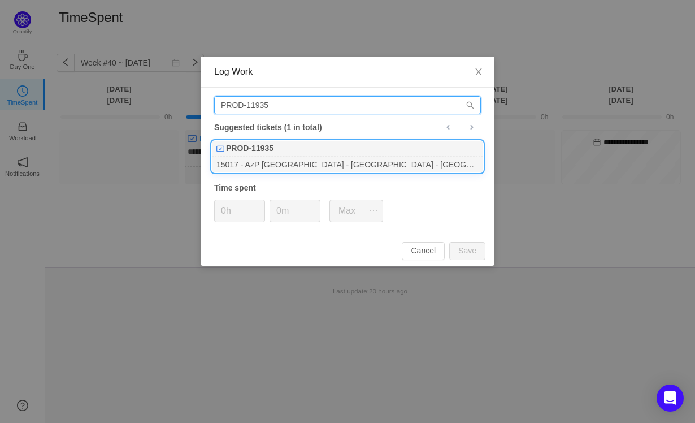
type input "PROD-11935"
click at [329, 158] on div "15017 - AzP [GEOGRAPHIC_DATA] - [GEOGRAPHIC_DATA] - [GEOGRAPHIC_DATA]" at bounding box center [347, 163] width 271 height 15
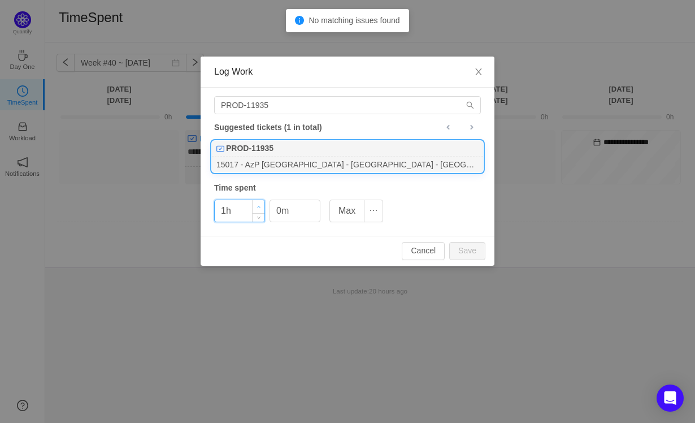
click at [256, 202] on span "Increase Value" at bounding box center [259, 206] width 12 height 13
type input "2h"
click at [256, 202] on span "Increase Value" at bounding box center [259, 206] width 12 height 13
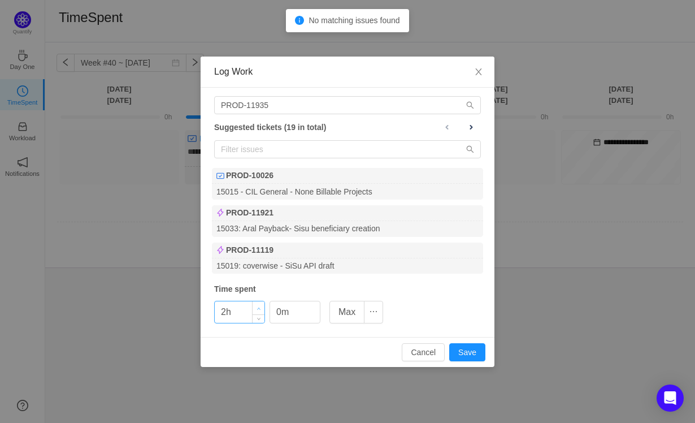
click at [256, 202] on ul "PROD-10026 15015 - CIL General - None Billable Projects PROD-11921 15033: Aral …" at bounding box center [347, 220] width 272 height 107
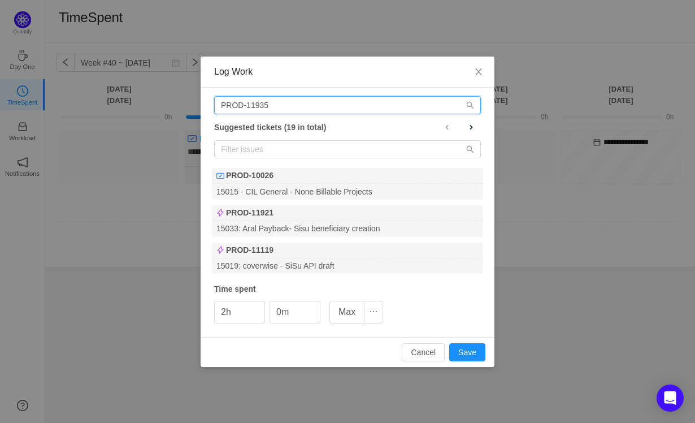
click at [289, 114] on input "PROD-11935" at bounding box center [347, 105] width 267 height 18
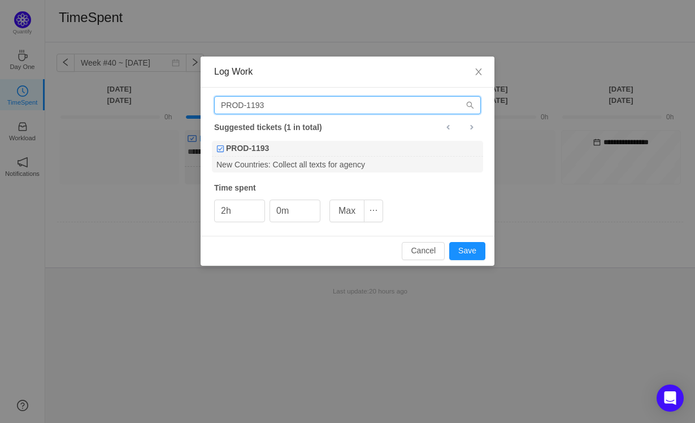
type input "PROD-11935"
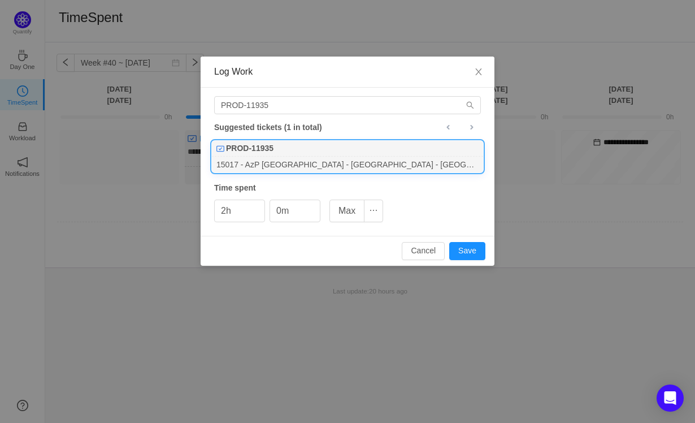
click at [296, 153] on div "PROD-11935" at bounding box center [347, 149] width 271 height 16
click at [259, 205] on icon "icon: up" at bounding box center [259, 207] width 4 height 4
click at [479, 251] on button "Save" at bounding box center [467, 251] width 36 height 18
type input "0h"
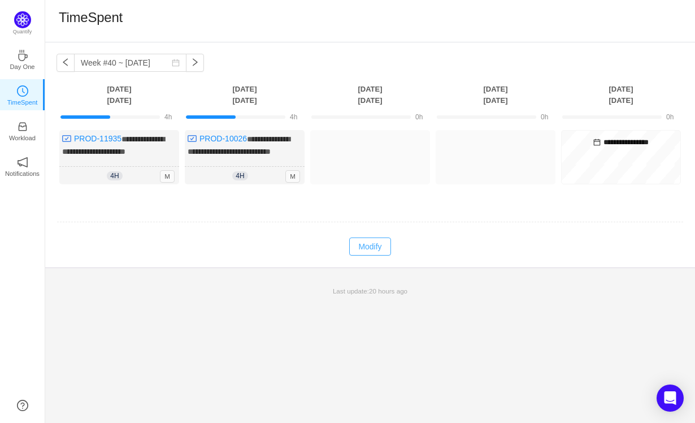
click at [371, 255] on button "Modify" at bounding box center [369, 246] width 41 height 18
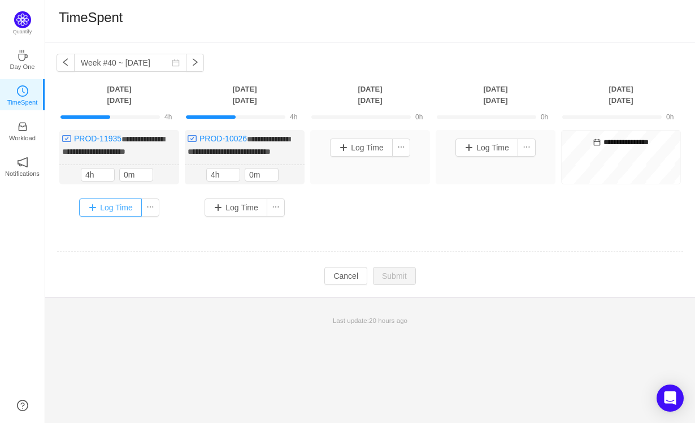
click at [107, 216] on button "Log Time" at bounding box center [110, 207] width 63 height 18
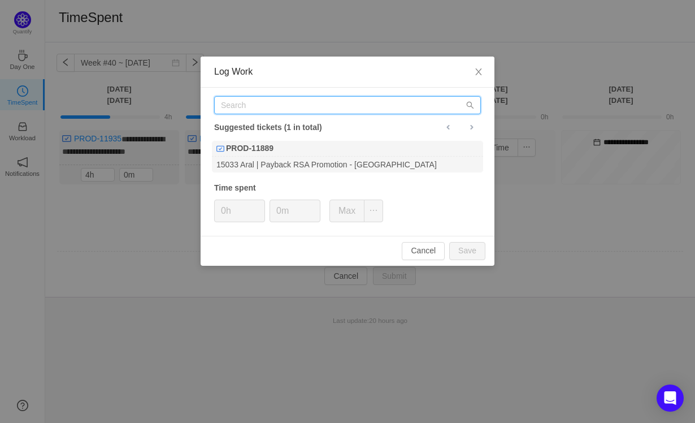
click at [282, 104] on input "text" at bounding box center [347, 105] width 267 height 18
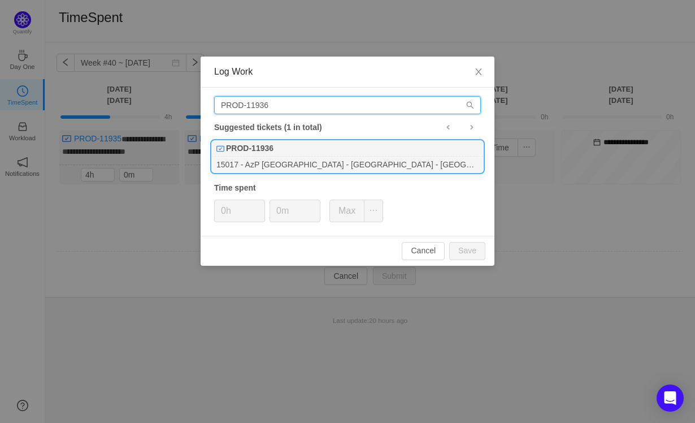
type input "PROD-11936"
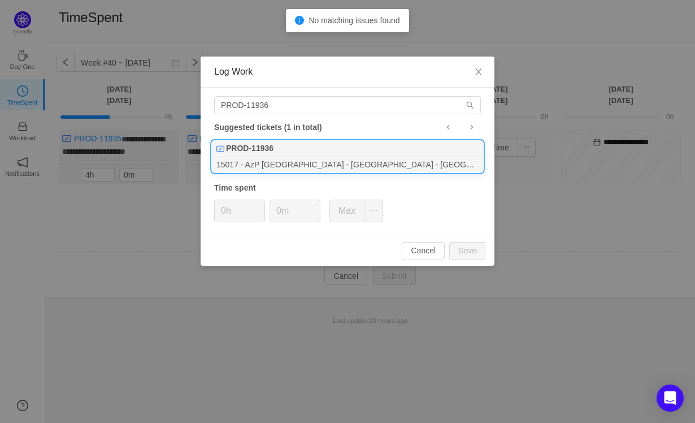
click at [293, 156] on div "15017 - AzP [GEOGRAPHIC_DATA] - [GEOGRAPHIC_DATA] - [GEOGRAPHIC_DATA]" at bounding box center [347, 163] width 271 height 15
click at [261, 205] on span "Increase Value" at bounding box center [259, 206] width 12 height 13
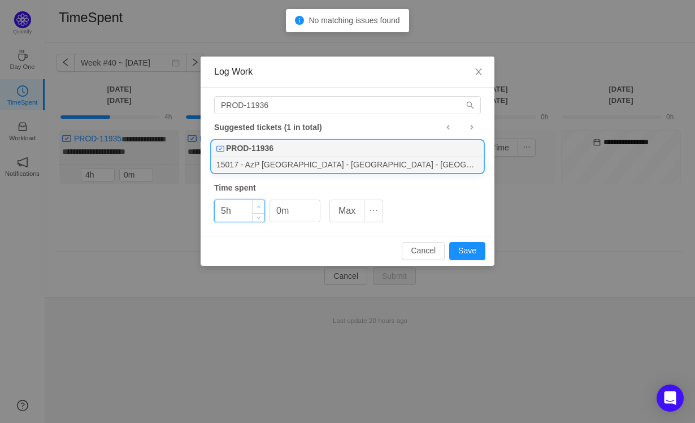
click at [261, 205] on span "Increase Value" at bounding box center [259, 206] width 12 height 13
click at [261, 218] on span "Decrease Value" at bounding box center [259, 214] width 12 height 13
click at [470, 254] on button "Save" at bounding box center [467, 251] width 36 height 18
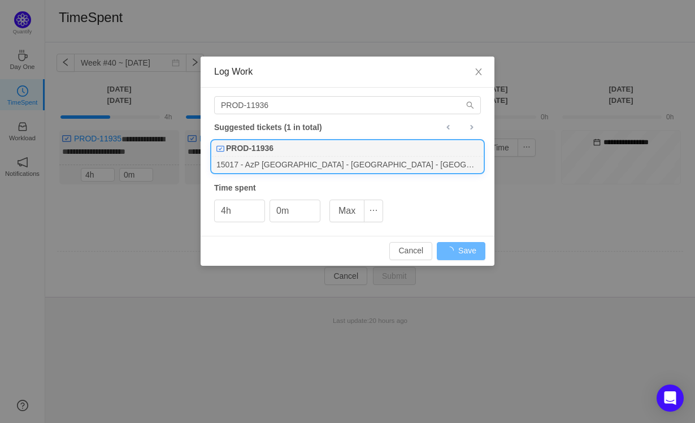
type input "0h"
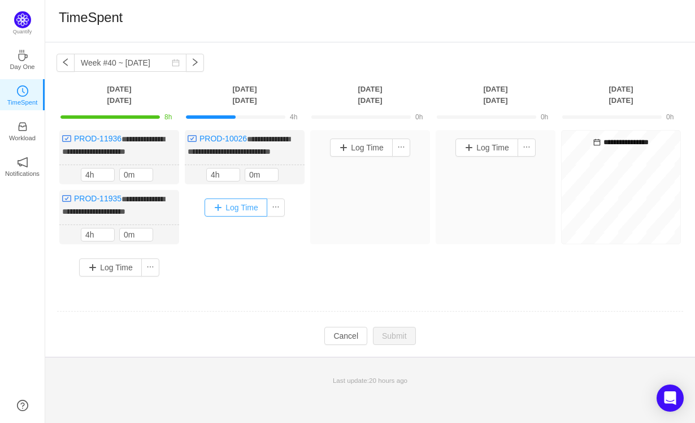
click at [227, 213] on button "Log Time" at bounding box center [236, 207] width 63 height 18
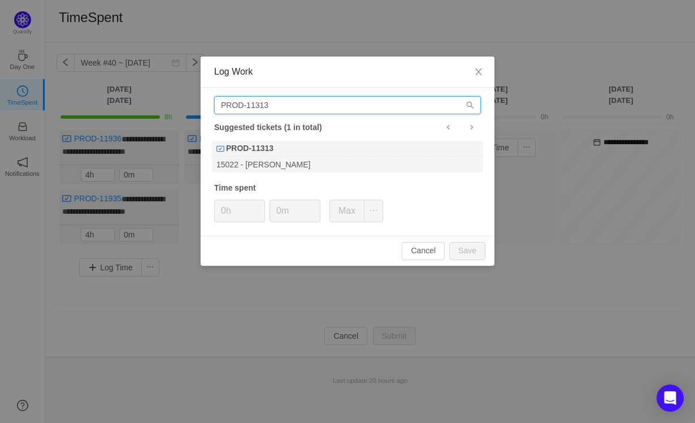
click at [314, 110] on input "PROD-11313" at bounding box center [347, 105] width 267 height 18
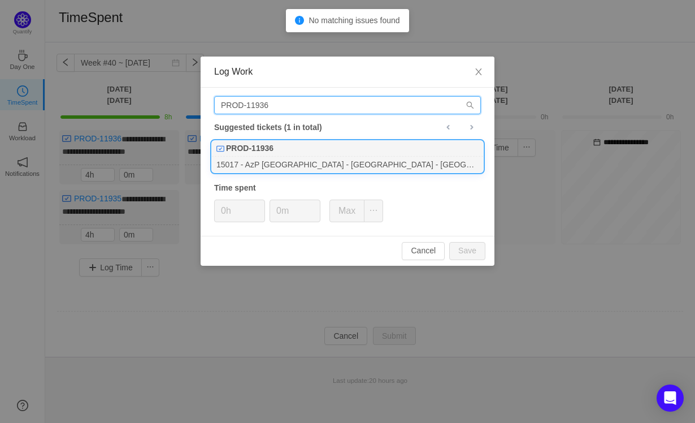
type input "PROD-11936"
click at [302, 154] on div "PROD-11936" at bounding box center [347, 149] width 271 height 16
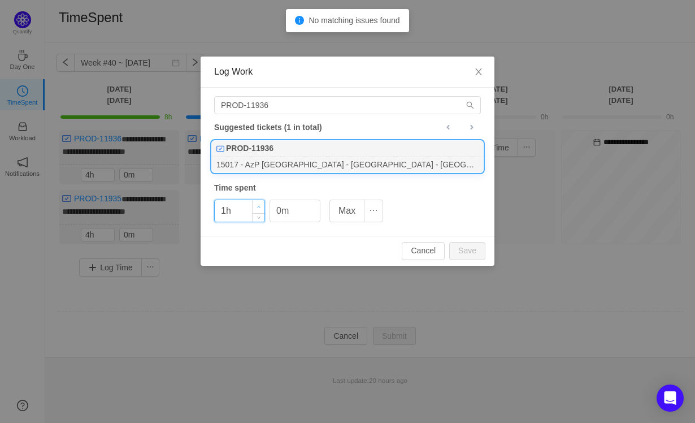
click at [259, 205] on icon "icon: up" at bounding box center [259, 207] width 4 height 4
click at [260, 205] on icon "icon: up" at bounding box center [259, 207] width 4 height 4
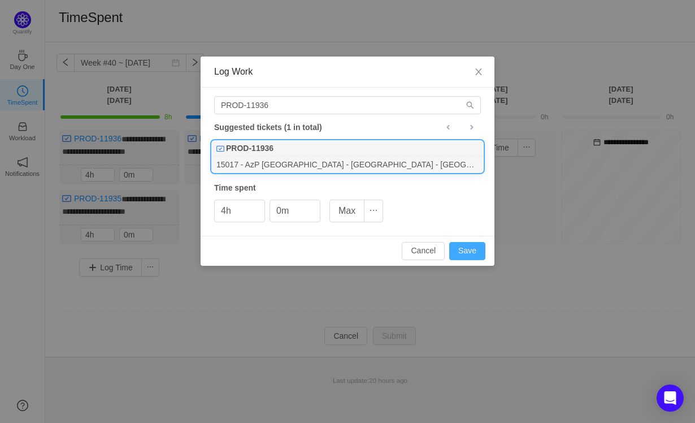
click at [462, 249] on button "Save" at bounding box center [467, 251] width 36 height 18
type input "0h"
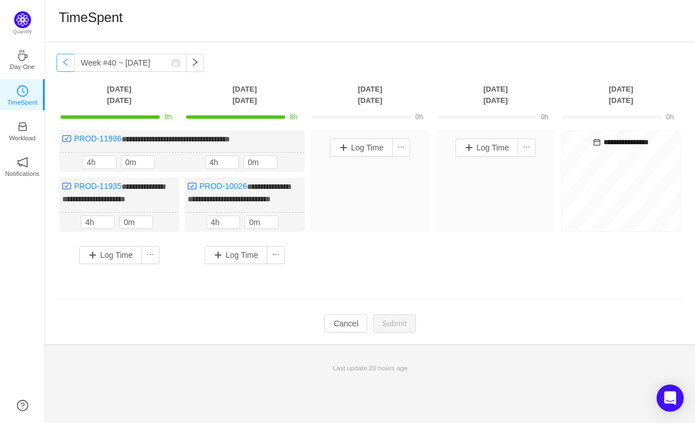
click at [72, 64] on button "button" at bounding box center [65, 63] width 18 height 18
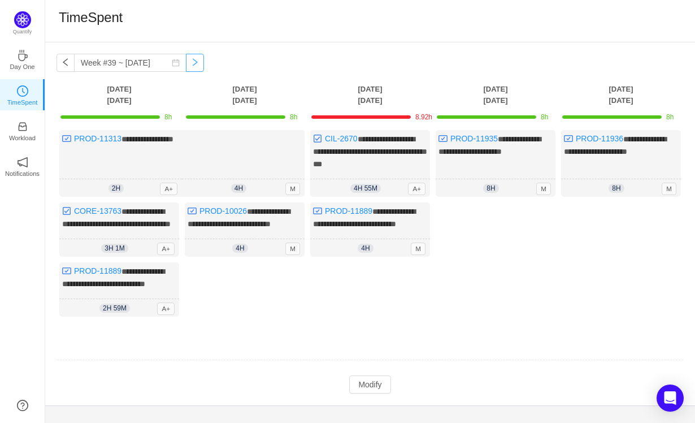
click at [188, 63] on button "button" at bounding box center [195, 63] width 18 height 18
type input "Week #40 ~ [DATE]"
